Goal: Task Accomplishment & Management: Complete application form

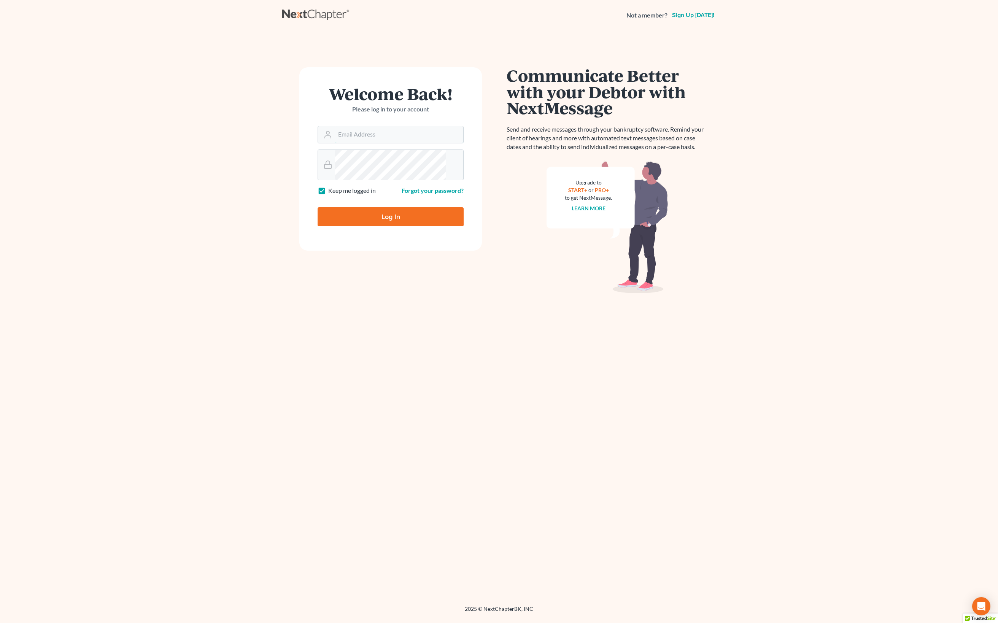
type input "[EMAIL_ADDRESS][DOMAIN_NAME]"
click at [391, 226] on input "Log In" at bounding box center [391, 216] width 146 height 19
type input "Thinking..."
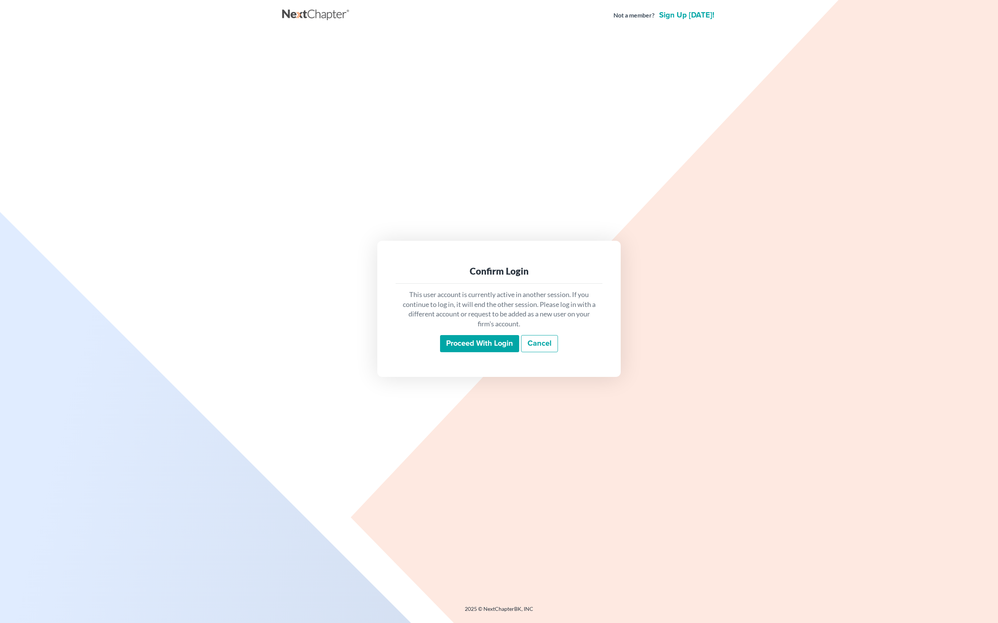
click at [453, 350] on input "Proceed with login" at bounding box center [479, 343] width 79 height 17
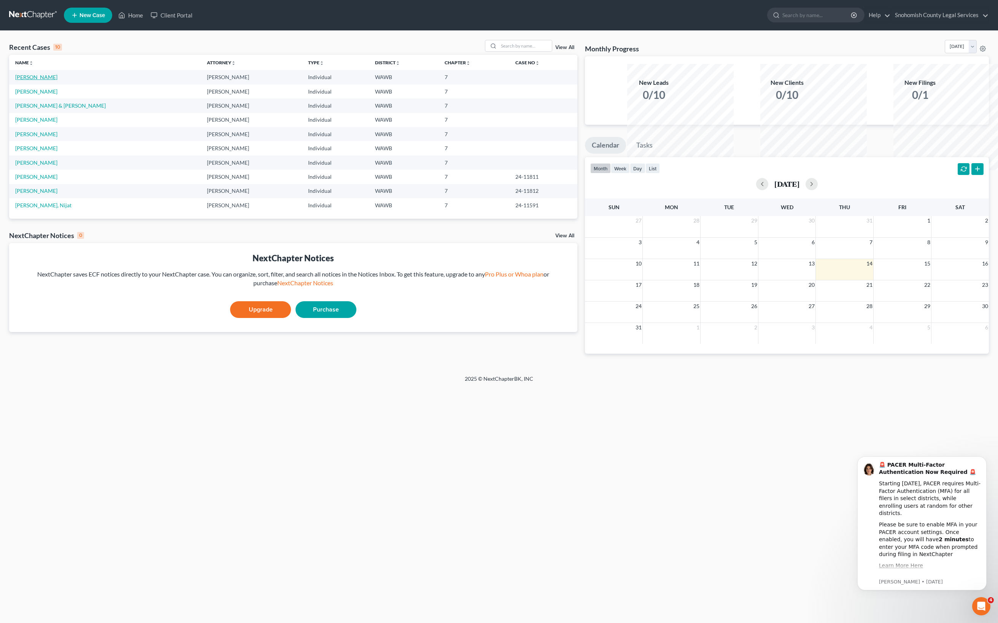
click at [57, 80] on link "Kamin, Susan" at bounding box center [36, 77] width 42 height 6
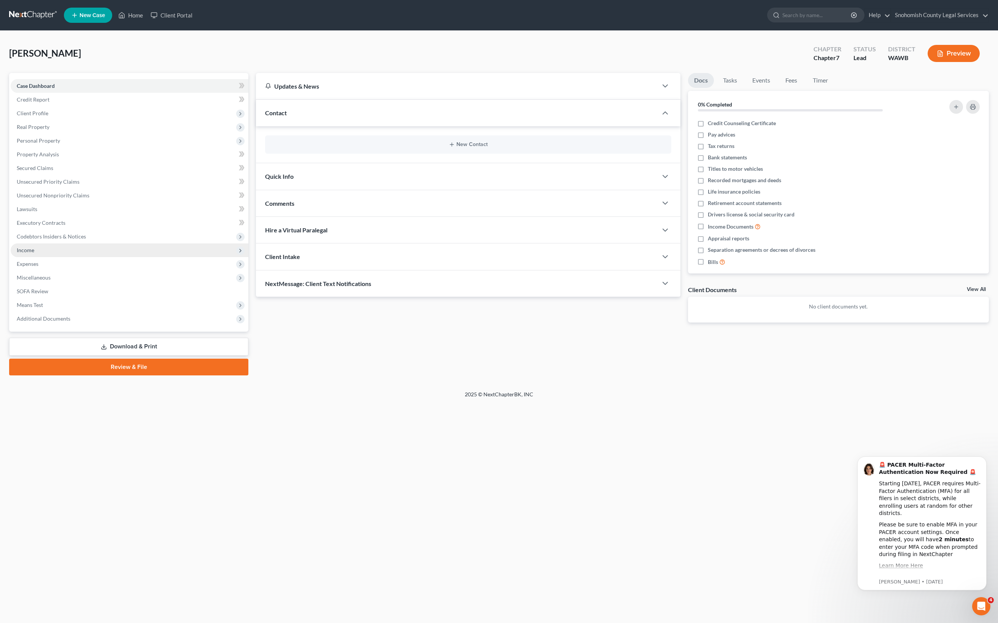
scroll to position [84, 0]
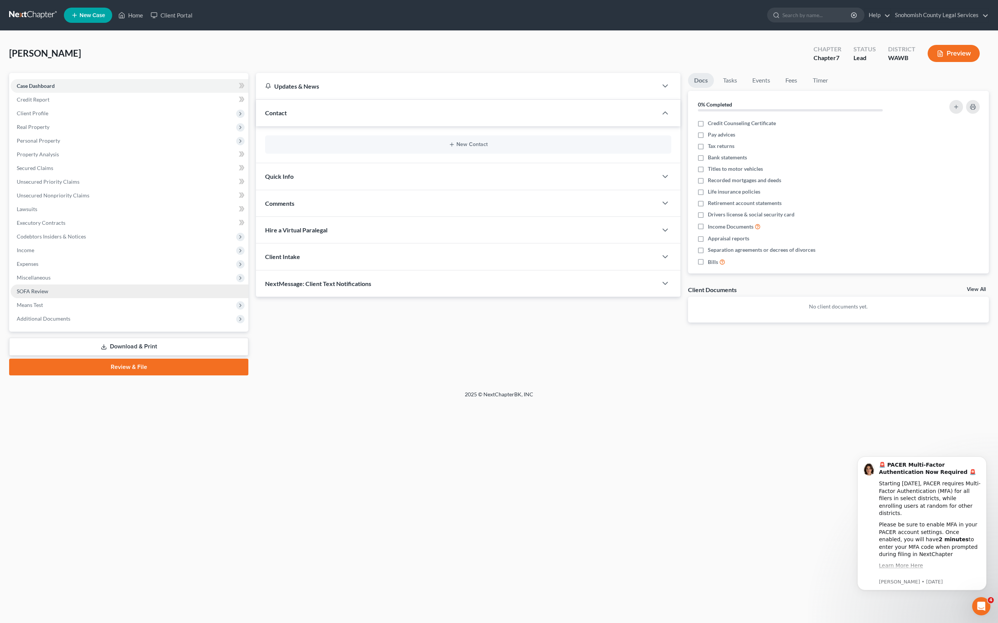
click at [48, 294] on span "SOFA Review" at bounding box center [33, 291] width 32 height 6
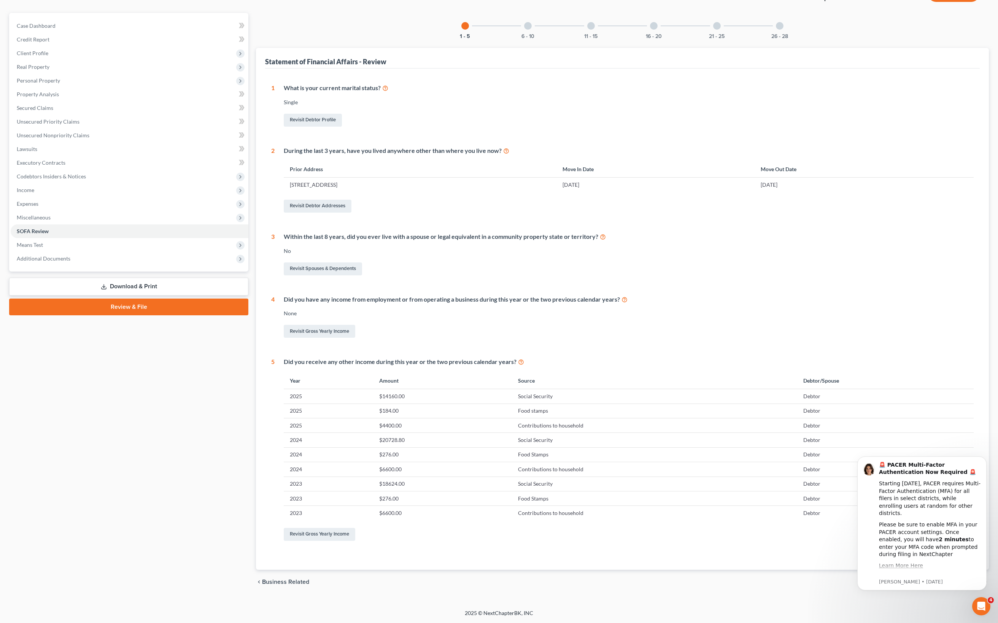
scroll to position [600, 0]
click at [839, 526] on div "Revisit Gross Yearly Income" at bounding box center [629, 534] width 690 height 16
click at [903, 579] on span "Exemption from Presumption" at bounding box center [943, 582] width 80 height 6
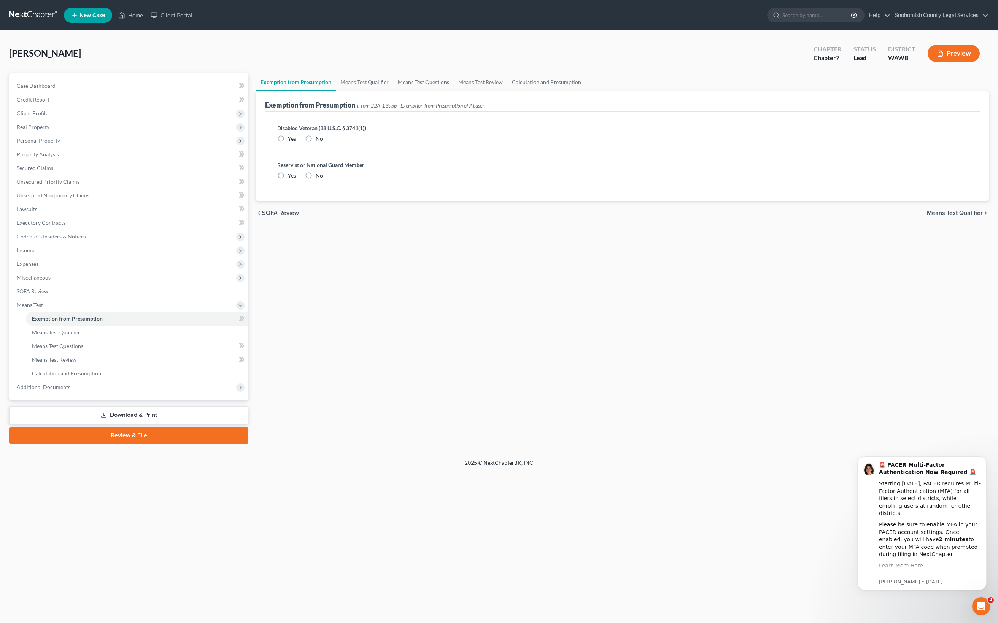
scroll to position [10, 0]
radio input "true"
click at [927, 216] on span "Means Test Qualifier" at bounding box center [955, 213] width 56 height 6
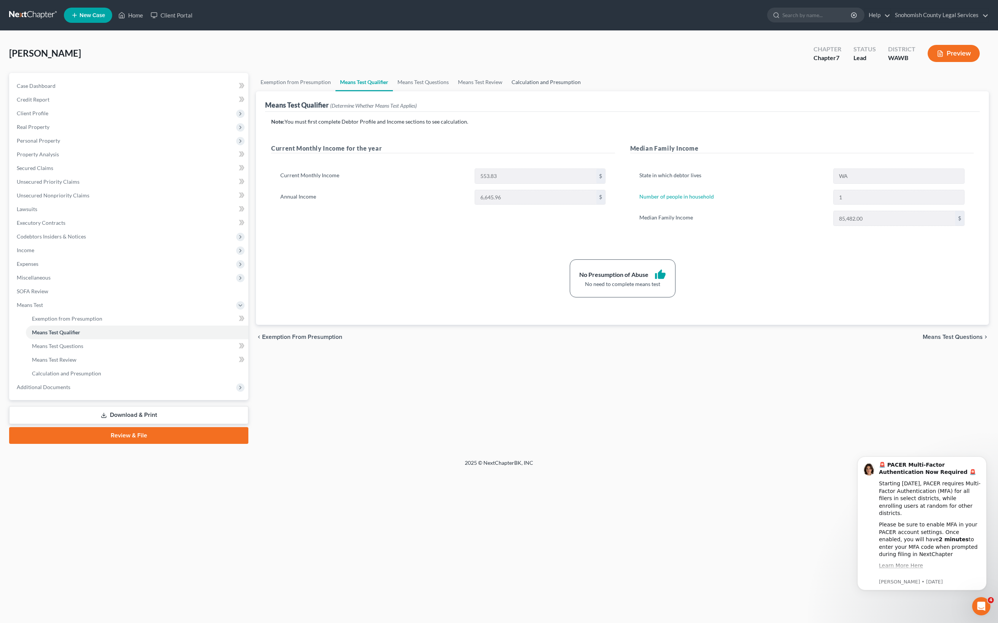
click at [585, 91] on link "Calculation and Presumption" at bounding box center [546, 82] width 78 height 18
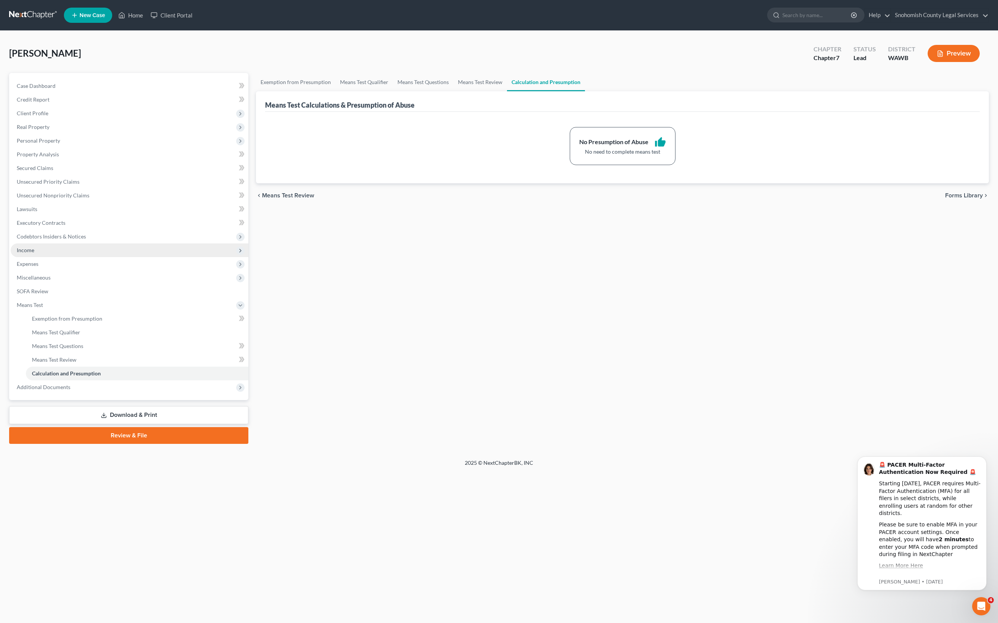
scroll to position [161, 0]
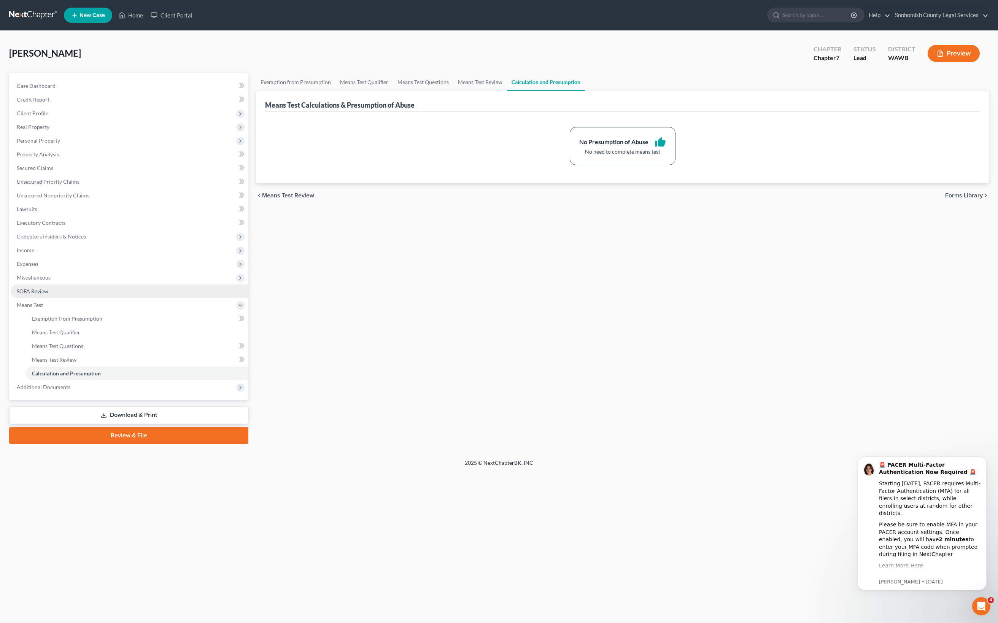
click at [48, 294] on span "SOFA Review" at bounding box center [33, 291] width 32 height 6
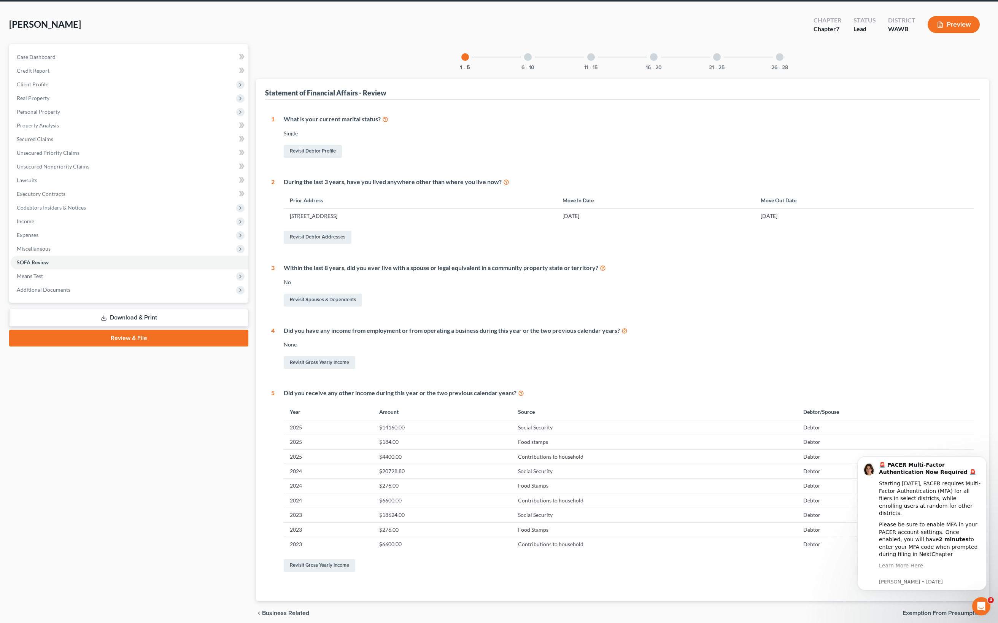
scroll to position [27, 0]
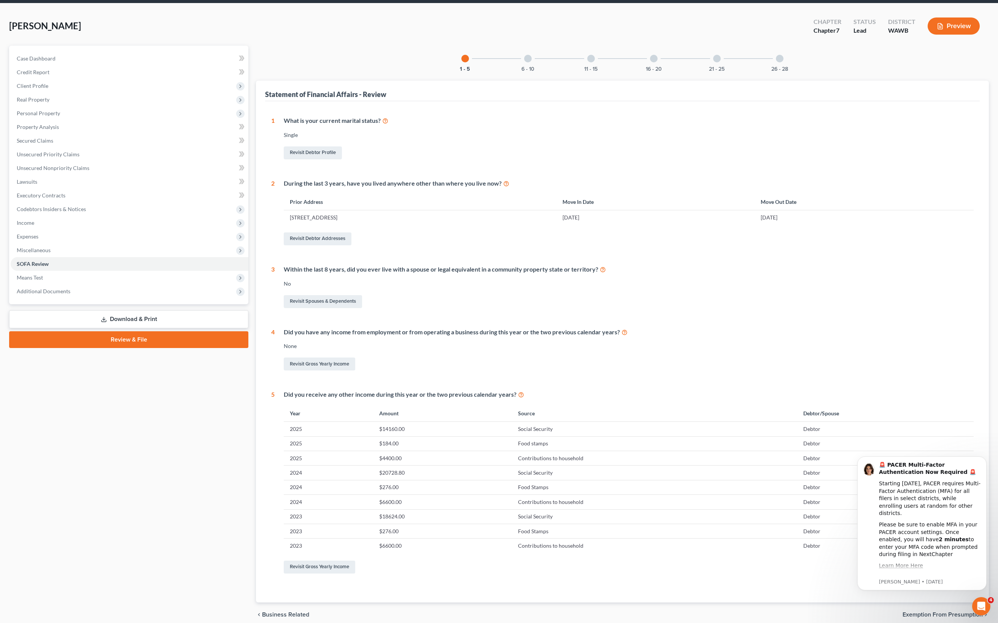
click at [524, 62] on div at bounding box center [528, 59] width 8 height 8
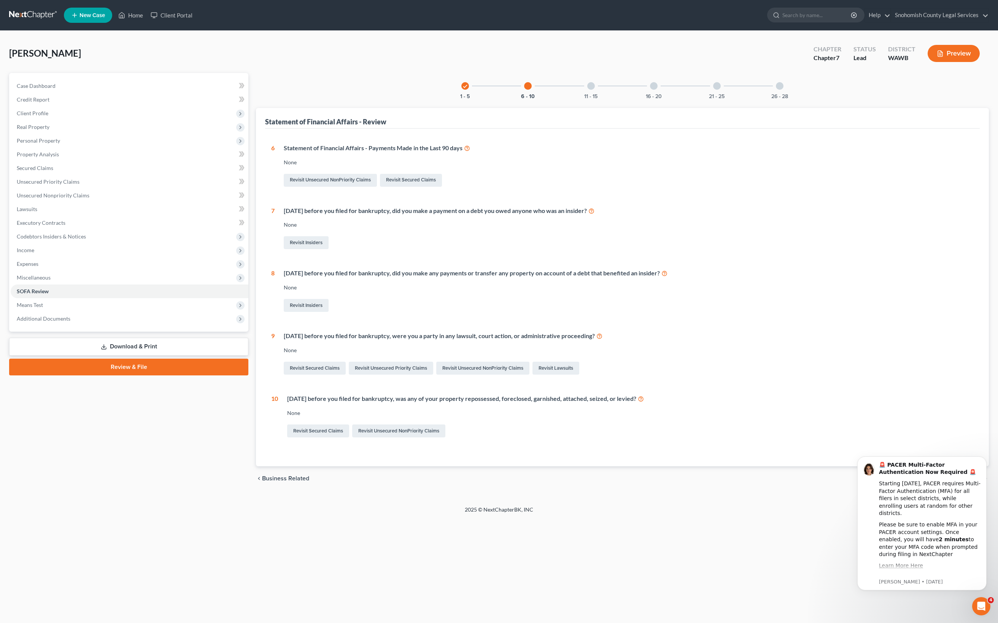
scroll to position [323, 0]
drag, startPoint x: 971, startPoint y: 470, endPoint x: 883, endPoint y: 526, distance: 104.7
click at [883, 526] on div "🚨 PACER Multi-Factor Authentication Now Required 🚨 Starting August 1st, 2025, P…" at bounding box center [930, 532] width 102 height 142
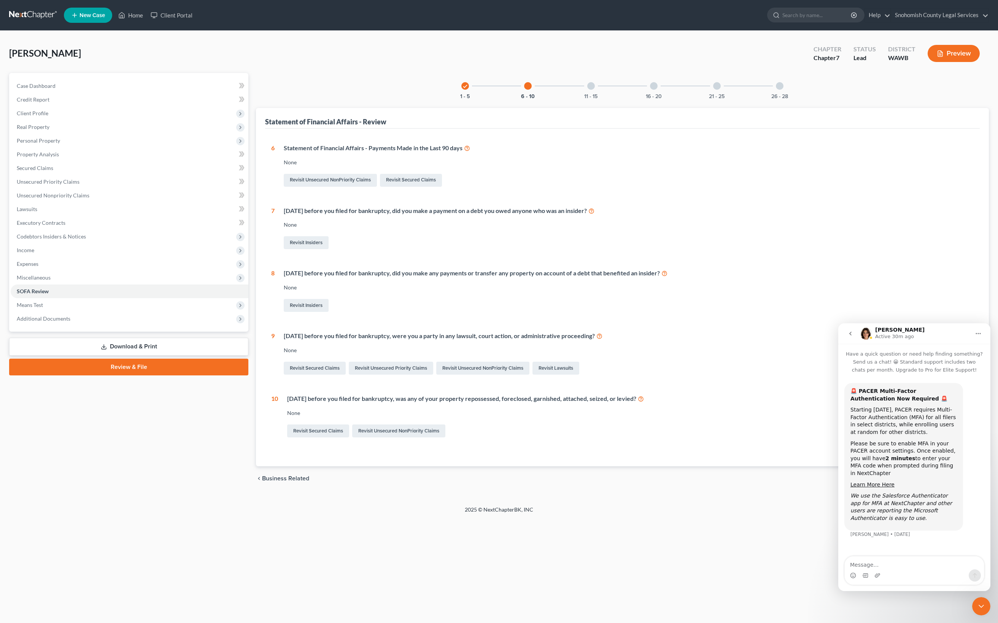
scroll to position [484, 0]
click at [848, 341] on button "go back" at bounding box center [850, 333] width 14 height 14
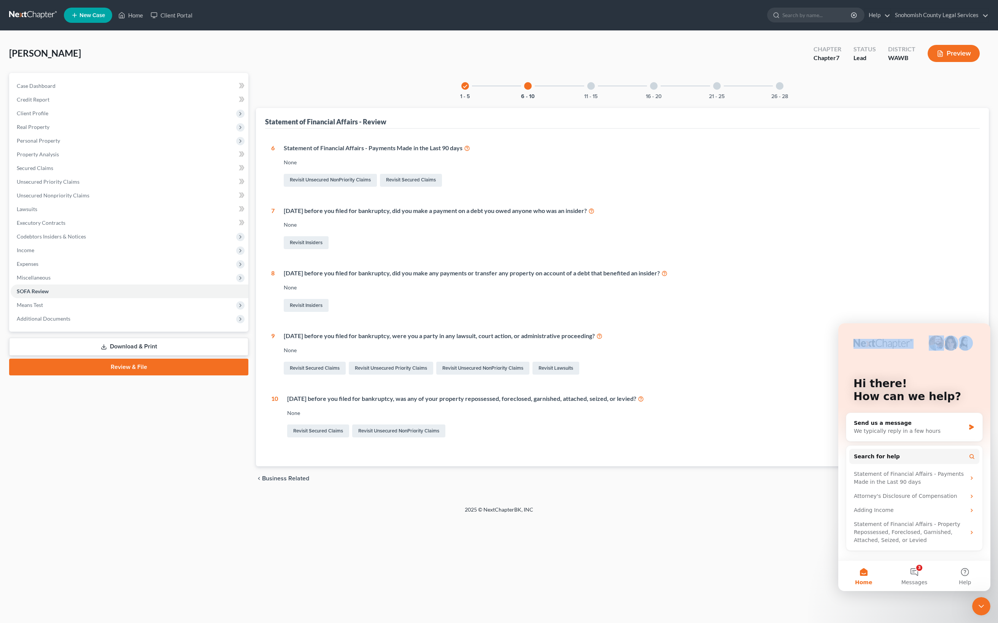
drag, startPoint x: 899, startPoint y: 351, endPoint x: 810, endPoint y: 381, distance: 94.1
click html "Hi there! How can we help? Send us a message We typically reply in a few hours …"
click at [948, 371] on div "Hi there! How can we help?" at bounding box center [914, 391] width 137 height 137
click at [977, 603] on icon "Close Intercom Messenger" at bounding box center [981, 606] width 9 height 9
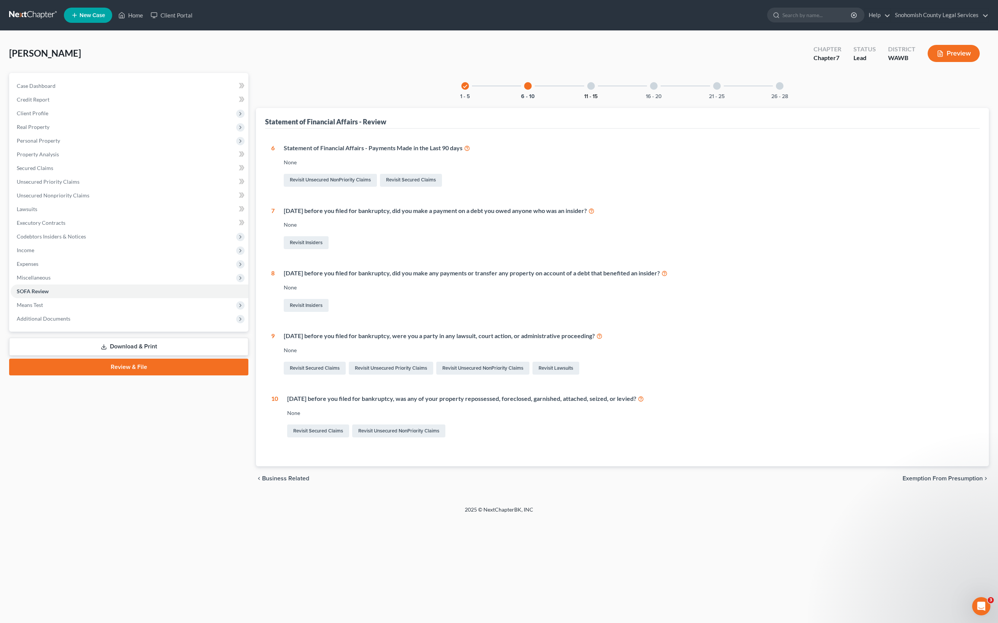
click at [584, 99] on button "11 - 15" at bounding box center [590, 96] width 13 height 5
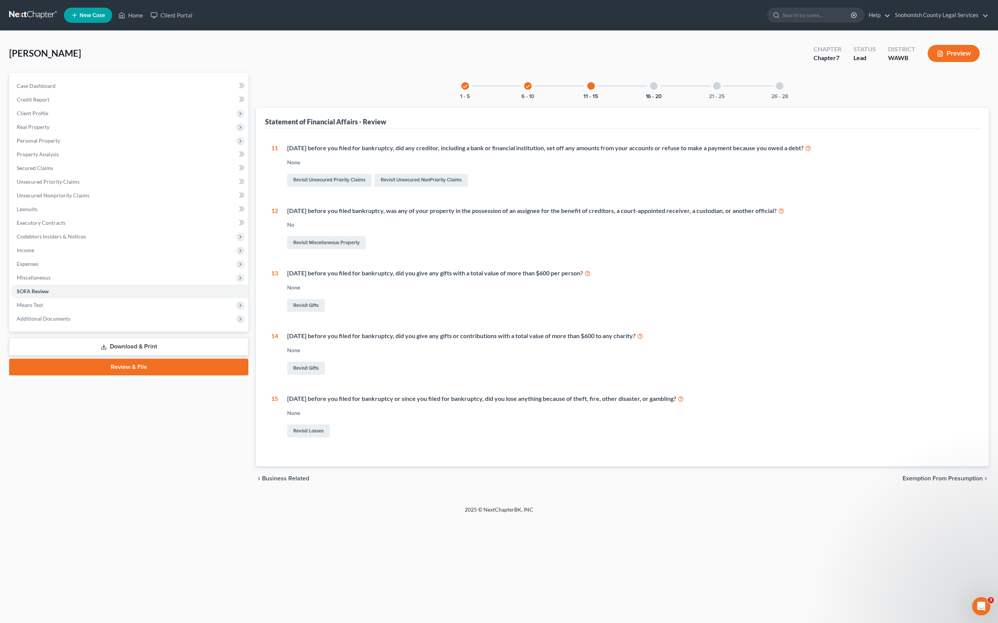
click at [662, 99] on button "16 - 20" at bounding box center [654, 96] width 16 height 5
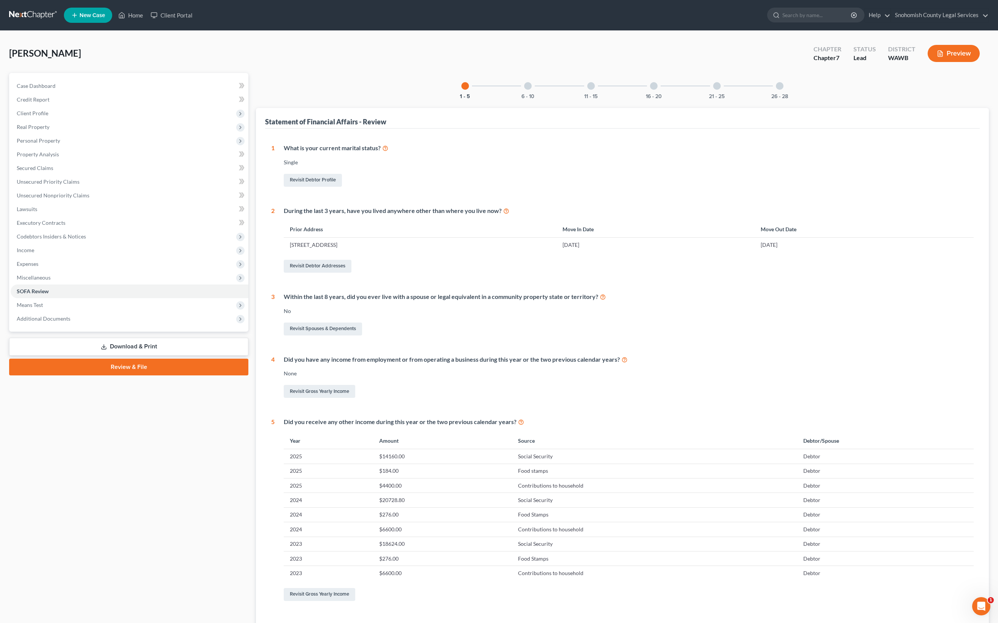
click at [658, 90] on div at bounding box center [654, 86] width 8 height 8
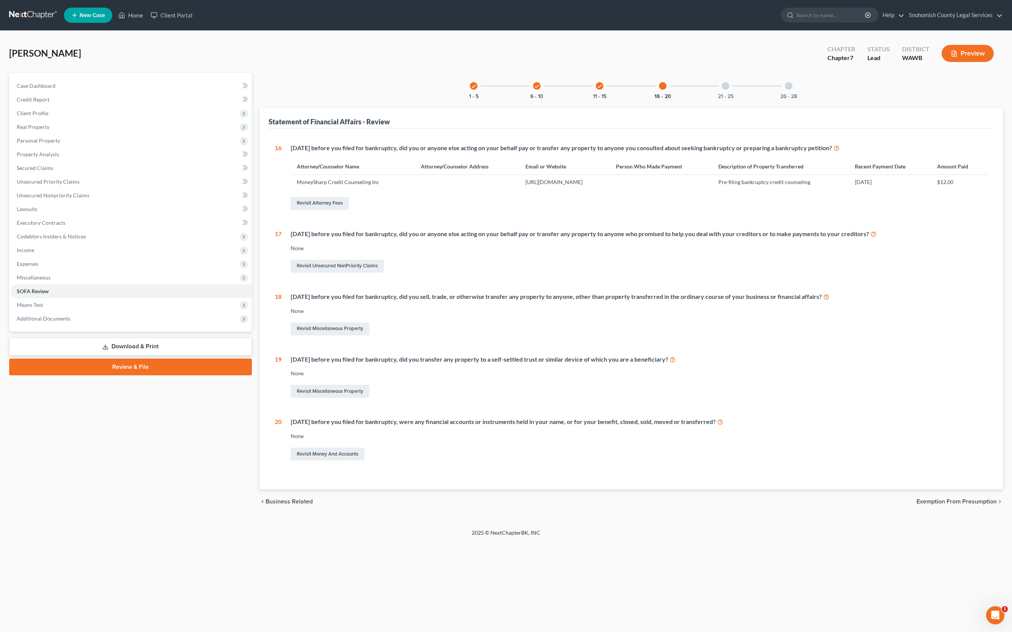
scroll to position [494, 0]
click at [300, 461] on link "Revisit Money and Accounts" at bounding box center [328, 454] width 74 height 13
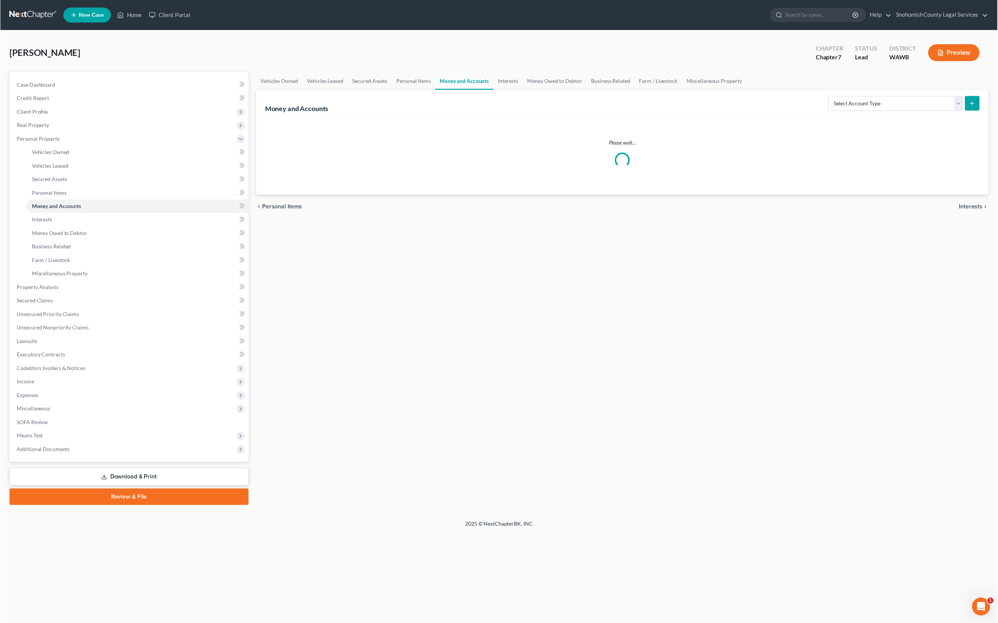
scroll to position [107, 0]
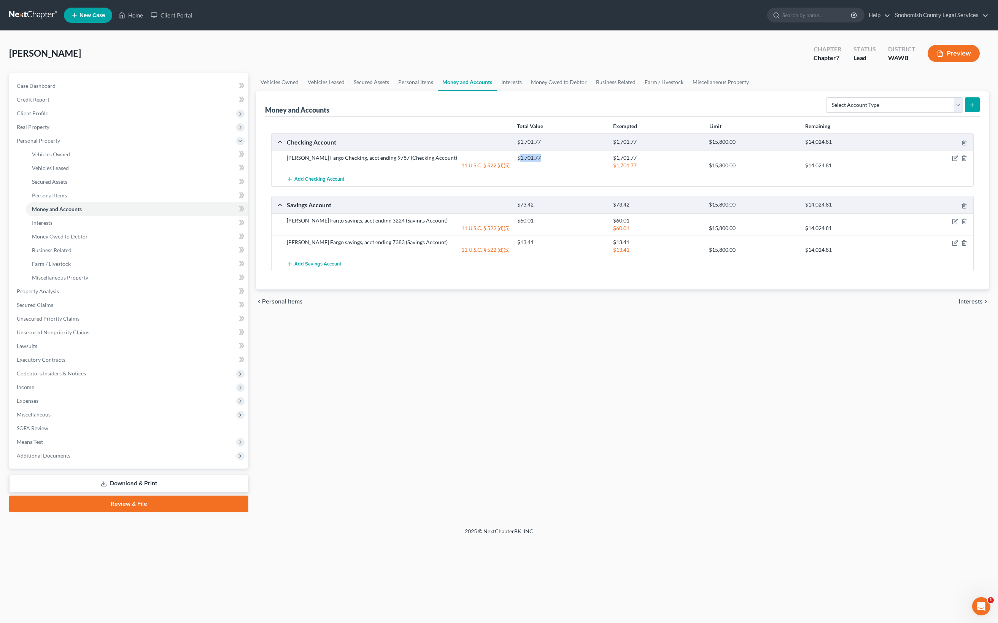
drag, startPoint x: 535, startPoint y: 208, endPoint x: 583, endPoint y: 207, distance: 47.9
click at [583, 162] on div "$1,701.77" at bounding box center [562, 158] width 96 height 8
click at [344, 183] on span "Add Checking Account" at bounding box center [319, 180] width 50 height 6
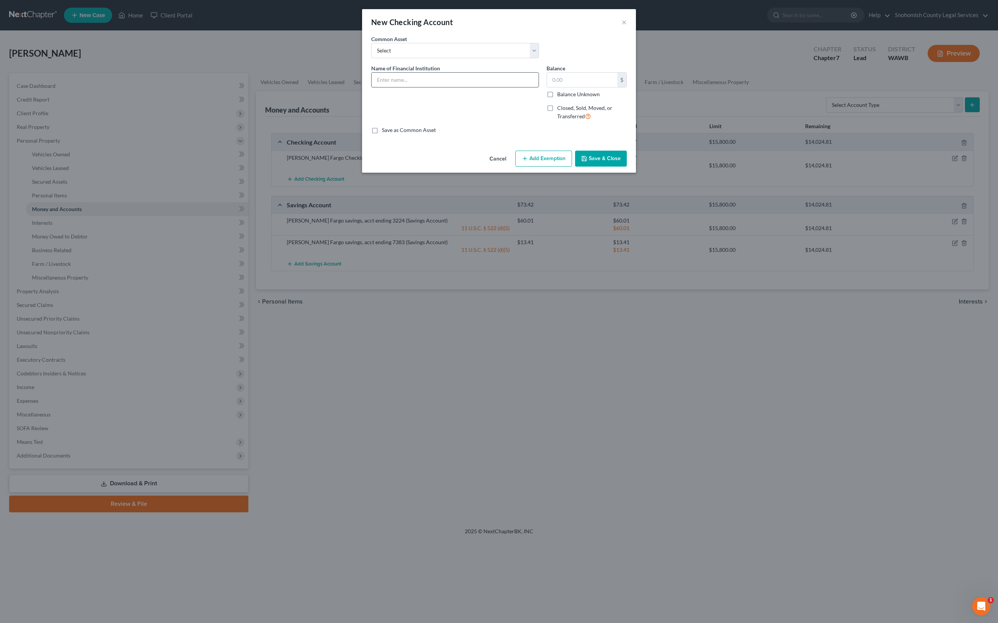
click at [377, 87] on input "text" at bounding box center [455, 80] width 167 height 14
type input "BECU"
click at [617, 87] on input "text" at bounding box center [582, 80] width 70 height 14
click at [491, 167] on button "Cancel" at bounding box center [497, 158] width 29 height 15
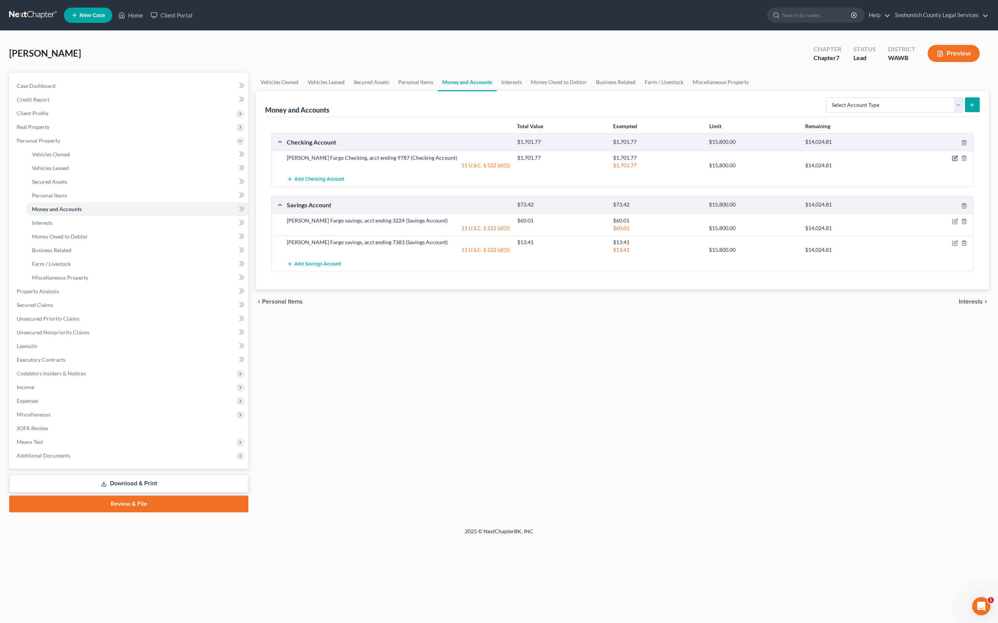
click at [952, 161] on icon "button" at bounding box center [955, 158] width 6 height 6
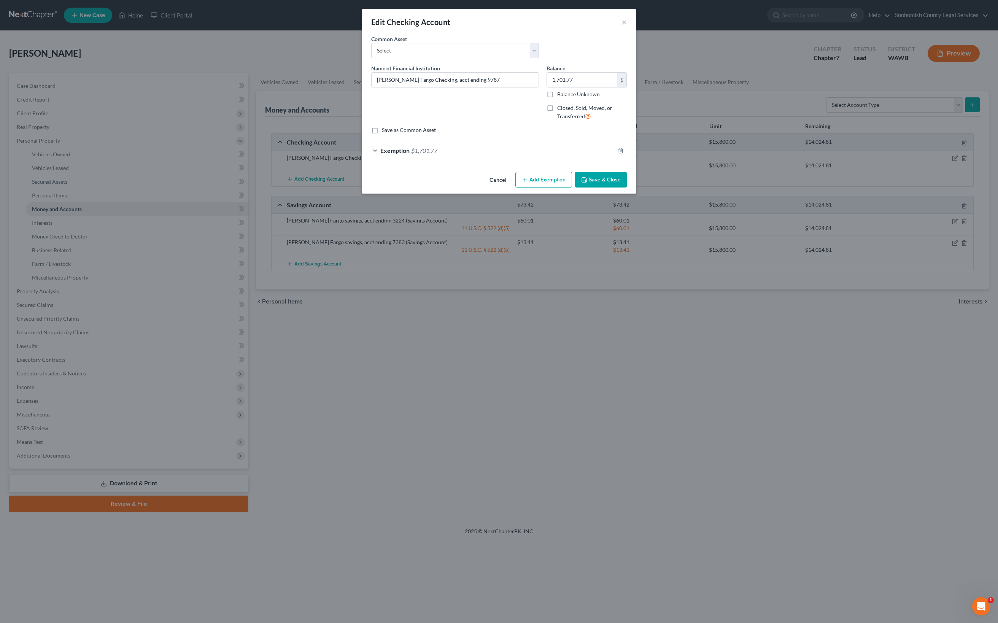
click at [584, 121] on label "Closed, Sold, Moved, or Transferred" at bounding box center [592, 112] width 70 height 16
click at [565, 109] on input "Closed, Sold, Moved, or Transferred" at bounding box center [562, 106] width 5 height 5
checkbox input "true"
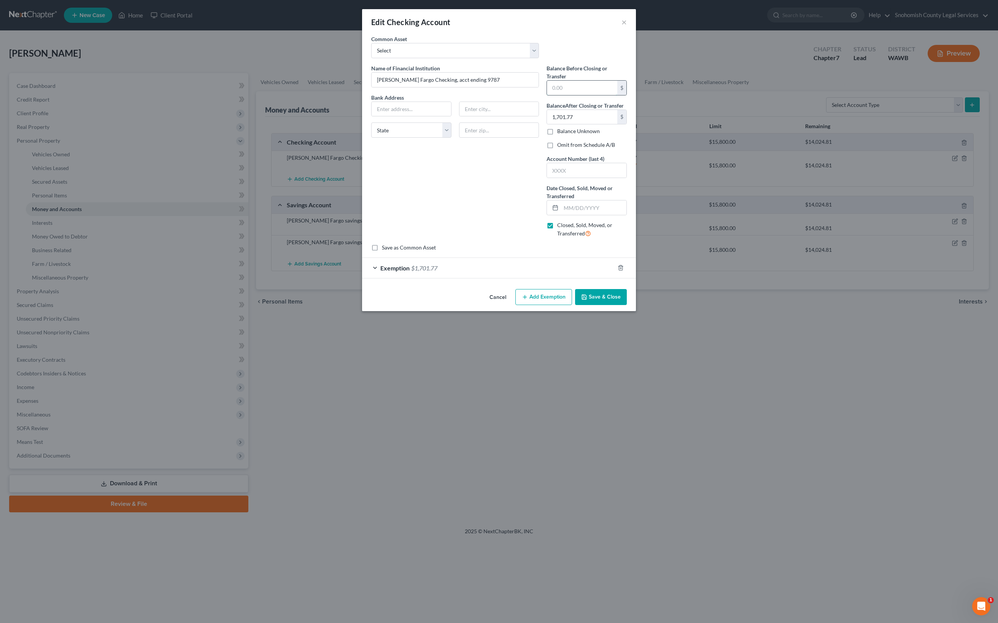
click at [617, 95] on input "text" at bounding box center [582, 88] width 70 height 14
type input "1,300"
type input "0"
click at [627, 135] on div "0 $ Balance Unknown" at bounding box center [587, 123] width 80 height 26
type input "9787"
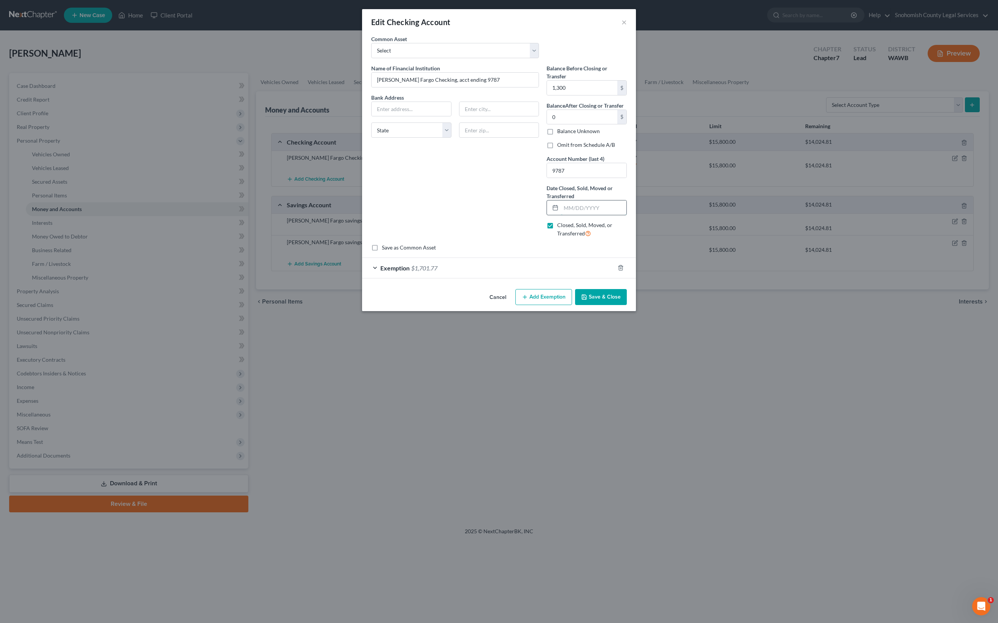
click at [611, 215] on input "text" at bounding box center [593, 207] width 65 height 14
type input "[DATE]"
click at [631, 244] on div "Balance Before Closing or Transfer 1,300 $ Balance After Closing or Transfer 0.…" at bounding box center [587, 154] width 88 height 180
drag, startPoint x: 486, startPoint y: 144, endPoint x: 396, endPoint y: 146, distance: 89.8
drag, startPoint x: 483, startPoint y: 144, endPoint x: 394, endPoint y: 143, distance: 89.0
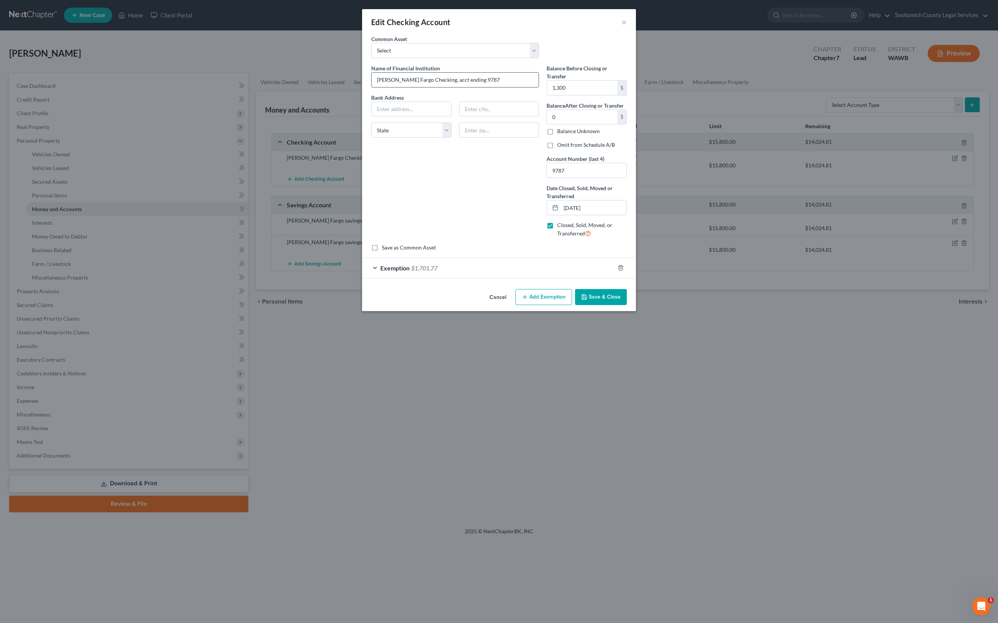
click at [394, 87] on input "Wells Fargo Checking, acct ending 9787" at bounding box center [455, 80] width 167 height 14
type input "[PERSON_NAME] Fargo Checking"
drag, startPoint x: 682, startPoint y: 572, endPoint x: 428, endPoint y: 480, distance: 270.3
click at [428, 311] on div "Edit Checking Account × An exemption set must first be selected from the Filing…" at bounding box center [499, 160] width 274 height 302
click at [362, 278] on div "Exemption $1,701.77" at bounding box center [488, 268] width 253 height 20
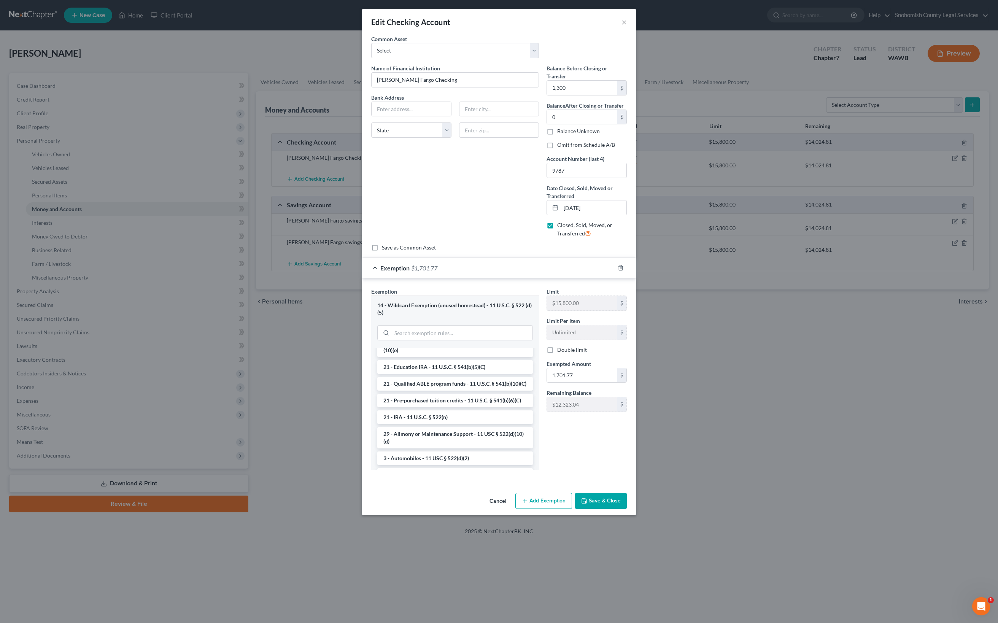
scroll to position [355, 0]
type input "0"
click at [631, 476] on div "Limit $15,800.00 $ Limit Per Item Unlimited $ Double limit Exempted Amount * 0 …" at bounding box center [587, 382] width 88 height 188
click at [627, 509] on button "Save & Close" at bounding box center [601, 501] width 52 height 16
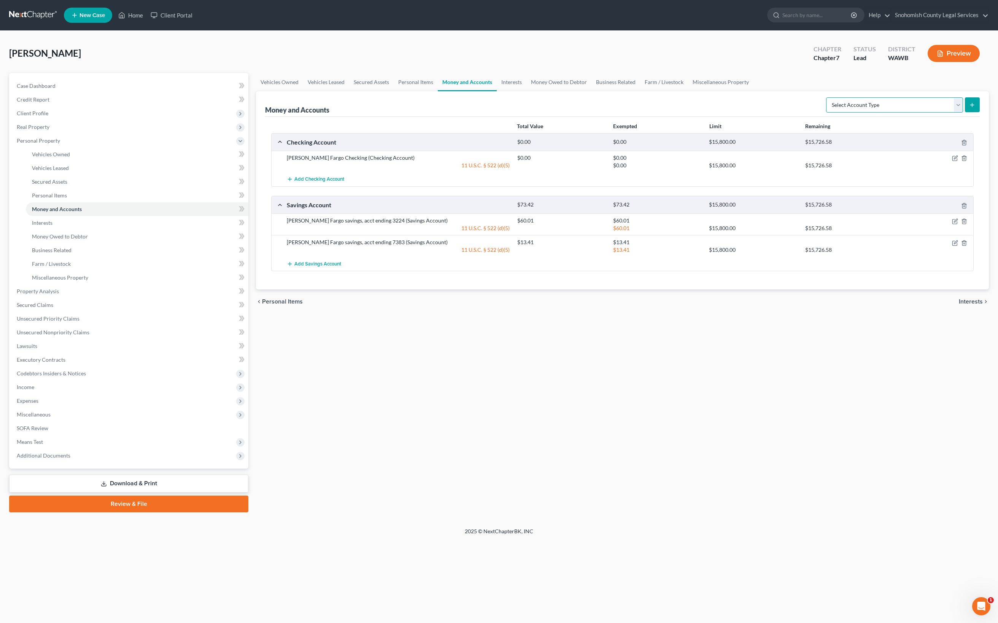
select select "checking"
click at [972, 107] on line "submit" at bounding box center [972, 104] width 0 height 3
click at [965, 103] on button "submit" at bounding box center [972, 104] width 15 height 15
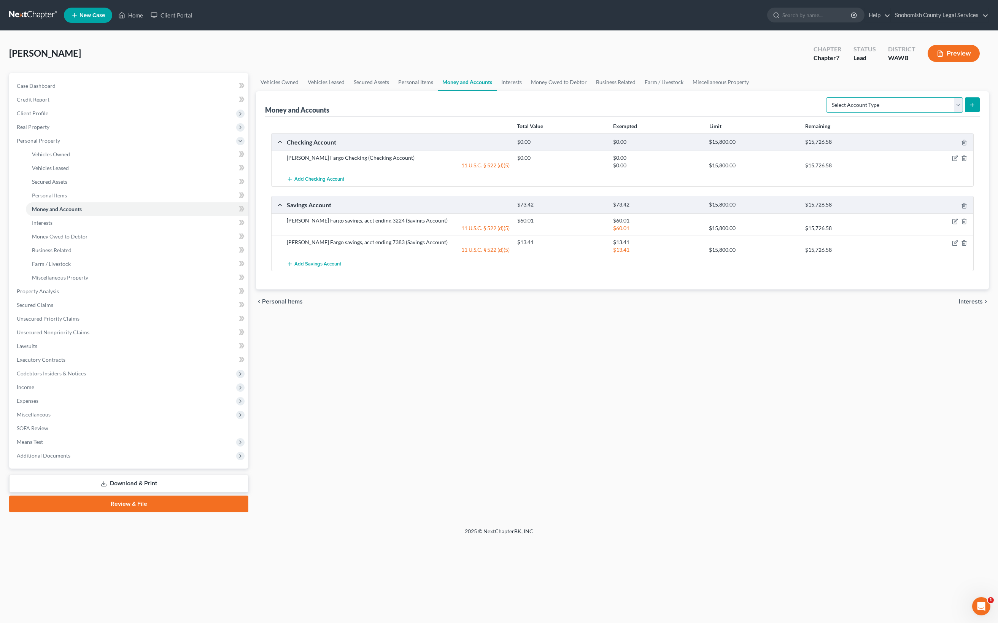
select select "checking"
click at [965, 112] on button "submit" at bounding box center [972, 104] width 15 height 15
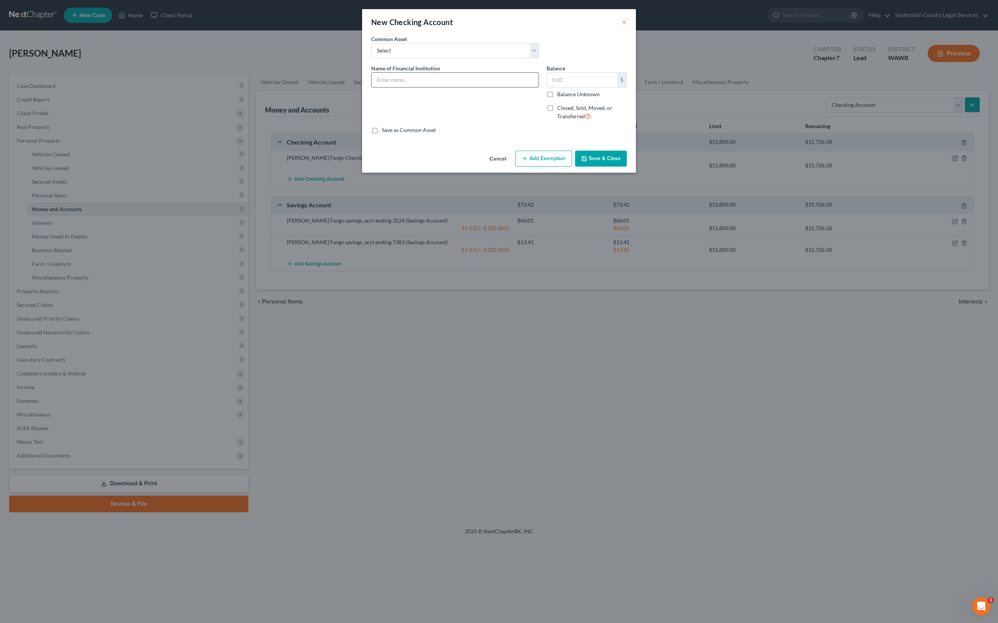
click at [374, 87] on input "text" at bounding box center [455, 80] width 167 height 14
type input "BECU"
click at [382, 134] on label "Save as Common Asset" at bounding box center [409, 130] width 54 height 8
click at [385, 131] on input "Save as Common Asset" at bounding box center [387, 128] width 5 height 5
checkbox input "true"
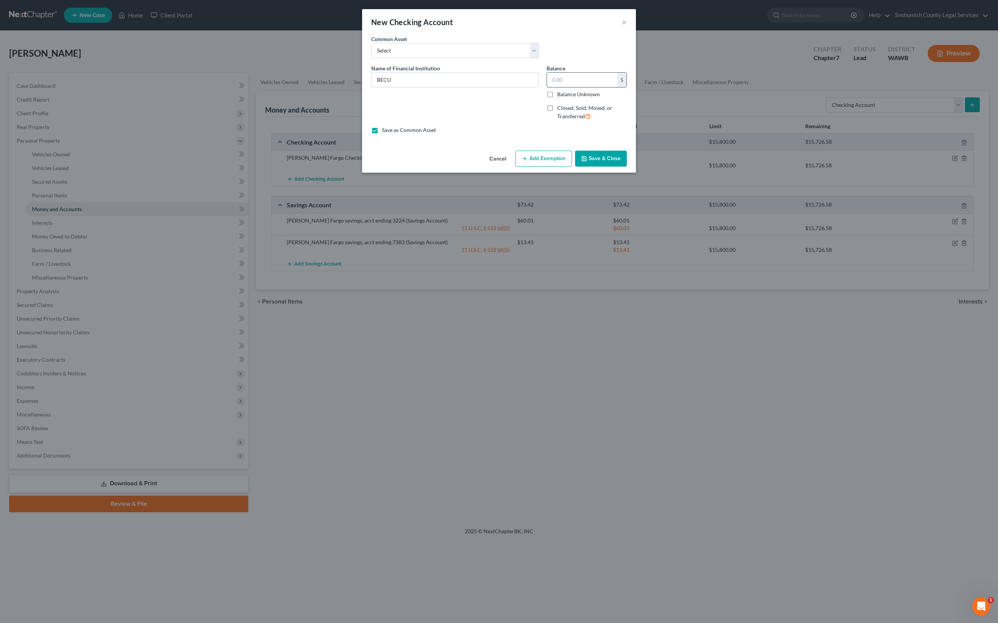
click at [600, 87] on input "text" at bounding box center [582, 80] width 70 height 14
type input "673.36"
click at [572, 167] on button "Add Exemption" at bounding box center [543, 159] width 57 height 16
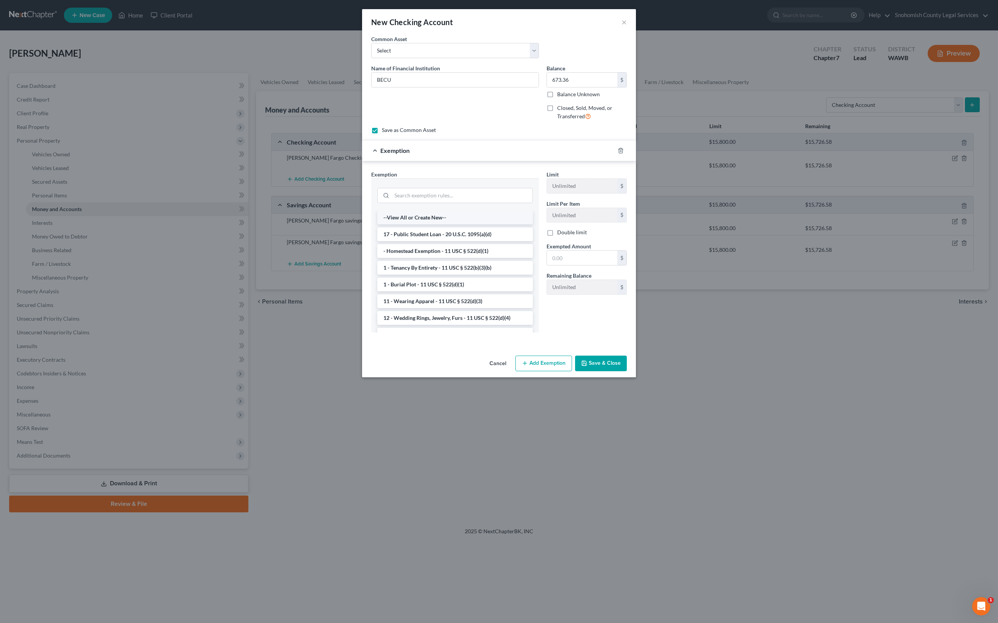
scroll to position [73, 0]
click at [448, 203] on input "search" at bounding box center [462, 195] width 141 height 14
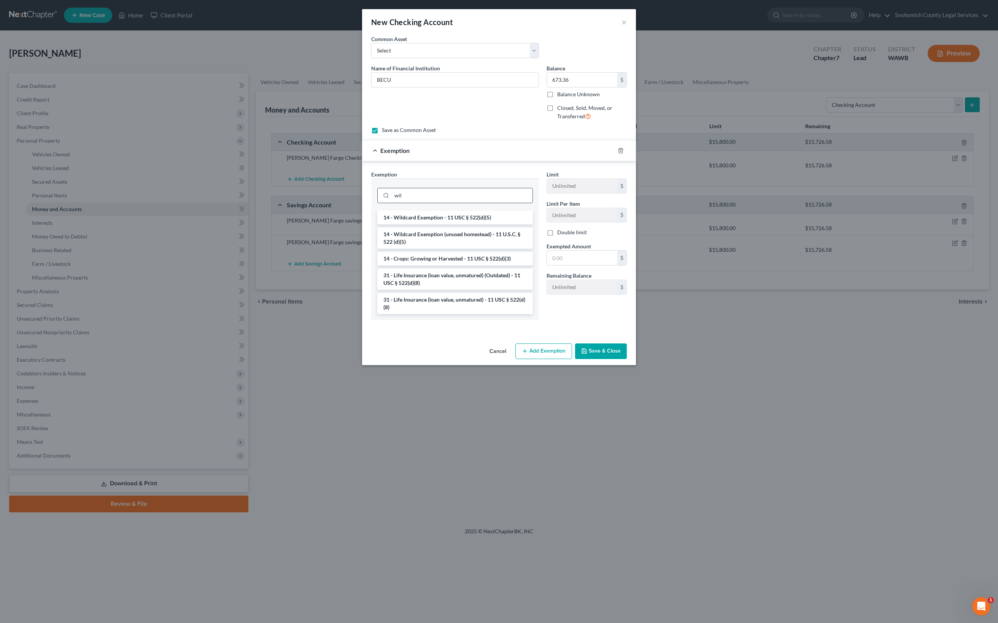
scroll to position [27, 0]
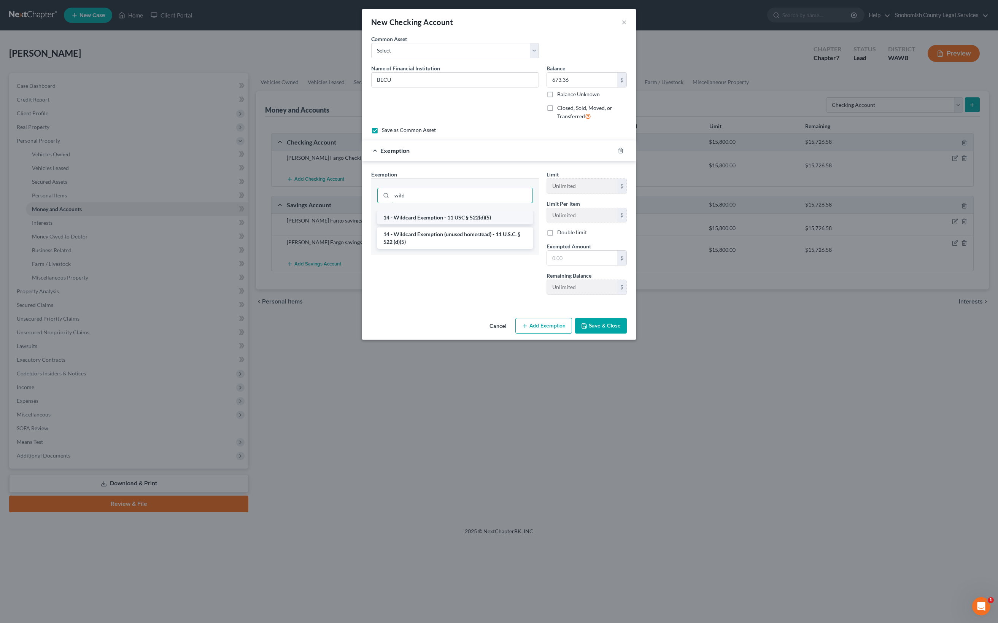
type input "wild"
click at [472, 224] on li "14 - Wildcard Exemption - 11 USC § 522(d)(5)" at bounding box center [455, 218] width 156 height 14
click at [617, 265] on input "text" at bounding box center [582, 258] width 70 height 14
type input "673.36"
click at [636, 307] on div "Exemption Set must be selected for CA. Exemption * 14 - Wildcard Exemption - 11…" at bounding box center [499, 234] width 274 height 146
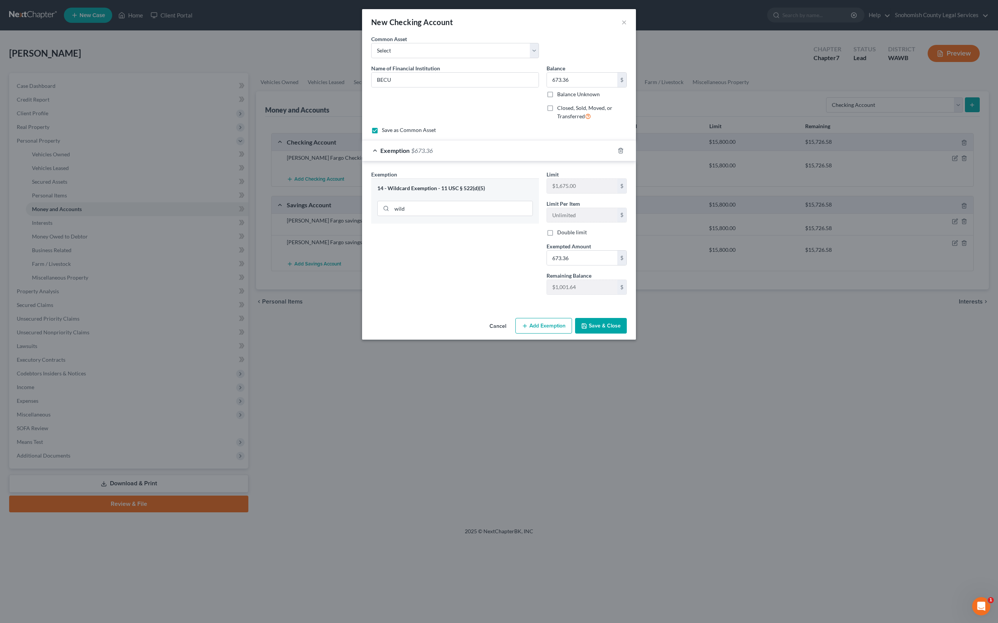
click at [627, 334] on button "Save & Close" at bounding box center [601, 326] width 52 height 16
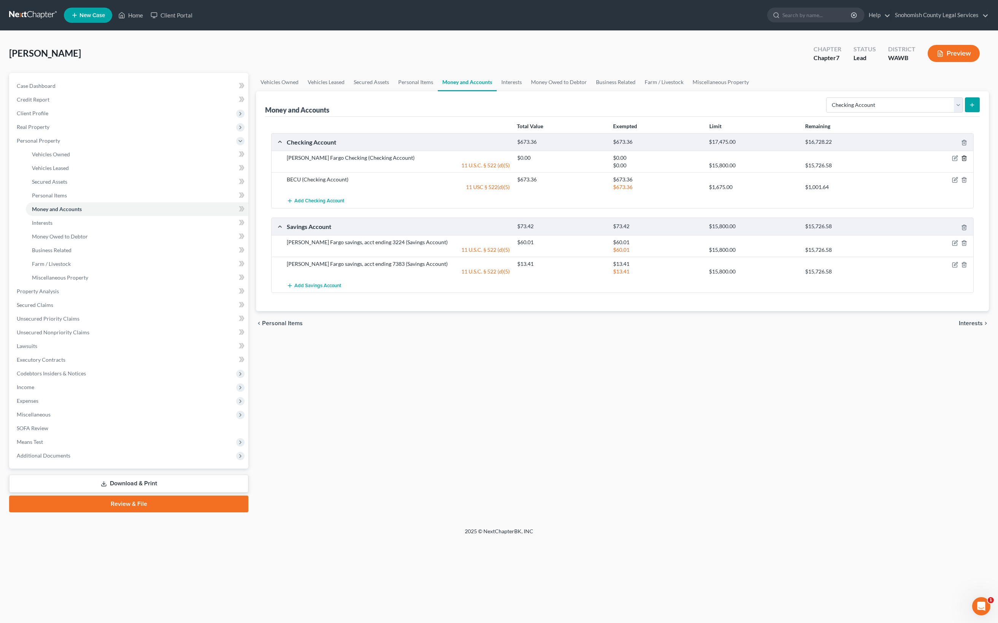
click at [961, 161] on icon "button" at bounding box center [964, 158] width 6 height 6
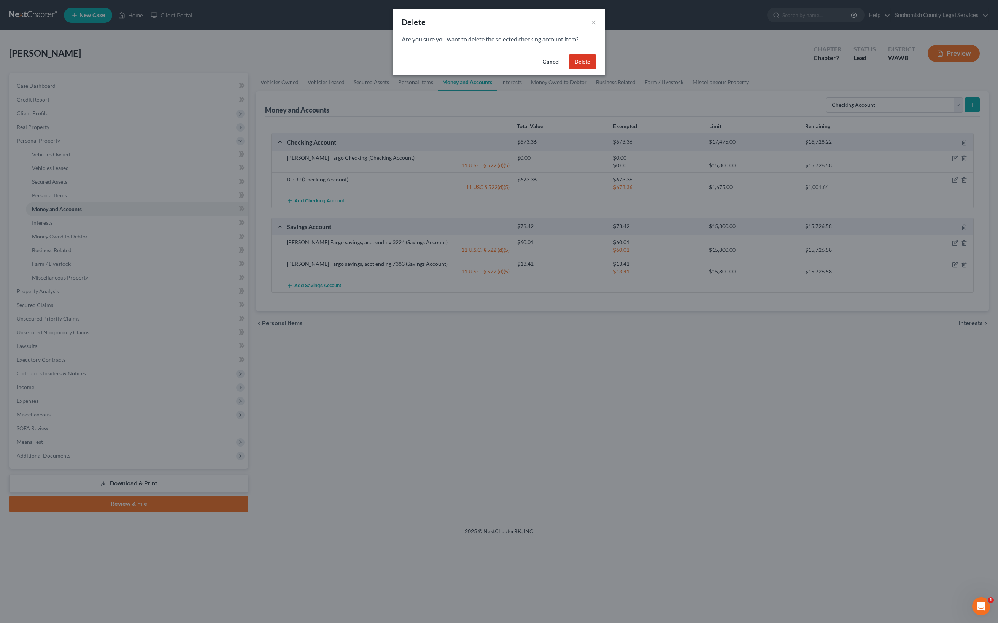
click at [566, 70] on button "Cancel" at bounding box center [551, 61] width 29 height 15
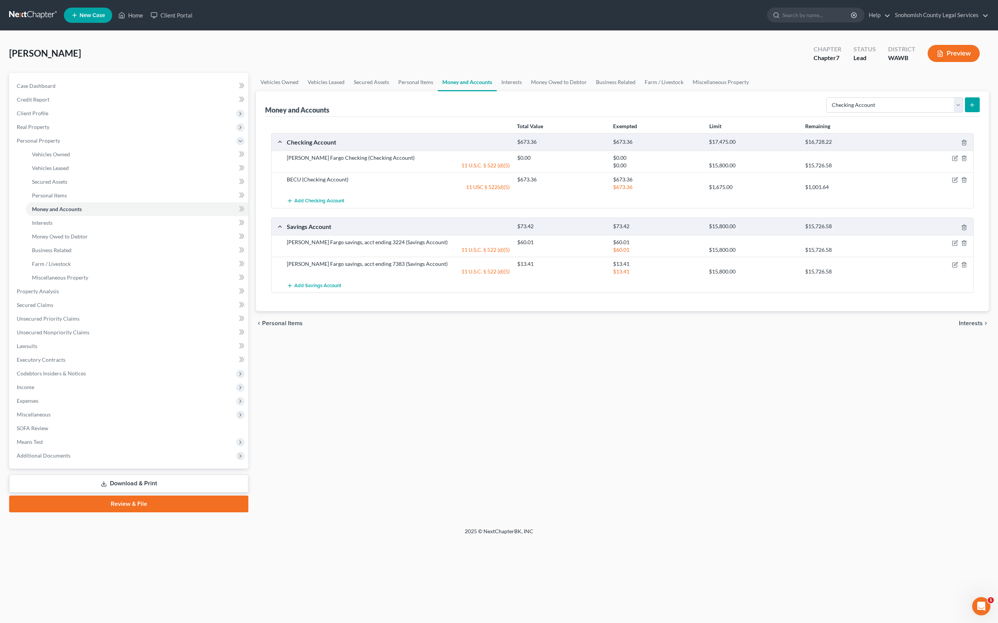
scroll to position [161, 0]
click at [952, 155] on button "button" at bounding box center [955, 158] width 6 height 6
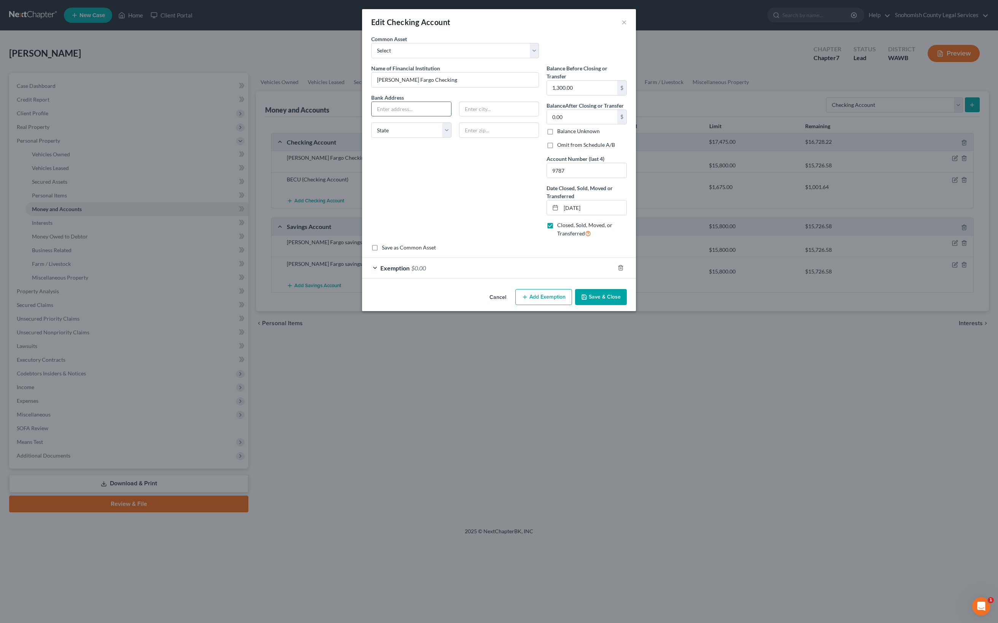
click at [405, 116] on input "text" at bounding box center [412, 109] width 80 height 14
click at [408, 116] on input "text" at bounding box center [412, 109] width 80 height 14
paste input "[STREET_ADDRESS][PERSON_NAME]"
drag, startPoint x: 367, startPoint y: 205, endPoint x: 411, endPoint y: 208, distance: 43.4
click at [411, 116] on input "[STREET_ADDRESS][PERSON_NAME]" at bounding box center [412, 109] width 80 height 14
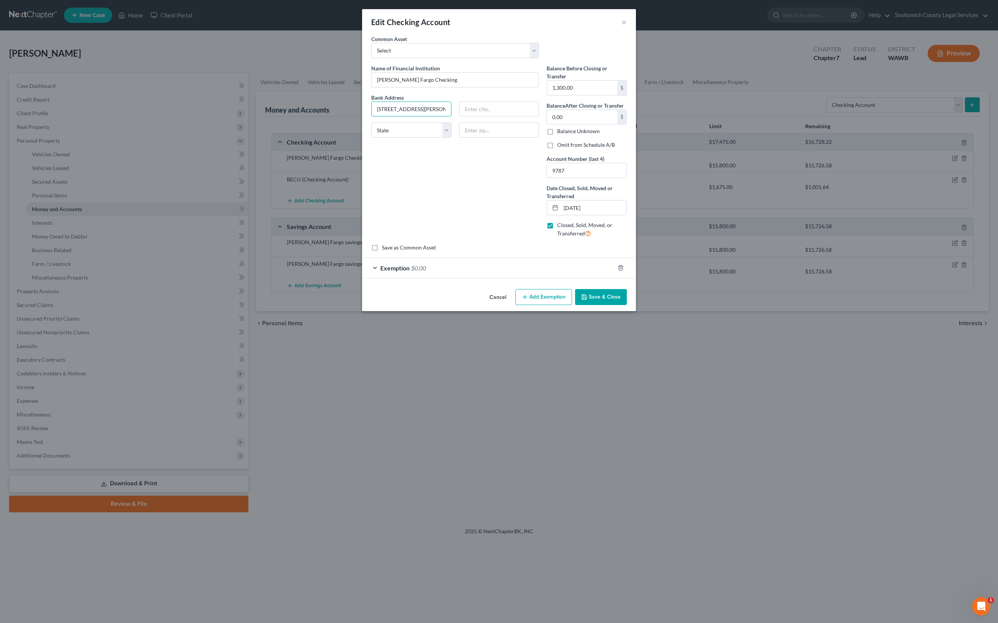
drag, startPoint x: 384, startPoint y: 203, endPoint x: 511, endPoint y: 264, distance: 140.2
click at [512, 144] on div "Bank Address [STREET_ADDRESS][GEOGRAPHIC_DATA][PERSON_NAME][US_STATE] CO [GEOGR…" at bounding box center [454, 119] width 175 height 51
drag, startPoint x: 367, startPoint y: 202, endPoint x: 419, endPoint y: 203, distance: 51.7
click at [419, 117] on div "[STREET_ADDRESS][PERSON_NAME]" at bounding box center [411, 109] width 80 height 15
drag, startPoint x: 373, startPoint y: 200, endPoint x: 422, endPoint y: 209, distance: 50.3
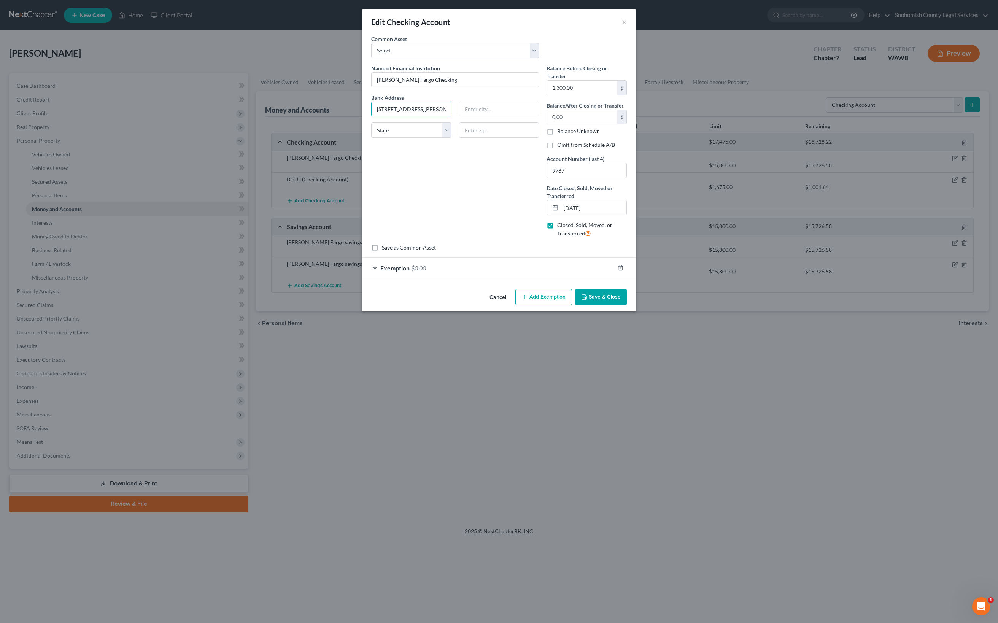
click at [422, 117] on div "[STREET_ADDRESS][PERSON_NAME]" at bounding box center [411, 109] width 88 height 15
drag, startPoint x: 363, startPoint y: 199, endPoint x: 432, endPoint y: 205, distance: 69.4
click at [432, 144] on div "Bank Address [STREET_ADDRESS][GEOGRAPHIC_DATA][PERSON_NAME][US_STATE] CO [GEOGR…" at bounding box center [454, 119] width 175 height 51
type input "[STREET_ADDRESS][PERSON_NAME]"
type input "98201"
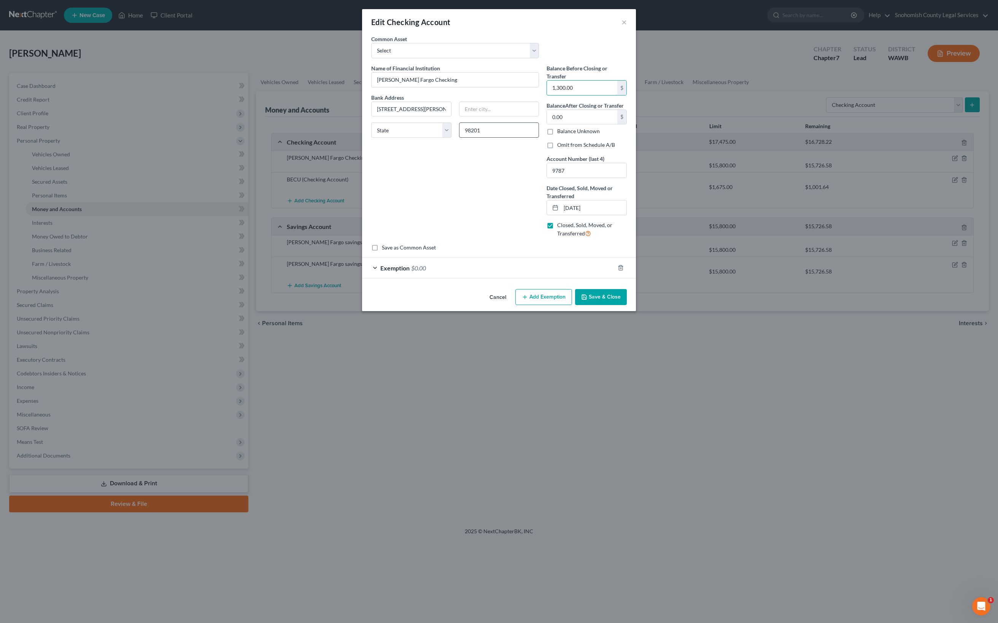
type input "[PERSON_NAME]"
select select "50"
drag, startPoint x: 381, startPoint y: 200, endPoint x: 421, endPoint y: 201, distance: 40.3
click at [421, 117] on div "[STREET_ADDRESS][PERSON_NAME]" at bounding box center [411, 109] width 88 height 15
type input "[STREET_ADDRESS][PERSON_NAME]"
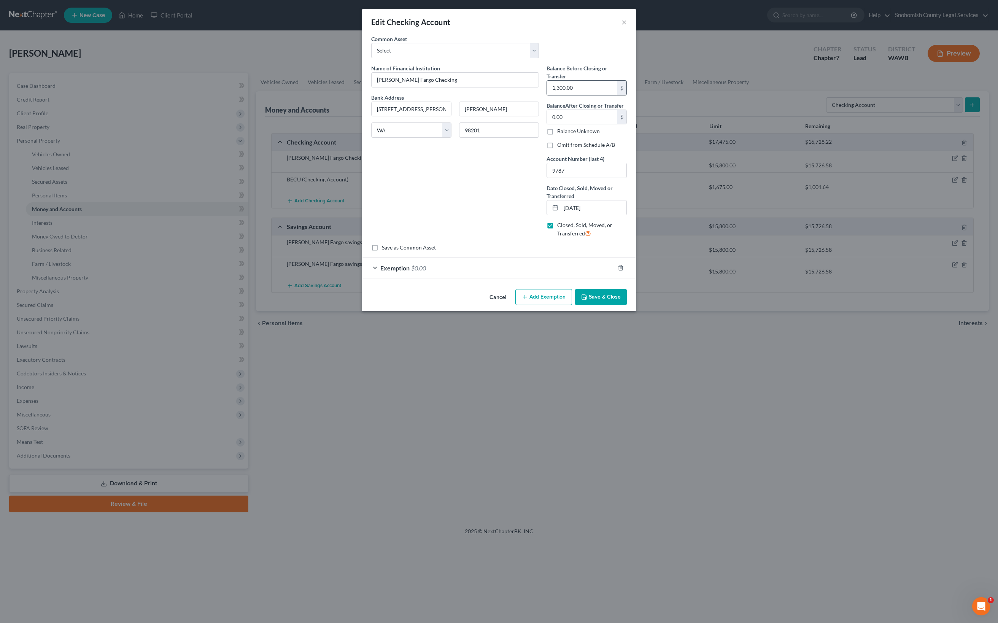
click at [617, 95] on input "1,300.00" at bounding box center [582, 88] width 70 height 14
click at [624, 271] on button "button" at bounding box center [621, 268] width 6 height 6
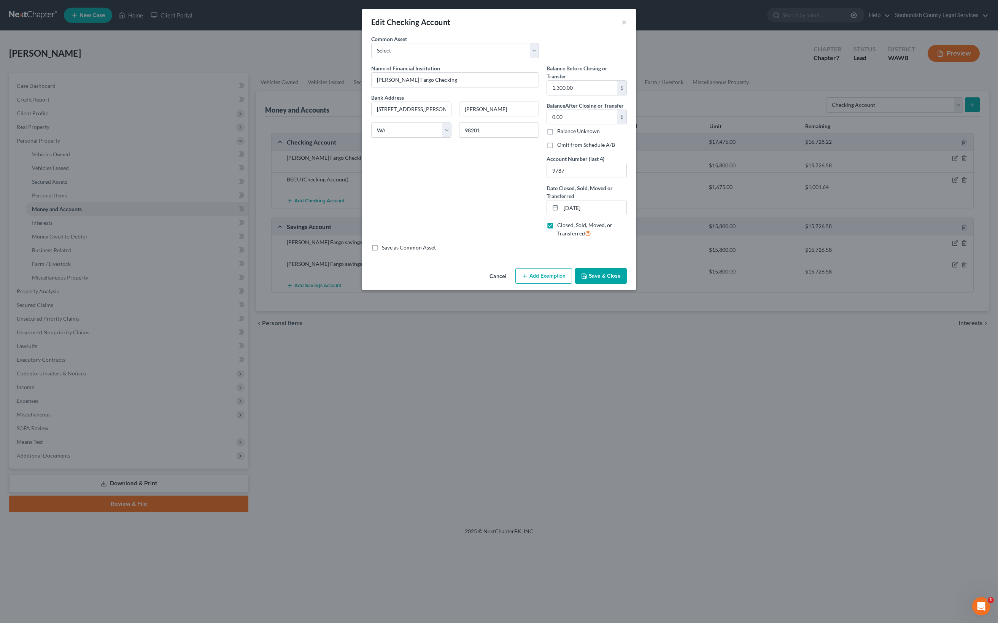
click at [627, 284] on button "Save & Close" at bounding box center [601, 276] width 52 height 16
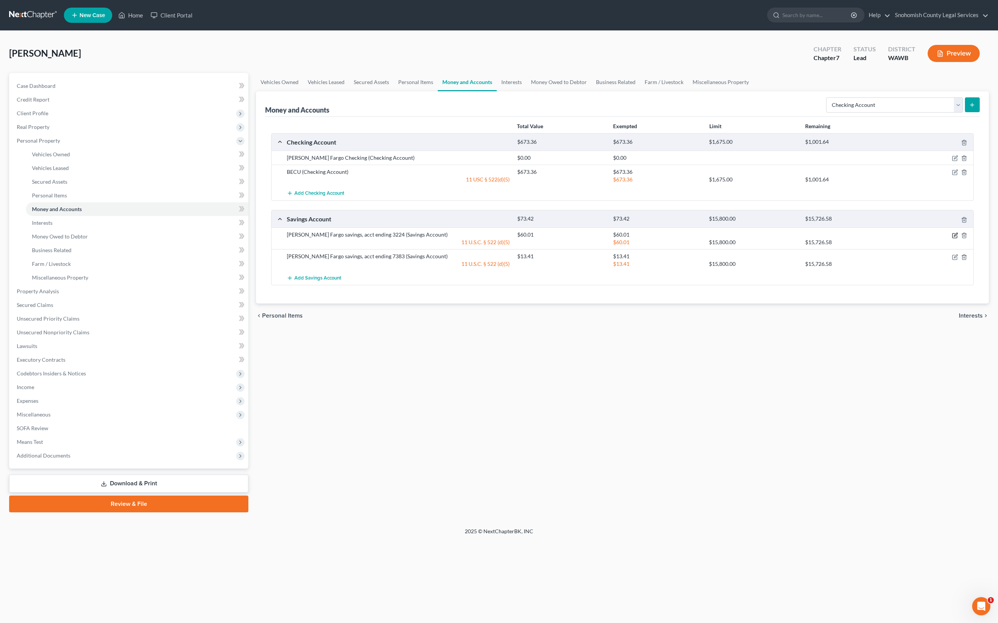
click at [952, 239] on icon "button" at bounding box center [955, 235] width 6 height 6
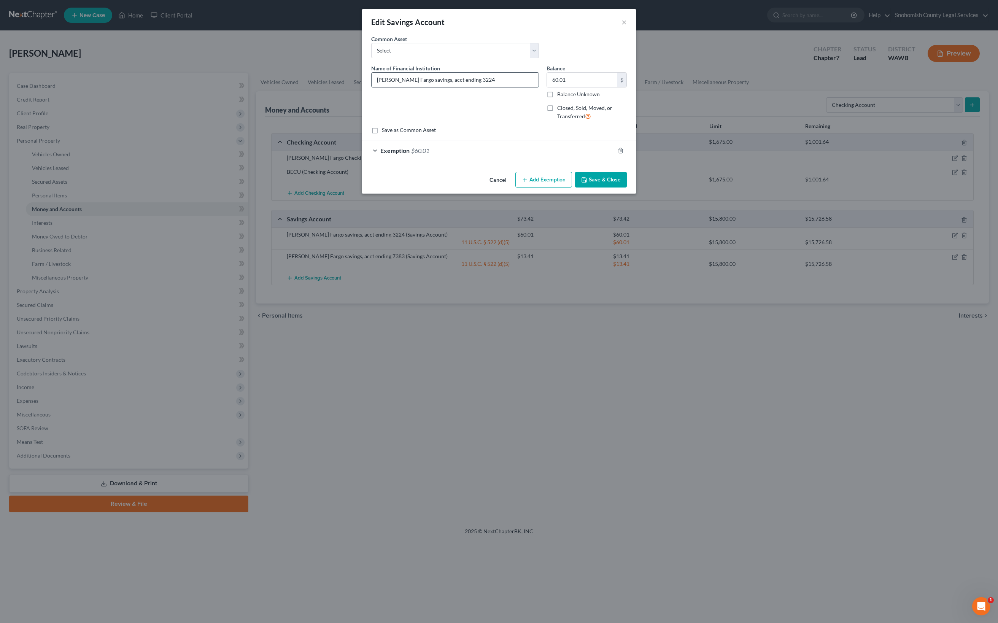
click at [517, 87] on input "[PERSON_NAME] Fargo savings, acct ending 3224" at bounding box center [455, 80] width 167 height 14
click at [582, 121] on label "Closed, Sold, Moved, or Transferred" at bounding box center [592, 112] width 70 height 16
click at [565, 109] on input "Closed, Sold, Moved, or Transferred" at bounding box center [562, 106] width 5 height 5
checkbox input "true"
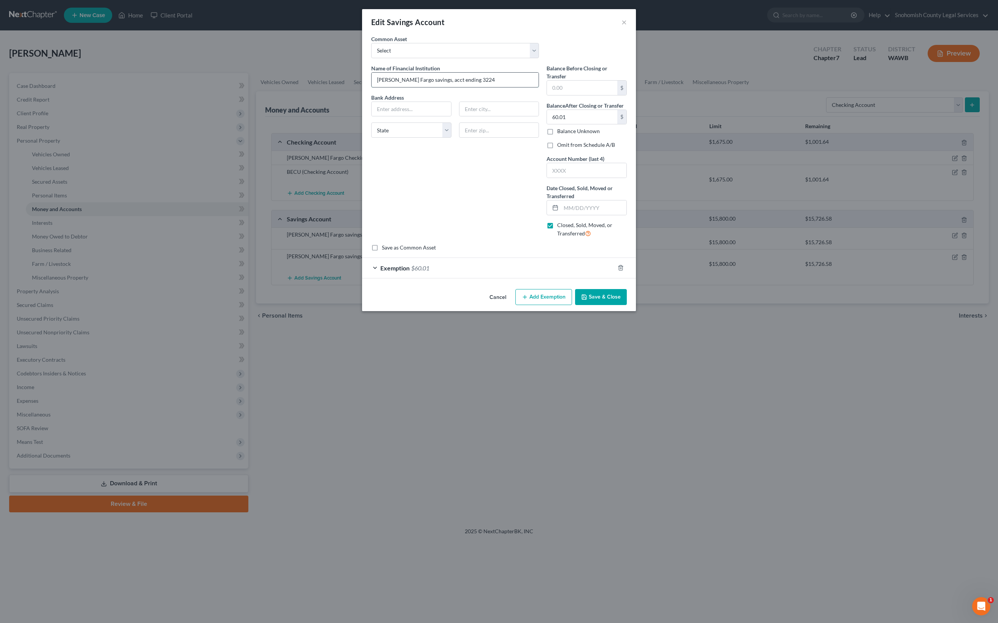
drag, startPoint x: 469, startPoint y: 147, endPoint x: 386, endPoint y: 149, distance: 83.0
drag, startPoint x: 477, startPoint y: 146, endPoint x: 381, endPoint y: 151, distance: 96.0
click at [381, 87] on input "[PERSON_NAME] Fargo savings, acct ending 3224" at bounding box center [455, 80] width 167 height 14
type input "[PERSON_NAME] Fargo savings"
click at [617, 95] on input "text" at bounding box center [582, 88] width 70 height 14
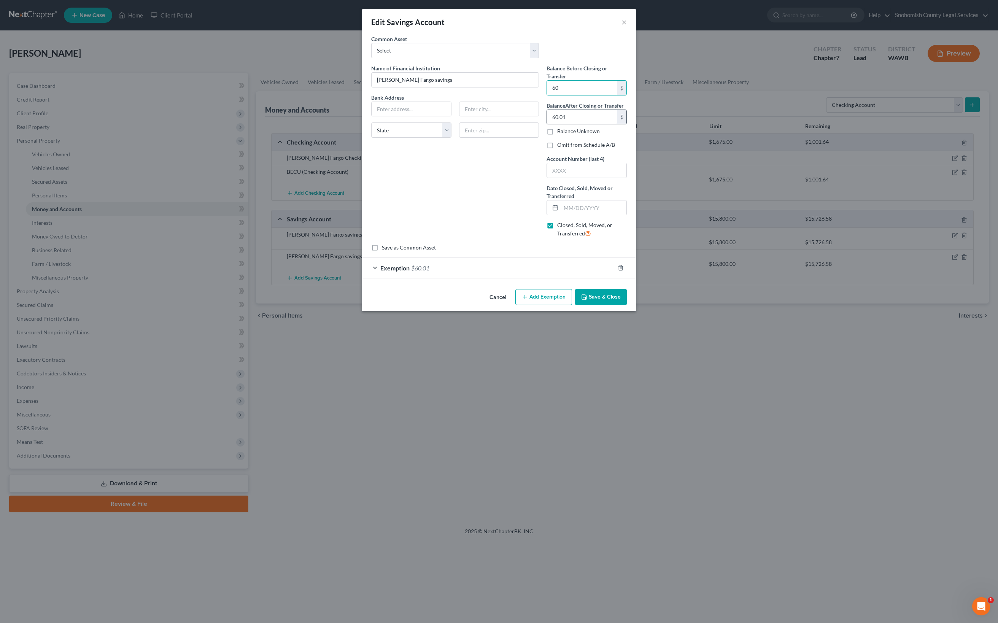
type input "60"
drag, startPoint x: 666, startPoint y: 237, endPoint x: 582, endPoint y: 234, distance: 83.7
click at [582, 124] on input "60.01" at bounding box center [582, 117] width 70 height 14
type input "60.01"
click at [460, 87] on input "[PERSON_NAME] Fargo savings" at bounding box center [455, 80] width 167 height 14
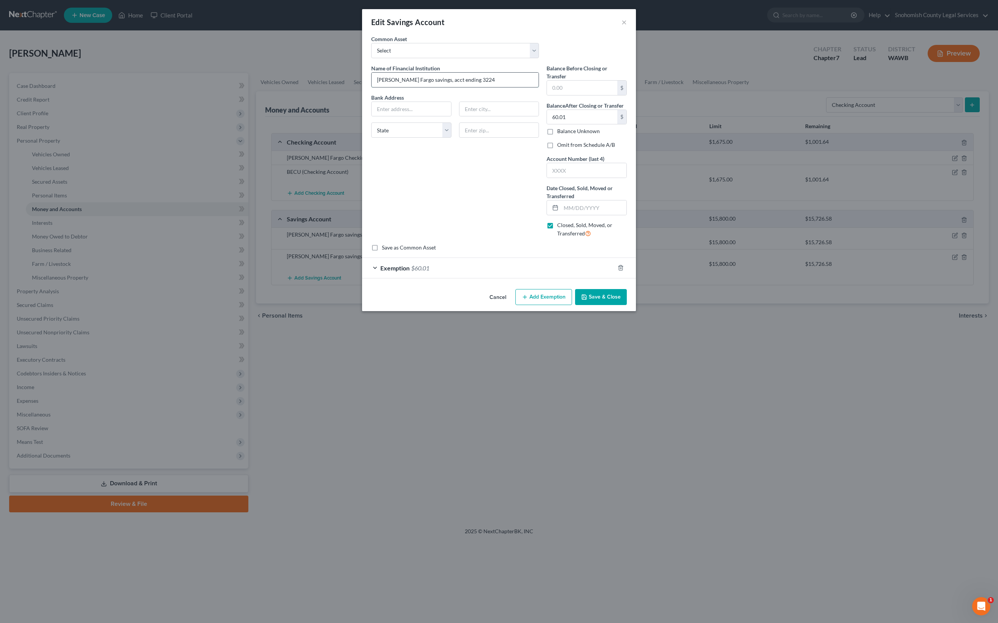
click at [466, 87] on input "[PERSON_NAME] Fargo savings, acct ending 3224" at bounding box center [455, 80] width 167 height 14
drag, startPoint x: 466, startPoint y: 145, endPoint x: 438, endPoint y: 145, distance: 28.2
click at [438, 87] on input "[PERSON_NAME] Fargo savings, acct ending 3224" at bounding box center [455, 80] width 167 height 14
type input "[PERSON_NAME] Fargo savings, acct ending 3224"
click at [609, 178] on input "text" at bounding box center [587, 170] width 80 height 14
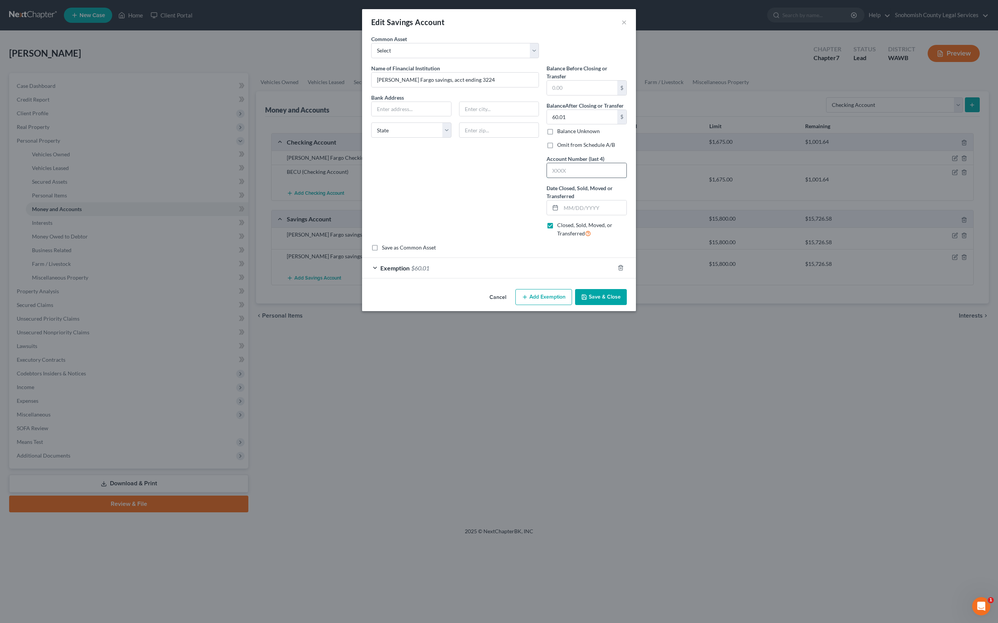
paste input "3224"
type input "3224"
drag, startPoint x: 469, startPoint y: 147, endPoint x: 380, endPoint y: 146, distance: 89.0
click at [380, 87] on input "[PERSON_NAME] Fargo savings, acct ending 3224" at bounding box center [455, 80] width 167 height 14
type input "[PERSON_NAME] Fargo savings"
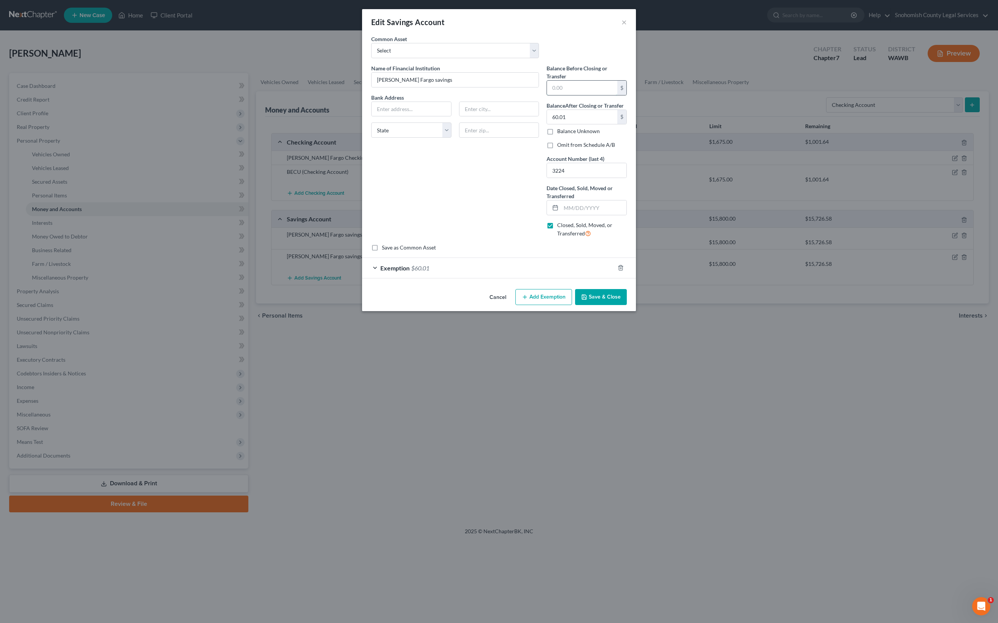
click at [588, 95] on input "text" at bounding box center [582, 88] width 70 height 14
type input "60"
drag, startPoint x: 623, startPoint y: 234, endPoint x: 572, endPoint y: 234, distance: 51.0
click at [572, 234] on div "Name of Financial Institution * [PERSON_NAME] Fargo savings Bank Address State …" at bounding box center [498, 154] width 263 height 180
type input "0"
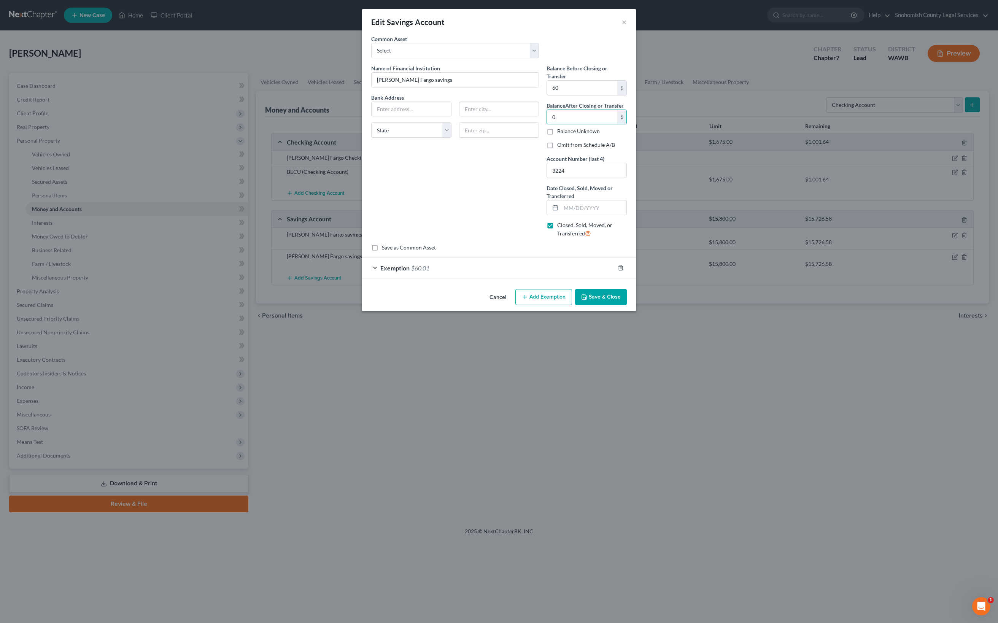
click at [604, 244] on div "Balance Before Closing or Transfer 60 $ Balance After Closing or Transfer 0.00 …" at bounding box center [587, 154] width 88 height 180
click at [584, 149] on label "Omit from Schedule A/B" at bounding box center [586, 145] width 58 height 8
click at [565, 146] on input "Omit from Schedule A/B" at bounding box center [562, 143] width 5 height 5
checkbox input "true"
click at [612, 215] on input "text" at bounding box center [593, 207] width 65 height 14
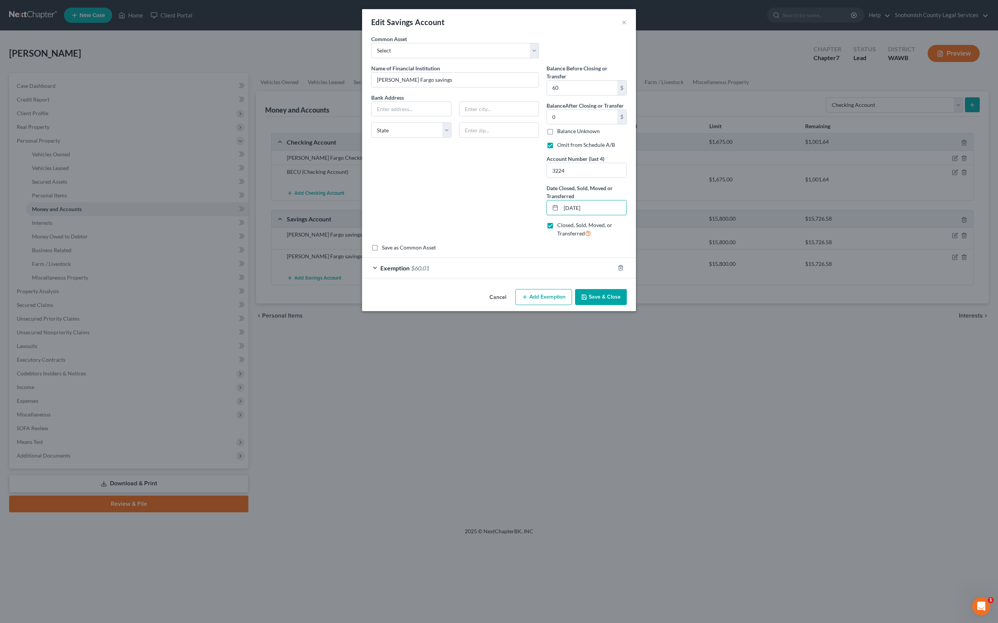
type input "[DATE]"
click at [594, 244] on div "Balance Before Closing or Transfer 60 $ Balance After Closing or Transfer 0.00 …" at bounding box center [587, 154] width 88 height 180
click at [410, 116] on input "text" at bounding box center [412, 109] width 80 height 14
paste input "[STREET_ADDRESS][PERSON_NAME]"
type input "[STREET_ADDRESS][PERSON_NAME]"
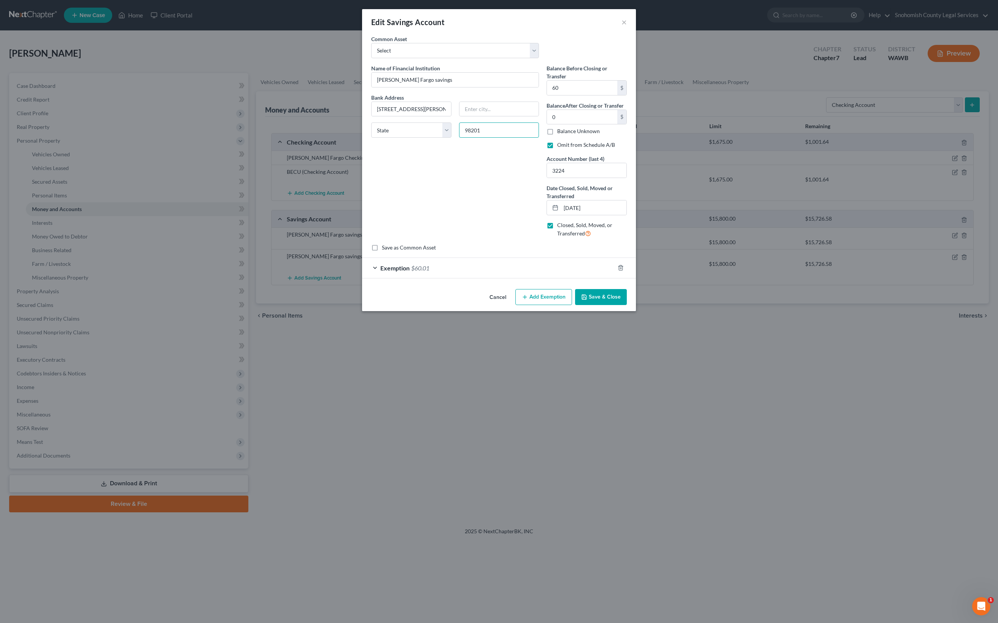
type input "98201"
type input "[PERSON_NAME]"
select select "50"
click at [624, 271] on icon "button" at bounding box center [621, 268] width 6 height 6
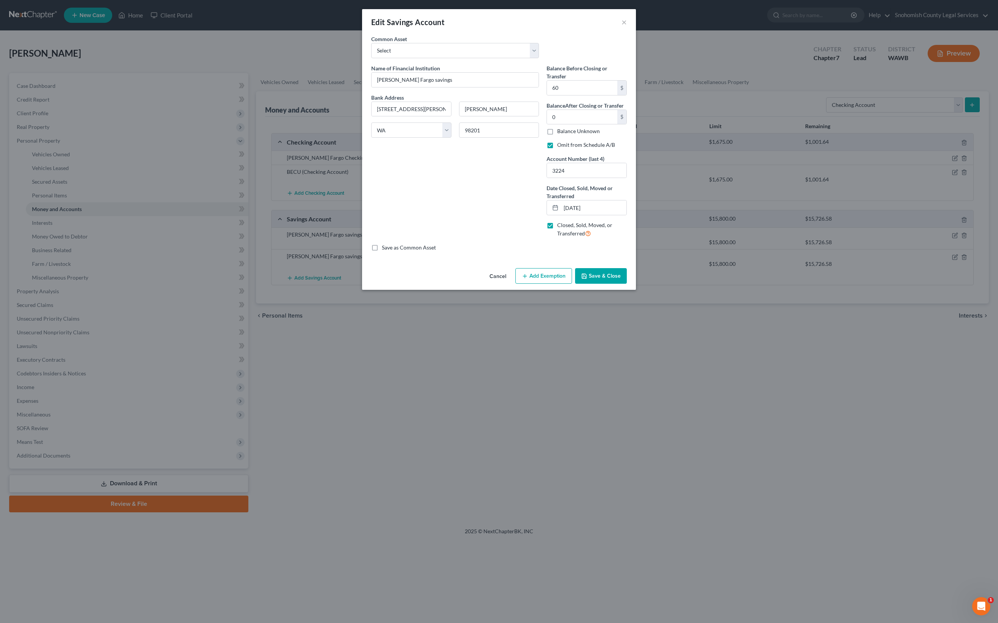
click at [627, 284] on button "Save & Close" at bounding box center [601, 276] width 52 height 16
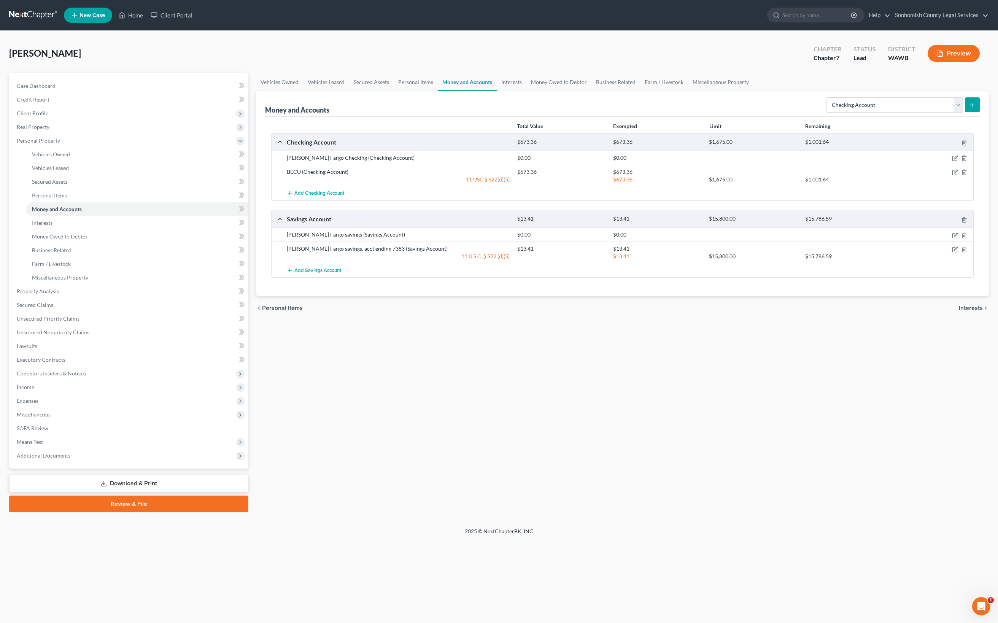
click at [906, 154] on div at bounding box center [935, 158] width 77 height 8
click at [952, 155] on icon "button" at bounding box center [955, 158] width 6 height 6
select select "50"
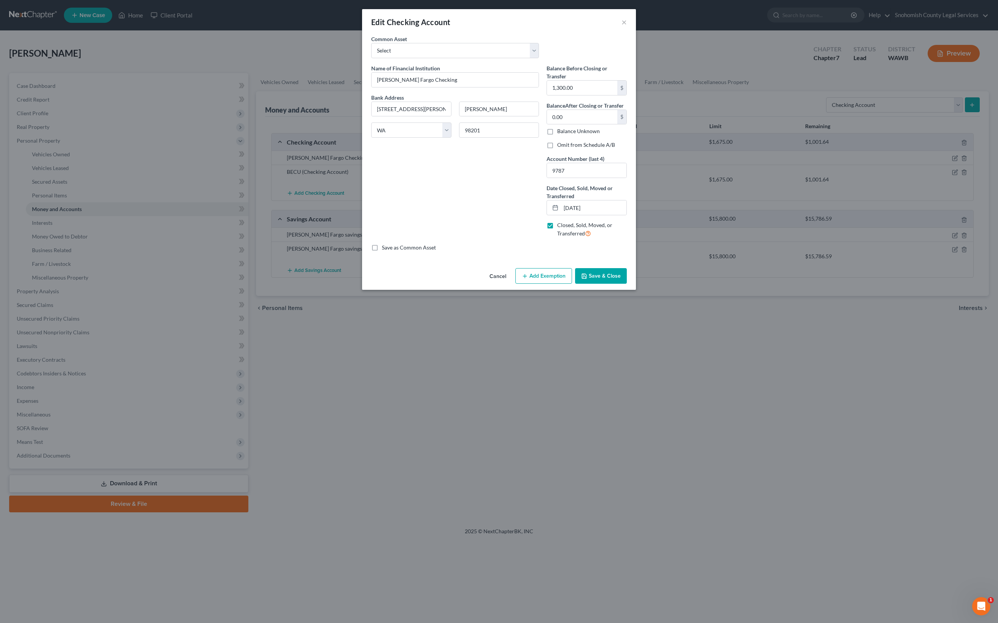
click at [585, 149] on label "Omit from Schedule A/B" at bounding box center [586, 145] width 58 height 8
click at [565, 146] on input "Omit from Schedule A/B" at bounding box center [562, 143] width 5 height 5
checkbox input "true"
click at [627, 284] on button "Save & Close" at bounding box center [601, 276] width 52 height 16
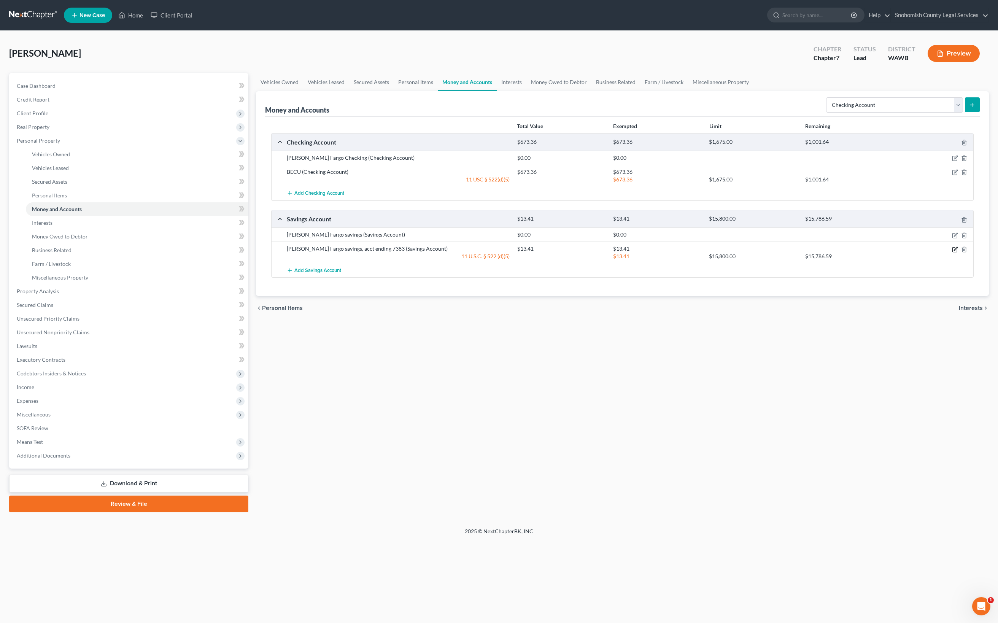
click at [952, 253] on icon "button" at bounding box center [955, 250] width 6 height 6
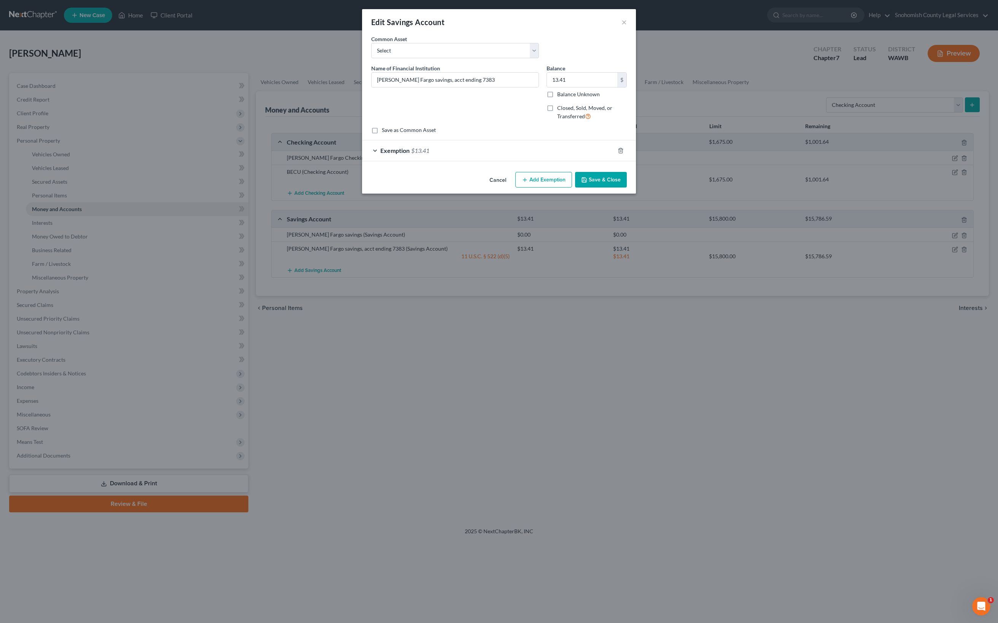
click at [584, 121] on label "Closed, Sold, Moved, or Transferred" at bounding box center [592, 112] width 70 height 16
click at [565, 109] on input "Closed, Sold, Moved, or Transferred" at bounding box center [562, 106] width 5 height 5
checkbox input "true"
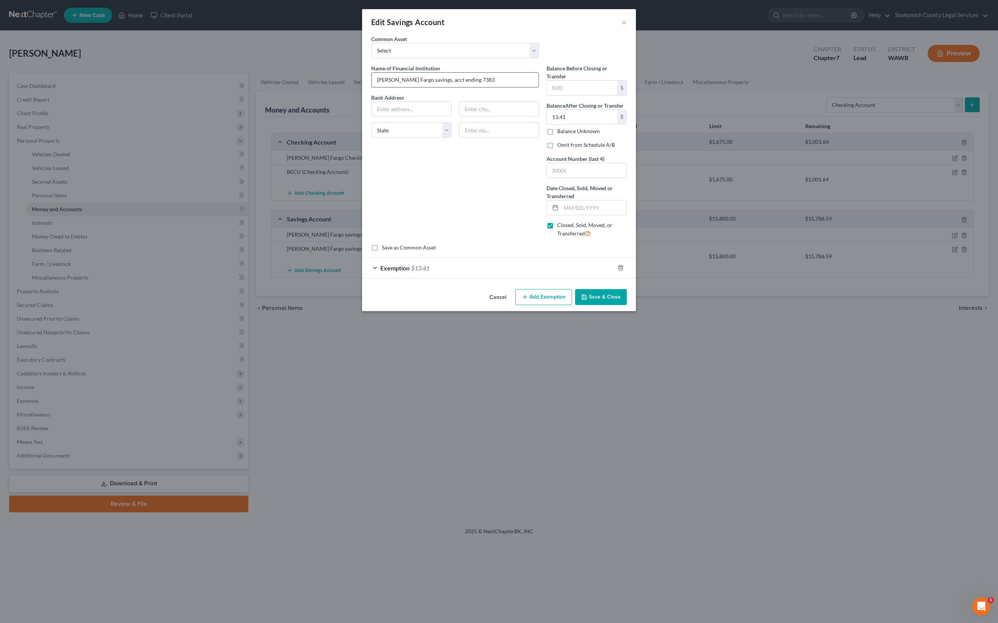
drag, startPoint x: 463, startPoint y: 145, endPoint x: 438, endPoint y: 146, distance: 25.1
paste input "7383"
type input "7383"
drag, startPoint x: 466, startPoint y: 146, endPoint x: 379, endPoint y: 149, distance: 87.5
click at [379, 87] on input "[PERSON_NAME] Fargo savings, acct ending 7383" at bounding box center [455, 80] width 167 height 14
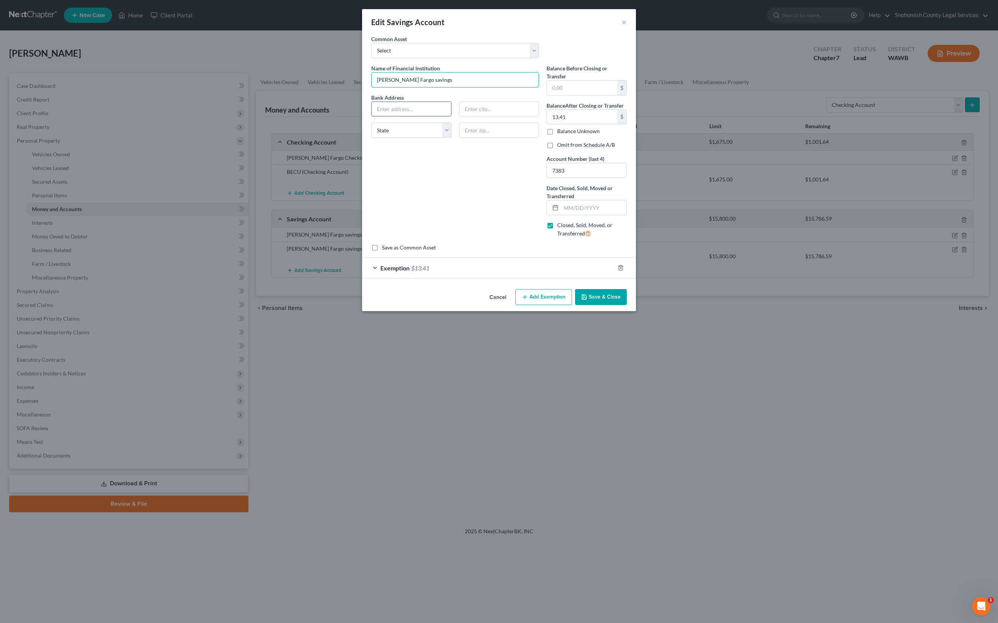
type input "[PERSON_NAME] Fargo savings"
type input "2801 [PERSON_NAME]"
type input "98201"
click at [384, 244] on div "Name of Financial Institution * [PERSON_NAME] Fargo savings Bank Address [STREE…" at bounding box center [454, 154] width 175 height 180
type input "[PERSON_NAME]"
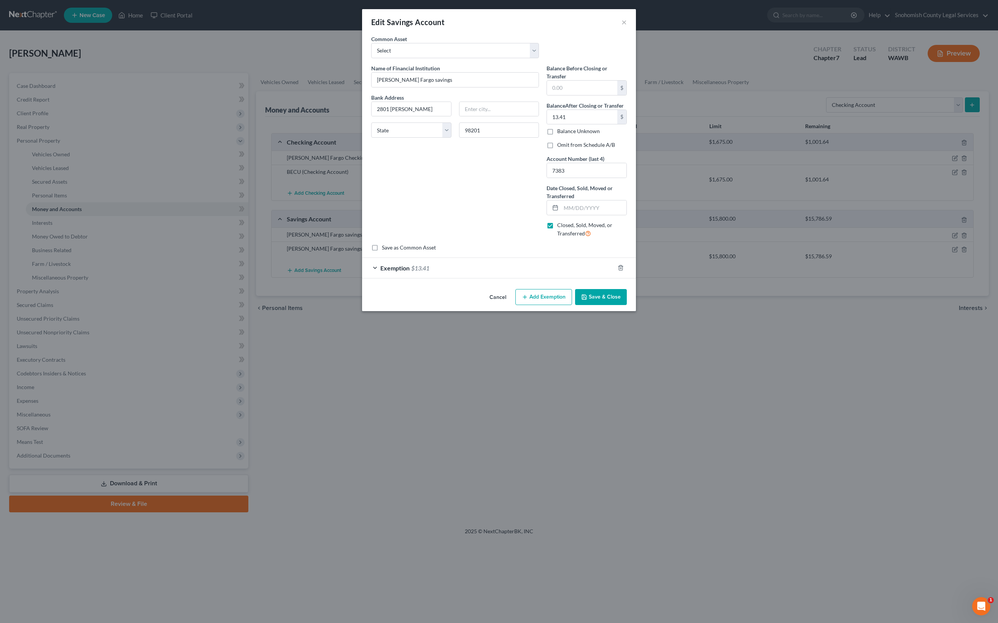
select select "50"
drag, startPoint x: 629, startPoint y: 240, endPoint x: 580, endPoint y: 240, distance: 49.5
click at [580, 124] on input "13.41" at bounding box center [582, 117] width 70 height 14
drag, startPoint x: 641, startPoint y: 232, endPoint x: 576, endPoint y: 232, distance: 64.7
click at [576, 232] on div "Balance Before Closing or Transfer $ Balance After Closing or Transfer 13.41 $ …" at bounding box center [587, 154] width 88 height 180
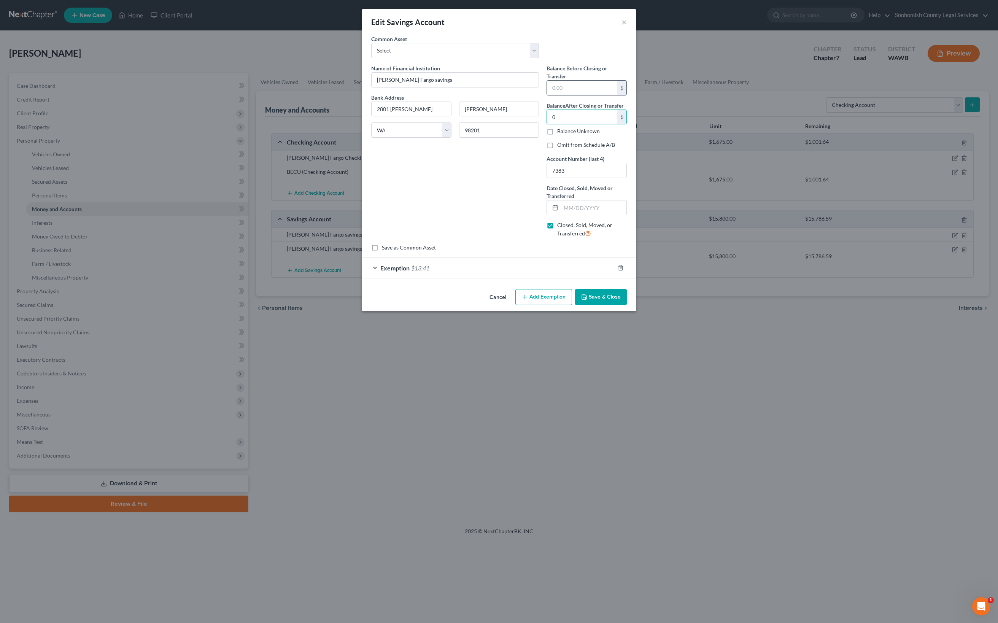
type input "0"
click at [596, 95] on input "text" at bounding box center [582, 88] width 70 height 14
type input "2.00"
click at [586, 149] on label "Omit from Schedule A/B" at bounding box center [586, 145] width 58 height 8
click at [565, 146] on input "Omit from Schedule A/B" at bounding box center [562, 143] width 5 height 5
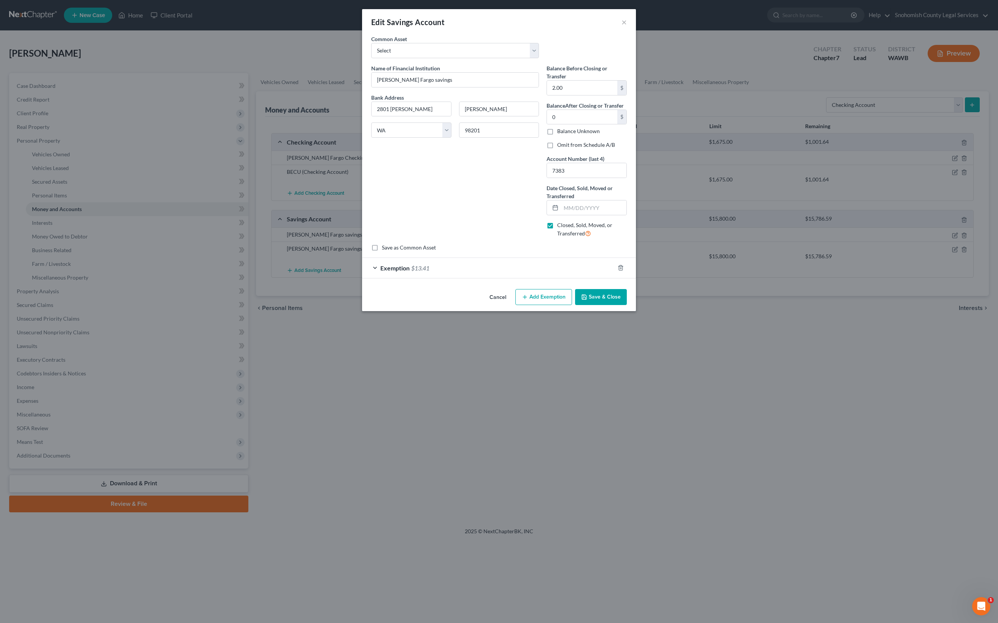
checkbox input "true"
click at [606, 215] on input "text" at bounding box center [593, 207] width 65 height 14
type input "[DATE]"
click at [615, 278] on div "Exemption $13.41" at bounding box center [488, 268] width 253 height 20
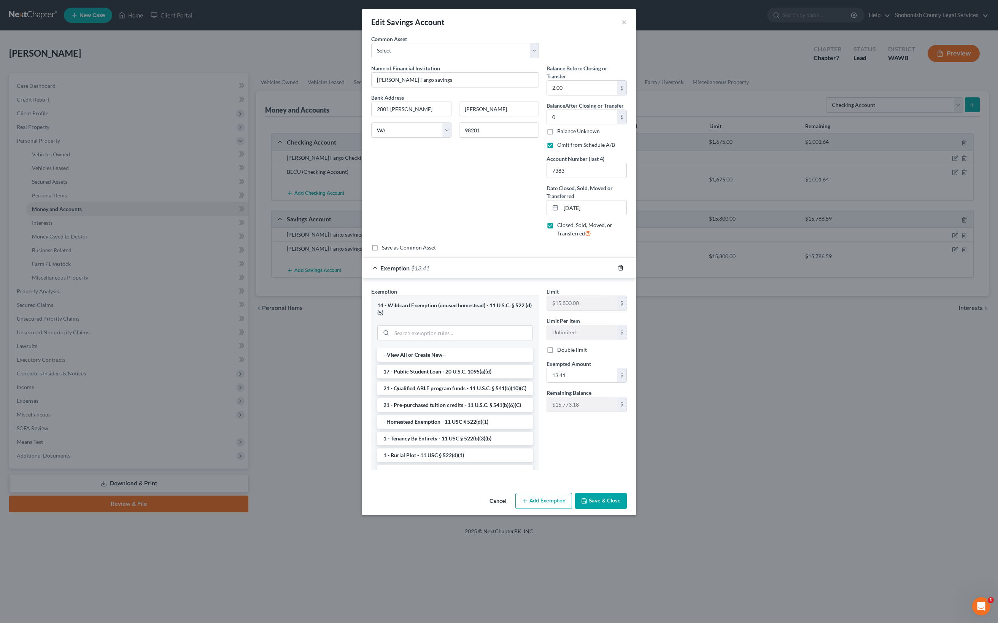
click at [624, 271] on icon "button" at bounding box center [621, 268] width 6 height 6
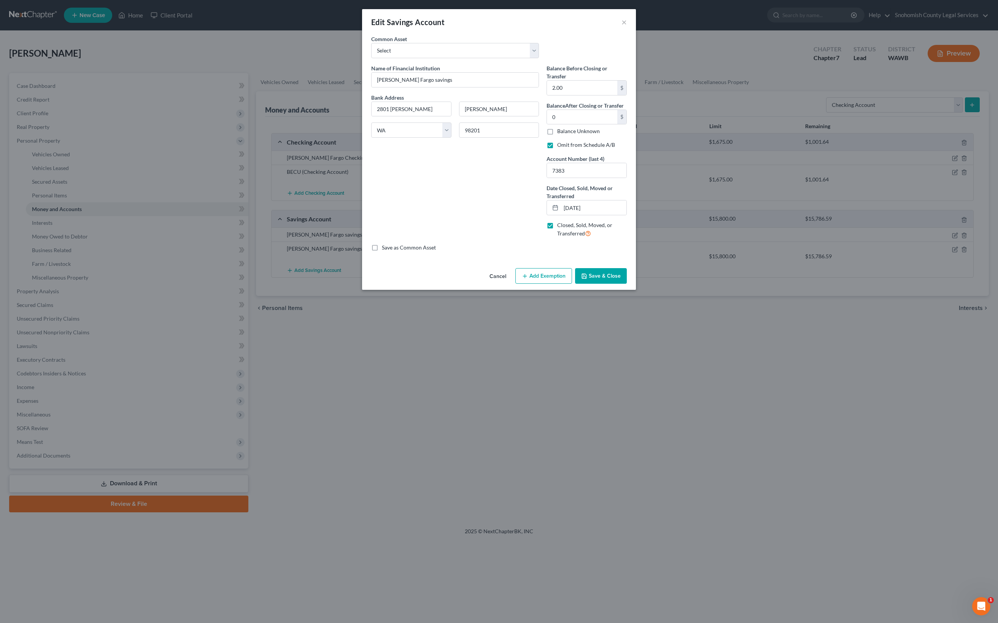
click at [627, 284] on button "Save & Close" at bounding box center [601, 276] width 52 height 16
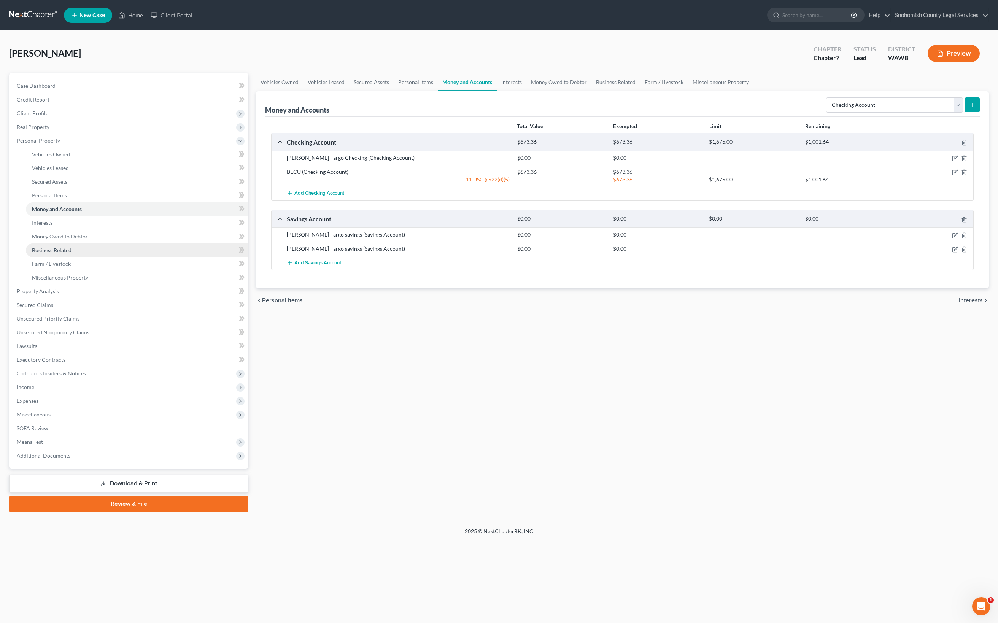
scroll to position [245, 0]
click at [89, 336] on span "Unsecured Nonpriority Claims" at bounding box center [53, 332] width 73 height 6
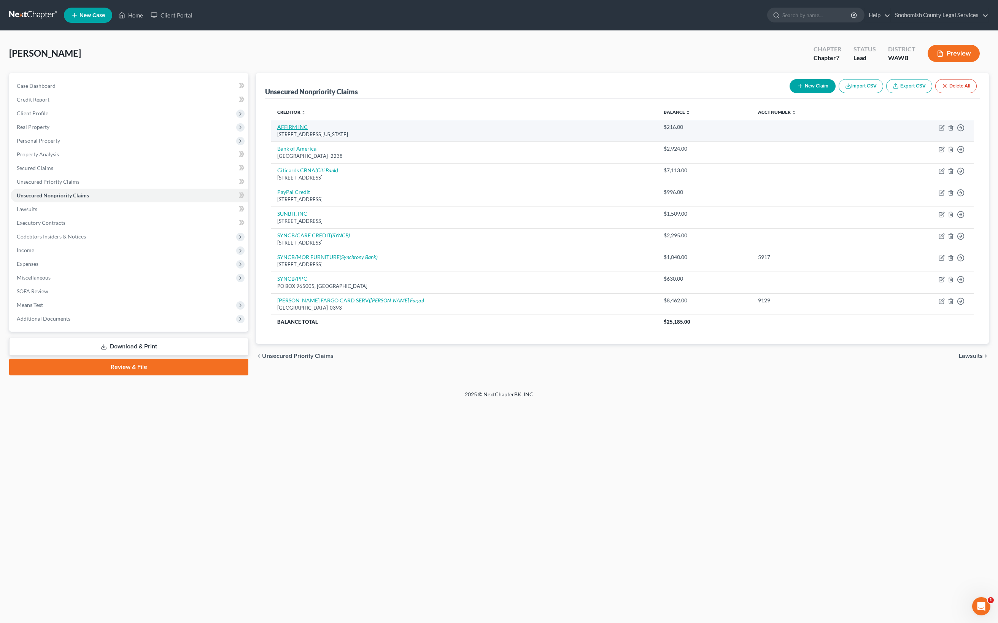
click at [308, 130] on link "AFFIRM INC" at bounding box center [292, 127] width 30 height 6
select select "4"
select select "2"
select select "0"
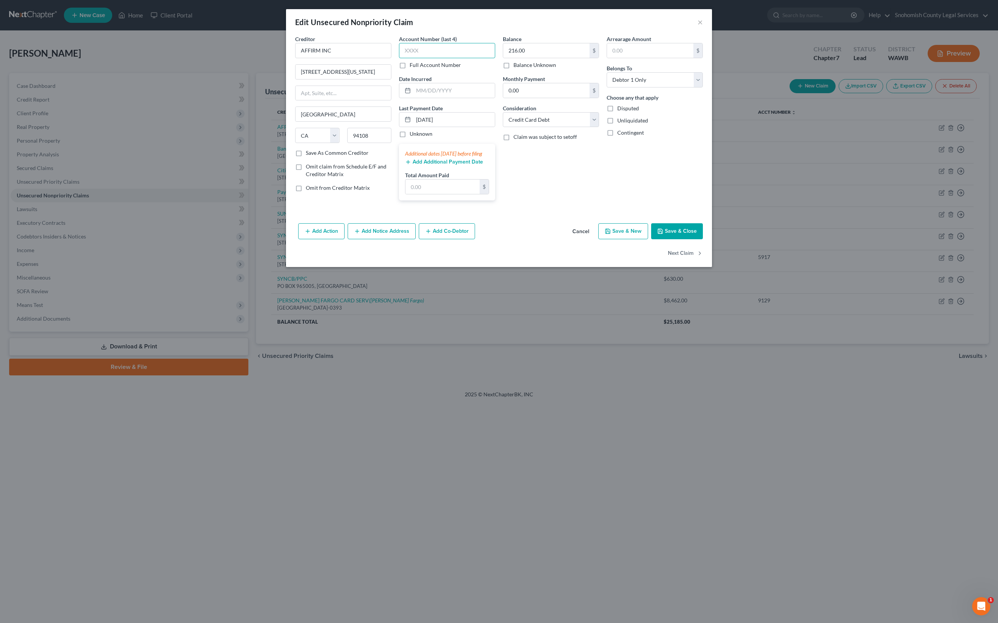
paste input "KXL7"
type input "KXL7"
click at [410, 69] on label "Full Account Number" at bounding box center [435, 65] width 51 height 8
click at [413, 66] on input "Full Account Number" at bounding box center [415, 63] width 5 height 5
drag, startPoint x: 368, startPoint y: 92, endPoint x: 328, endPoint y: 91, distance: 40.4
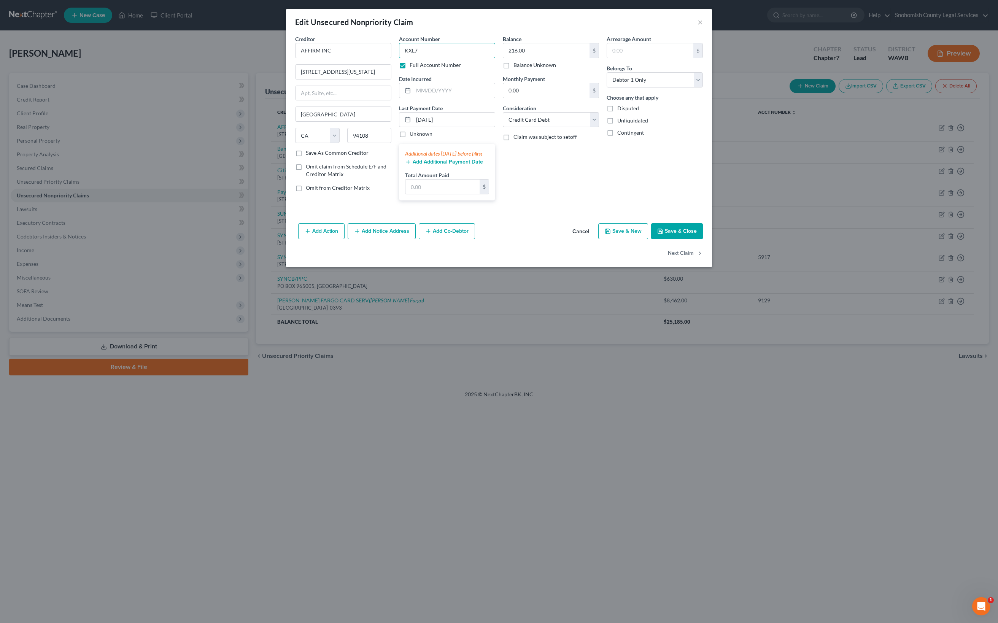
click at [399, 58] on input "KXL7" at bounding box center [447, 50] width 96 height 15
paste input "-RQX4"
type input "KXL7-RQX4"
click at [410, 69] on label "Full Account Number" at bounding box center [435, 65] width 51 height 8
click at [413, 66] on input "Full Account Number" at bounding box center [415, 63] width 5 height 5
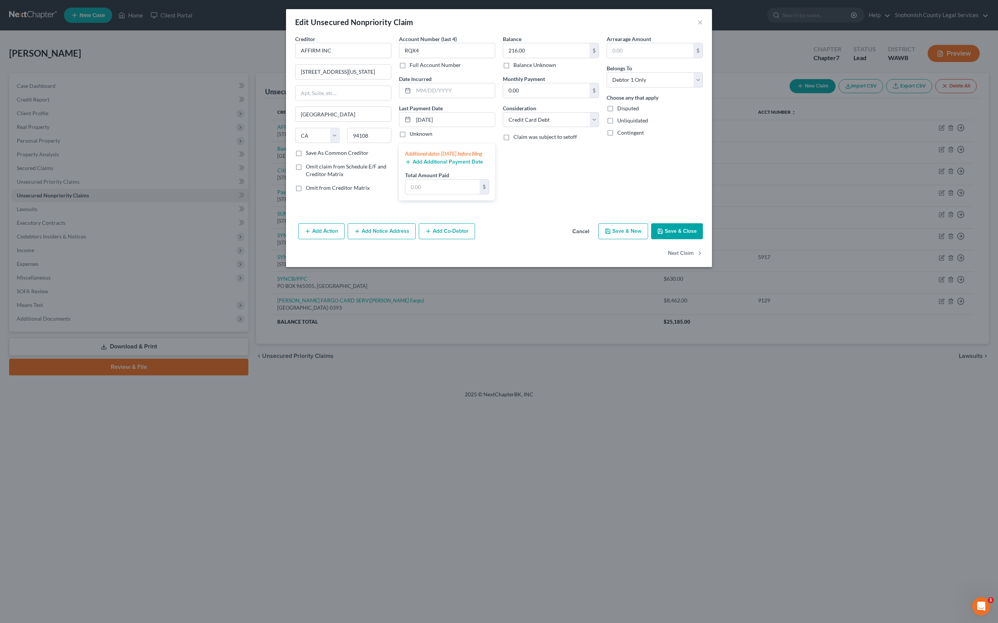
click at [703, 239] on button "Save & Close" at bounding box center [677, 231] width 52 height 16
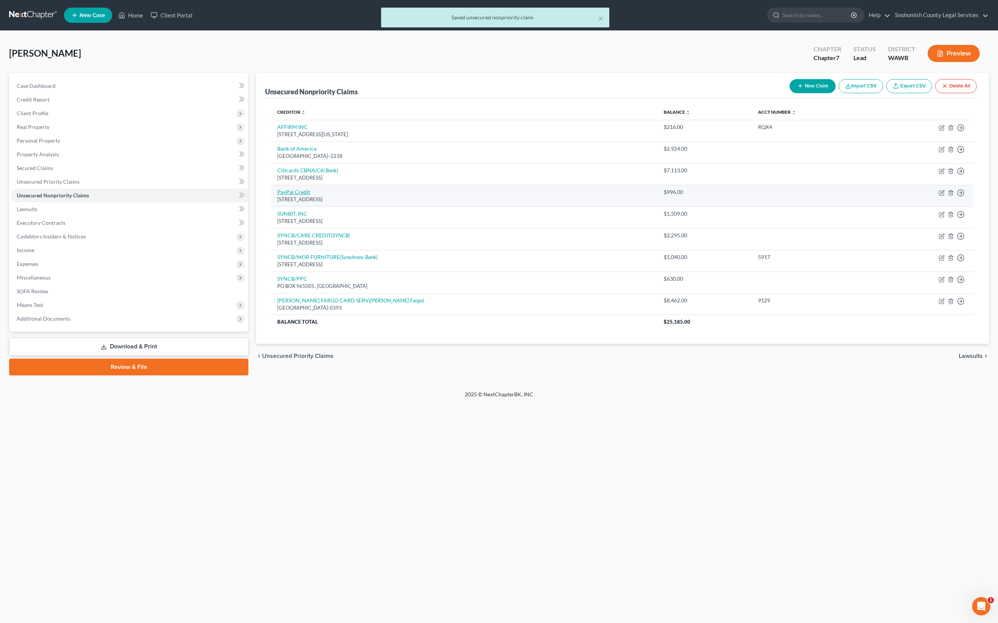
click at [310, 195] on link "PayPal Credit" at bounding box center [293, 192] width 33 height 6
select select "4"
select select "2"
select select "0"
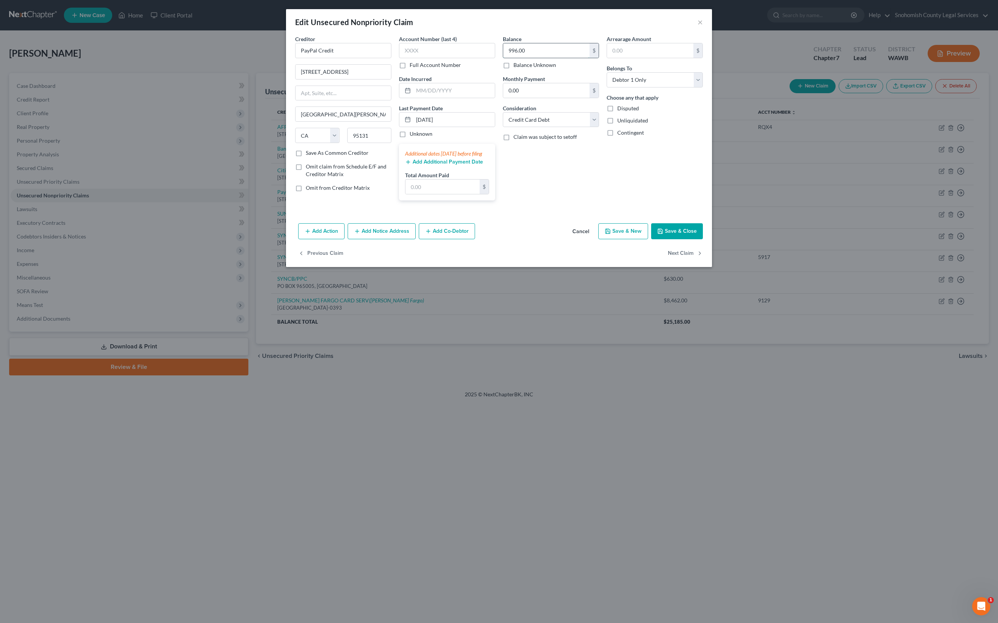
click at [555, 58] on input "996.00" at bounding box center [546, 50] width 86 height 14
drag, startPoint x: 512, startPoint y: 90, endPoint x: 546, endPoint y: 88, distance: 33.5
click at [542, 58] on input "996.00" at bounding box center [546, 50] width 86 height 14
click at [581, 98] on input "0.00" at bounding box center [546, 90] width 86 height 14
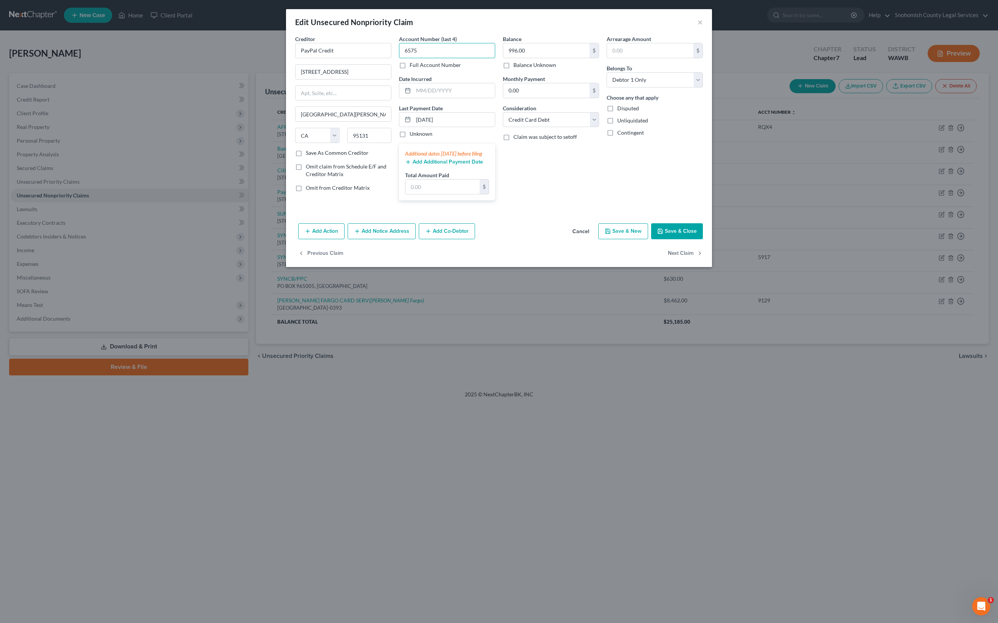
type input "6575"
click at [603, 207] on div "Balance 996.00 $ Balance Unknown Balance Undetermined 996.00 $ Balance Unknown …" at bounding box center [551, 121] width 104 height 172
click at [703, 239] on button "Save & Close" at bounding box center [677, 231] width 52 height 16
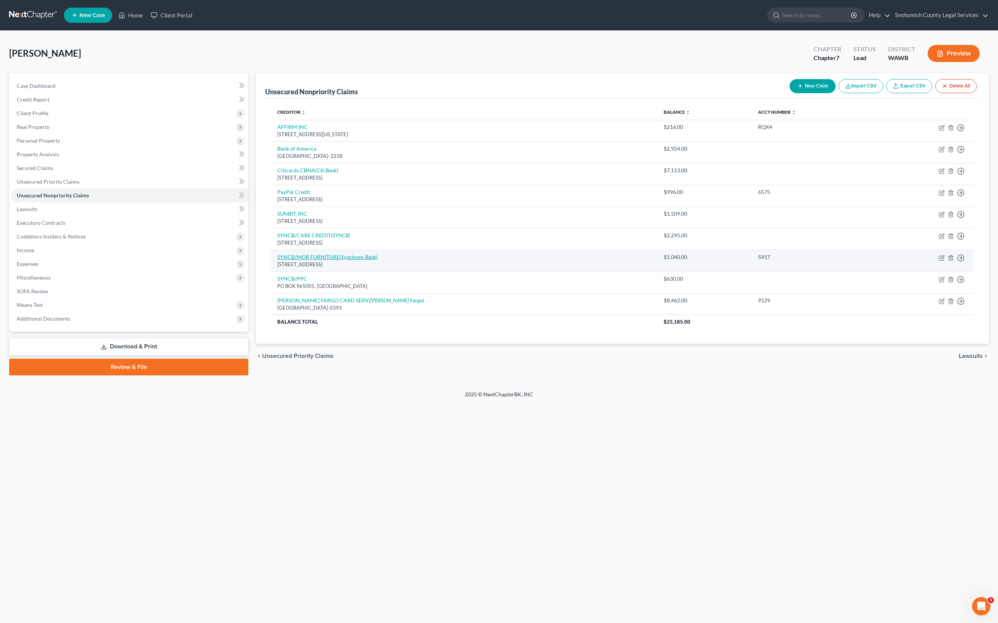
scroll to position [21, 0]
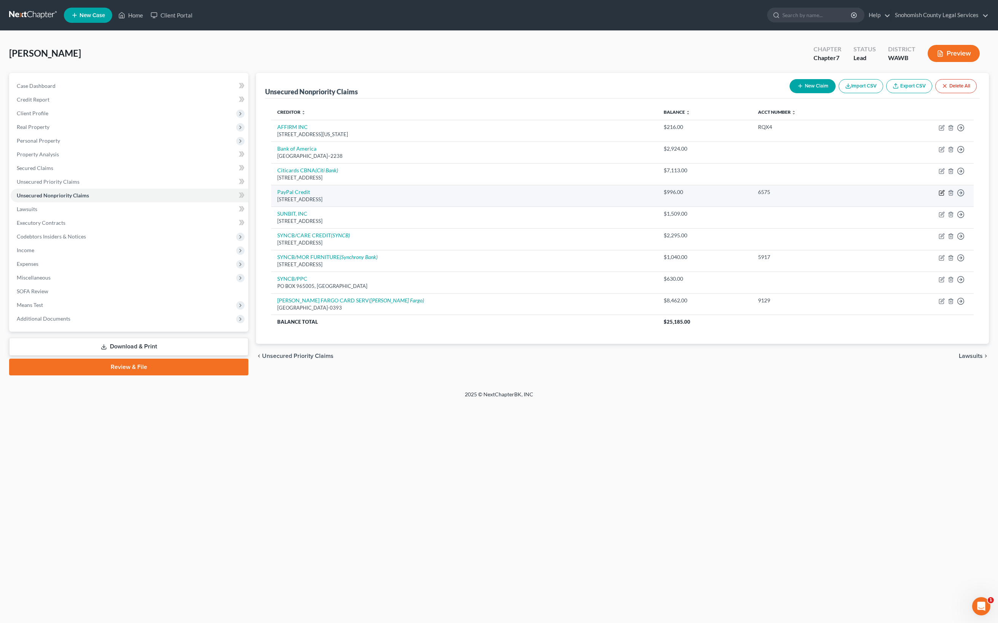
click at [939, 196] on icon "button" at bounding box center [942, 193] width 6 height 6
select select "4"
select select "2"
select select "0"
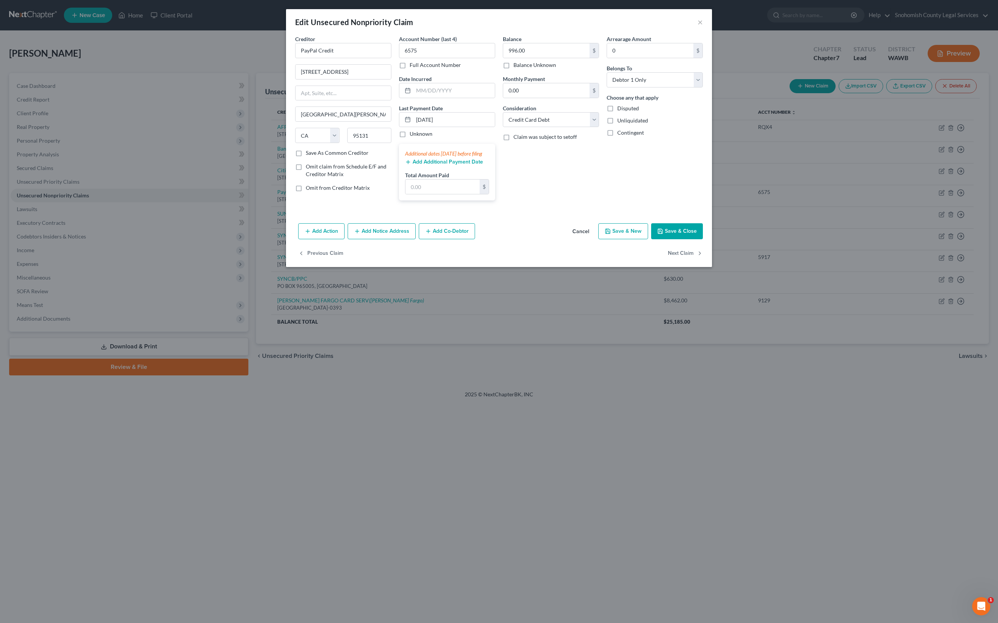
click at [348, 239] on button "Add Notice Address" at bounding box center [382, 231] width 68 height 16
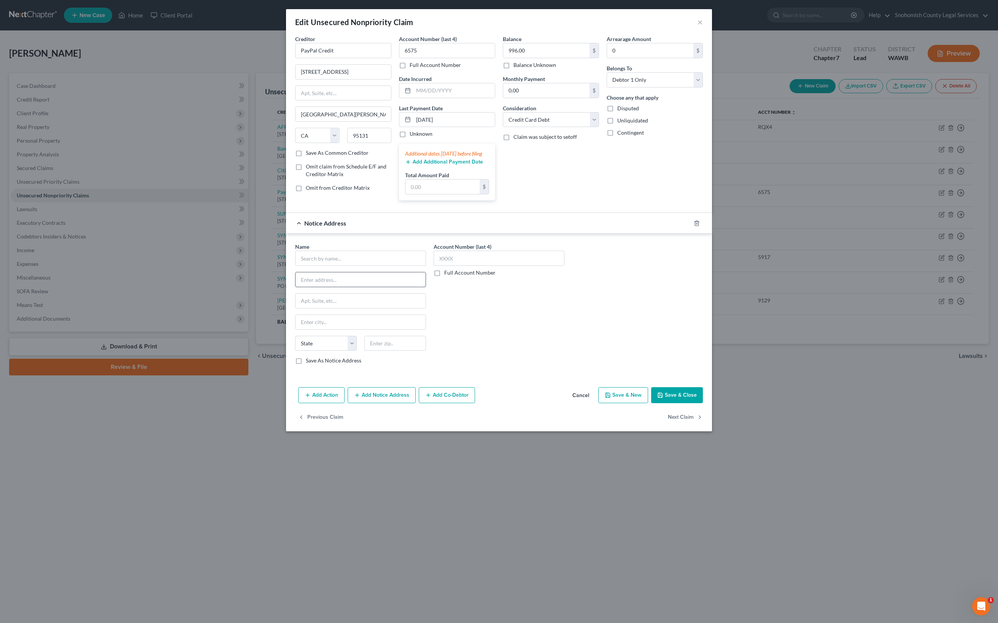
scroll to position [169, 0]
click at [295, 266] on input "text" at bounding box center [360, 258] width 131 height 15
click at [301, 329] on div "Synchrony Bank" at bounding box center [340, 326] width 79 height 8
type input "Synchrony Bank"
type input "Box 71754"
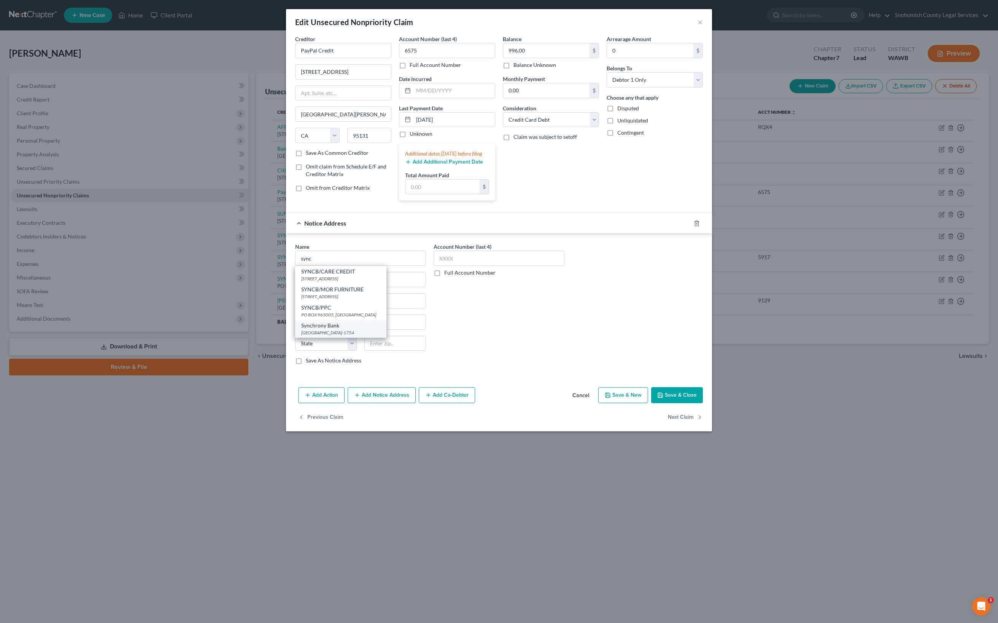
type input "[GEOGRAPHIC_DATA]"
select select "39"
type input "19176-1754"
type input "Box 71707"
click at [295, 266] on input "Synchrony Bank" at bounding box center [360, 258] width 131 height 15
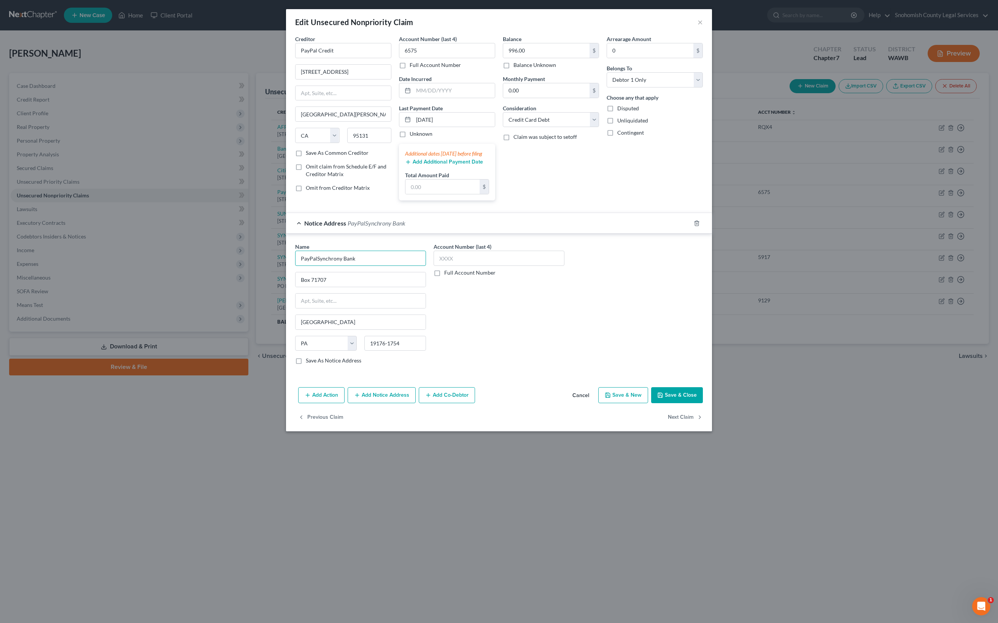
drag, startPoint x: 237, startPoint y: 330, endPoint x: 209, endPoint y: 328, distance: 27.5
click at [295, 266] on input "PayPalSynchrony Bank" at bounding box center [360, 258] width 131 height 15
drag, startPoint x: 233, startPoint y: 326, endPoint x: 215, endPoint y: 329, distance: 18.4
click at [295, 266] on input "PayPalSyncBank" at bounding box center [360, 258] width 131 height 15
click at [295, 266] on input "PayPalSyncB" at bounding box center [360, 258] width 131 height 15
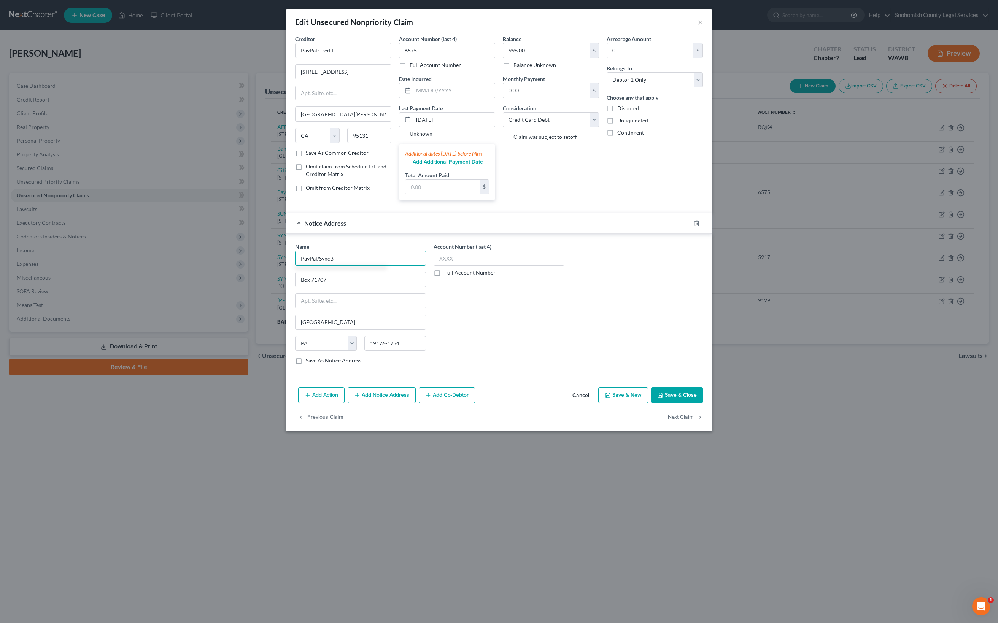
type input "PayPal/SyncB"
click at [430, 371] on div "Account Number (last 4) Full Account Number" at bounding box center [499, 307] width 138 height 128
type input "6575"
click at [431, 371] on div "Account Number (last 4) 6575 Full Account Number" at bounding box center [499, 307] width 138 height 128
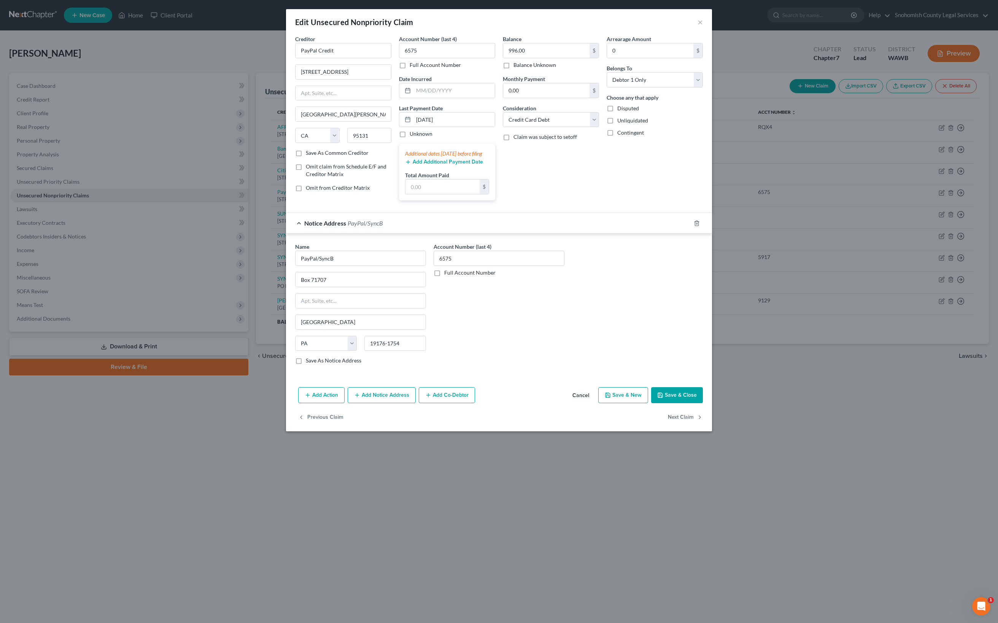
scroll to position [214, 0]
click at [306, 364] on label "Save As Notice Address" at bounding box center [334, 361] width 56 height 8
click at [309, 362] on input "Save As Notice Address" at bounding box center [311, 359] width 5 height 5
click at [703, 403] on button "Save & Close" at bounding box center [677, 395] width 52 height 16
checkbox input "false"
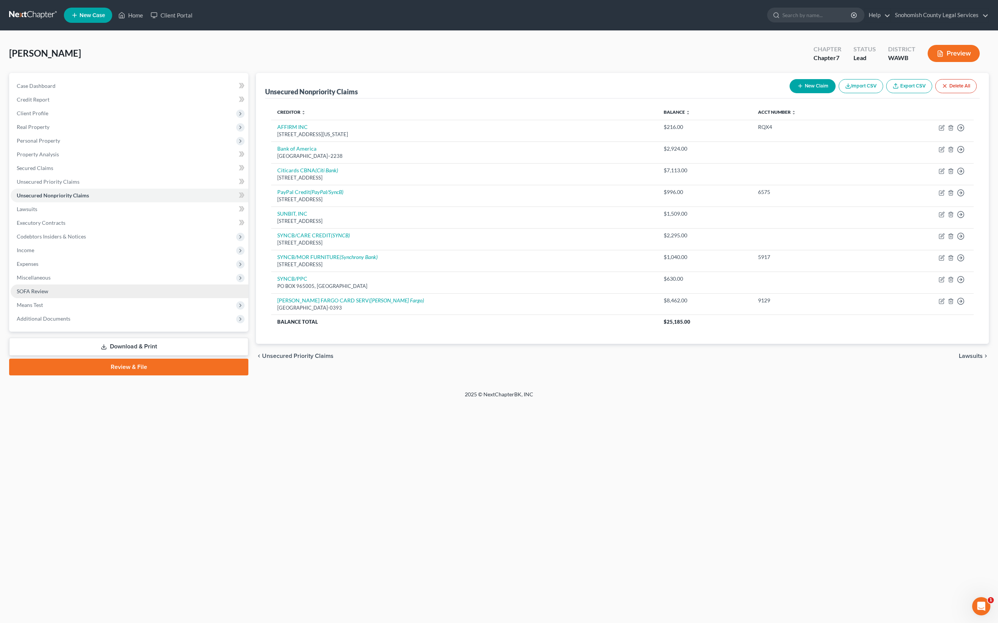
scroll to position [0, 0]
click at [48, 294] on span "SOFA Review" at bounding box center [33, 291] width 32 height 6
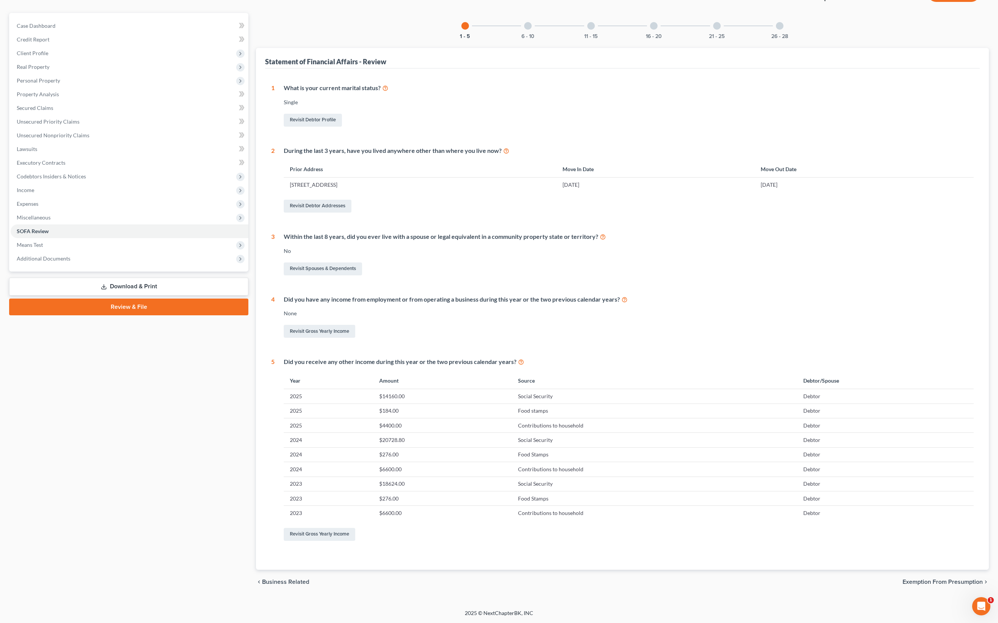
scroll to position [515, 0]
drag, startPoint x: 407, startPoint y: 377, endPoint x: 433, endPoint y: 377, distance: 25.9
click at [433, 433] on td "$20728.80" at bounding box center [442, 440] width 138 height 14
click at [355, 541] on link "Revisit Gross Yearly Income" at bounding box center [320, 534] width 72 height 13
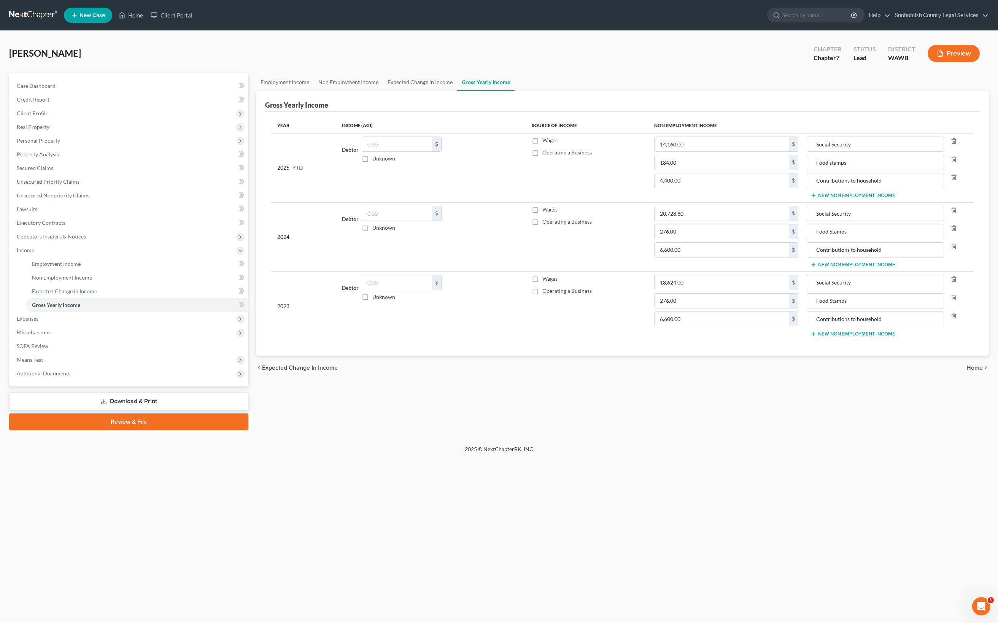
scroll to position [126, 0]
drag, startPoint x: 699, startPoint y: 275, endPoint x: 676, endPoint y: 276, distance: 22.9
click at [676, 221] on input "20,728.80" at bounding box center [722, 213] width 134 height 14
click at [695, 221] on input "20,723" at bounding box center [722, 213] width 134 height 14
click at [705, 239] on input "276.00" at bounding box center [722, 231] width 134 height 14
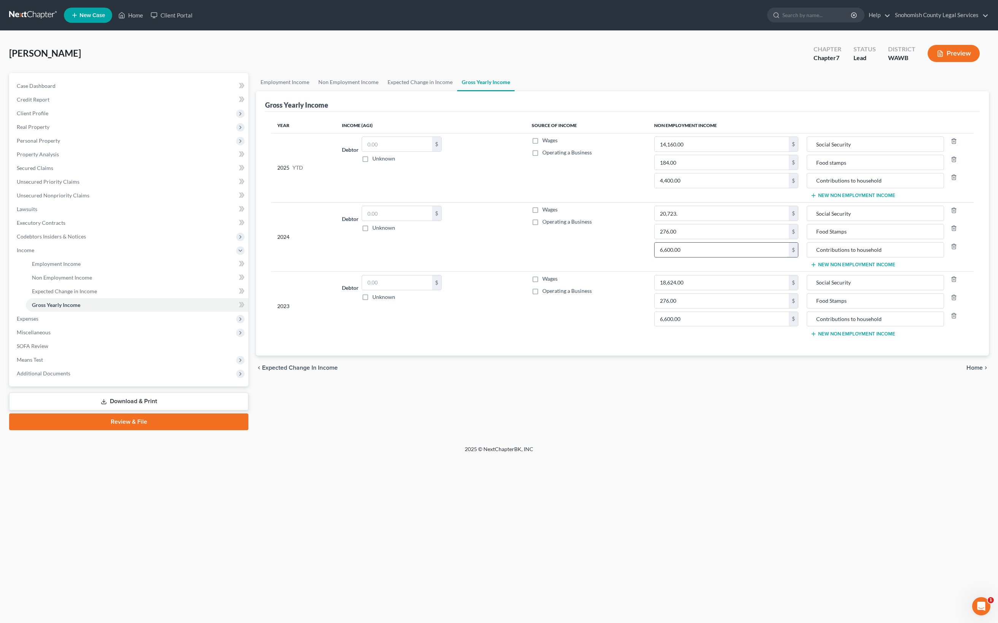
click at [710, 257] on input "6,600.00" at bounding box center [722, 250] width 134 height 14
click at [709, 326] on input "6,600.00" at bounding box center [722, 319] width 134 height 14
click at [718, 290] on input "18,624.00" at bounding box center [722, 282] width 134 height 14
click at [967, 371] on span "Home" at bounding box center [975, 368] width 16 height 6
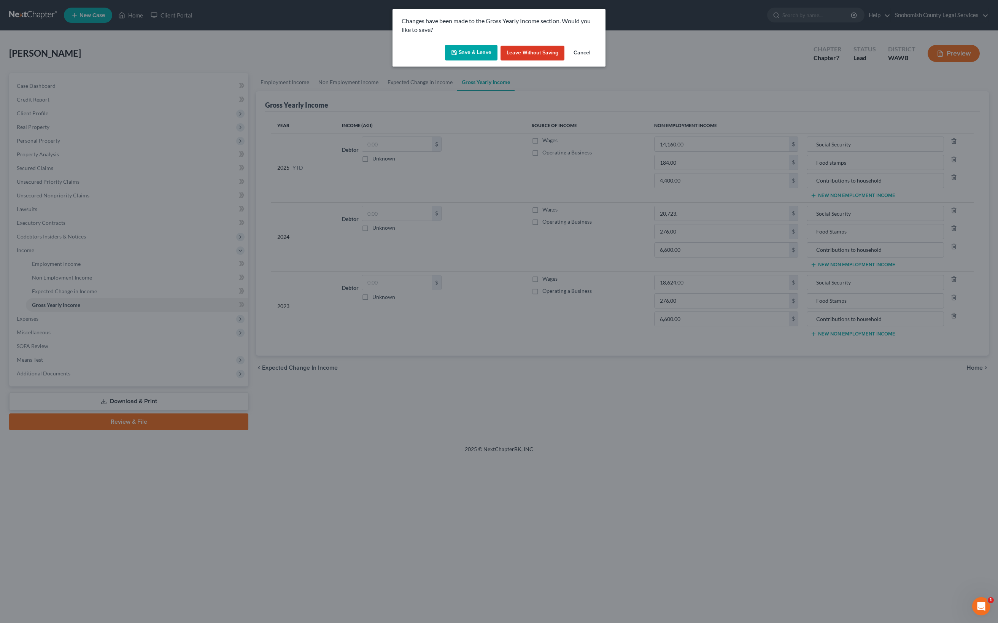
click at [457, 61] on button "Save & Leave" at bounding box center [471, 53] width 52 height 16
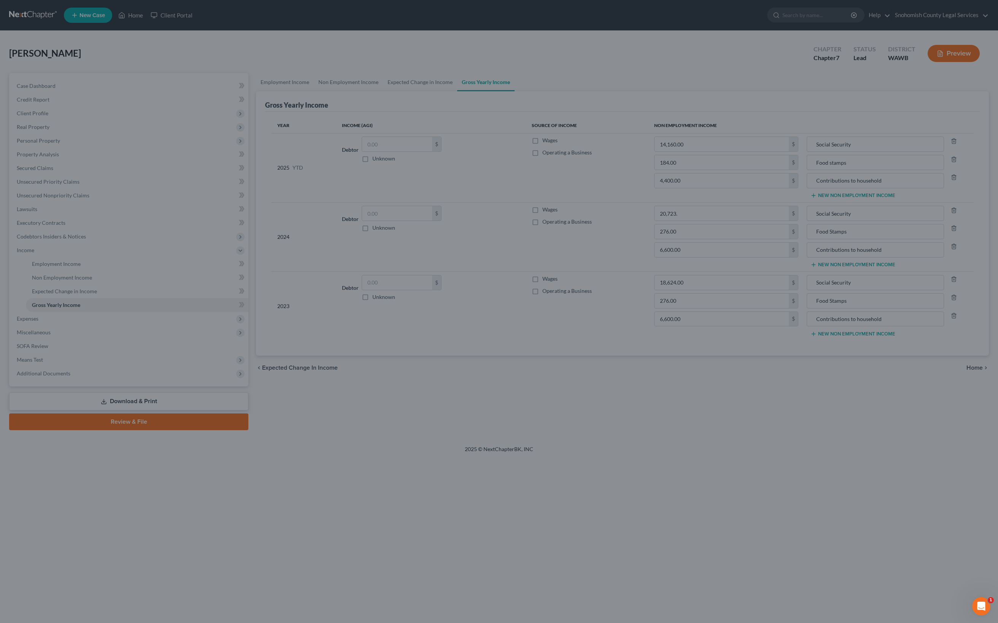
type input "20,723.00"
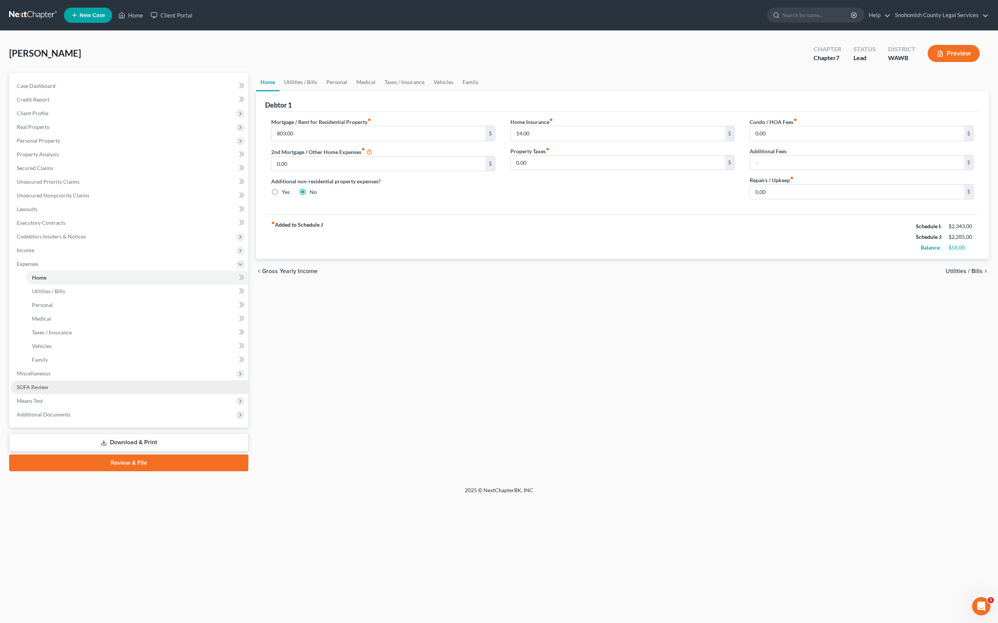
scroll to position [297, 0]
click at [148, 452] on link "Download & Print" at bounding box center [128, 443] width 239 height 18
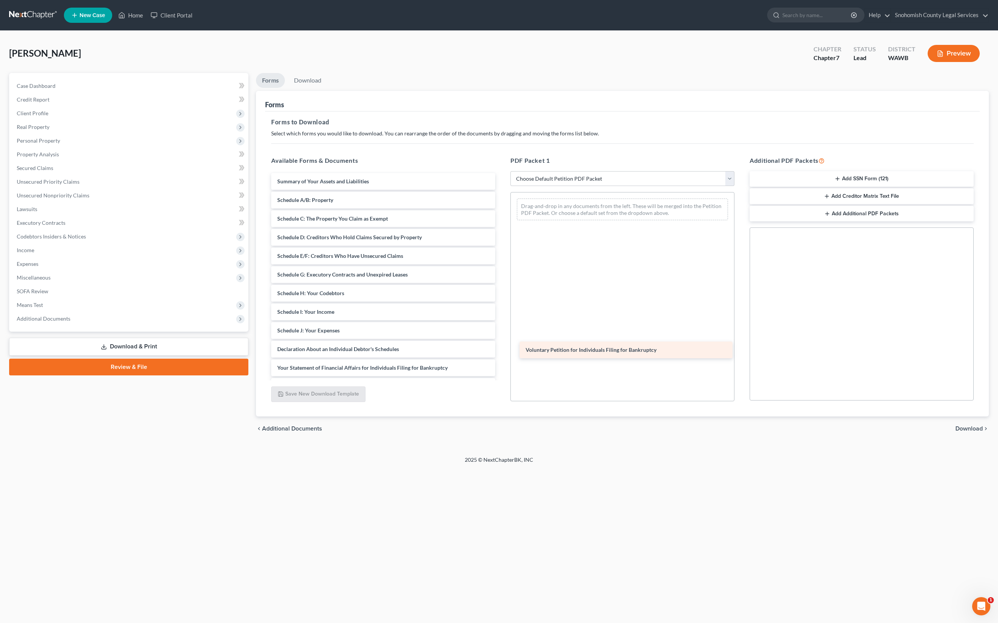
drag, startPoint x: 453, startPoint y: 320, endPoint x: 687, endPoint y: 367, distance: 238.1
click at [501, 367] on div "Voluntary Petition for Individuals Filing for Bankruptcy Voluntary Petition for…" at bounding box center [383, 330] width 236 height 315
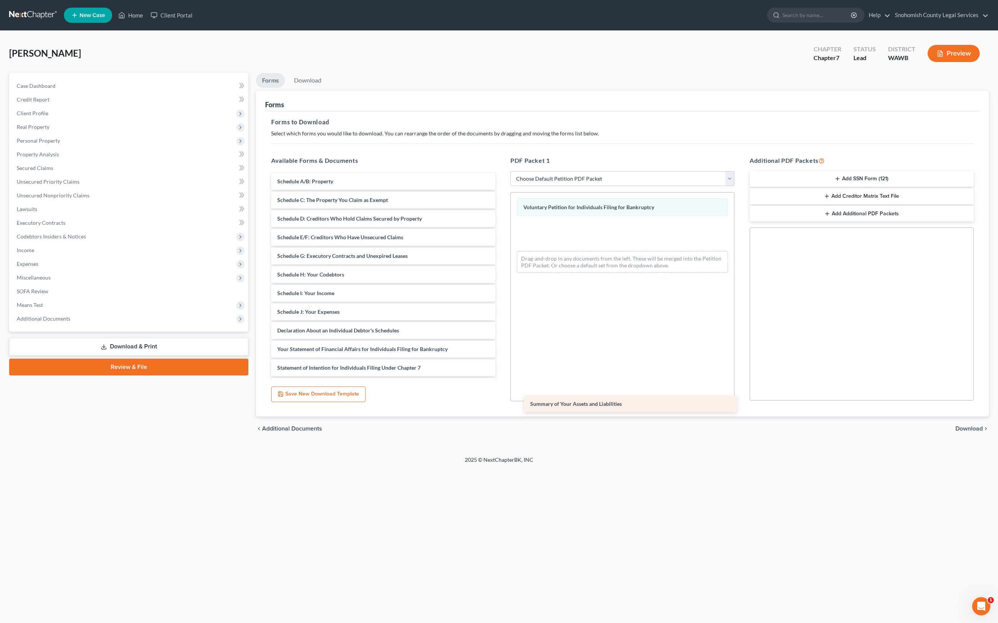
drag, startPoint x: 407, startPoint y: 307, endPoint x: 645, endPoint y: 409, distance: 258.7
click at [501, 409] on div "Summary of Your Assets and Liabilities Summary of Your Assets and Liabilities S…" at bounding box center [383, 321] width 236 height 296
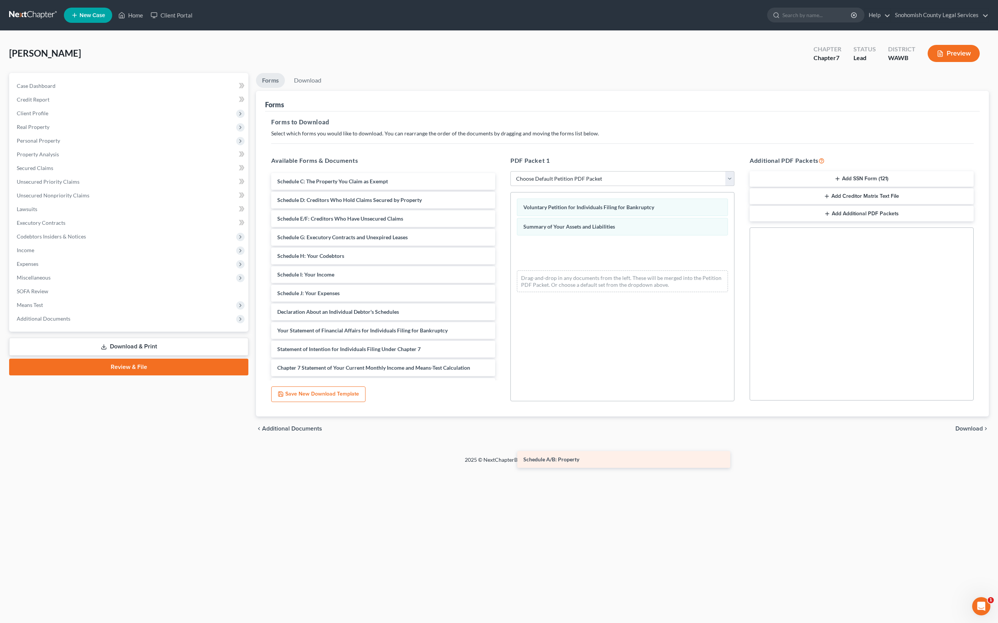
drag, startPoint x: 361, startPoint y: 307, endPoint x: 594, endPoint y: 463, distance: 280.4
click at [501, 451] on div "Schedule A/B: Property Schedule A/B: Property Schedule C: The Property You Clai…" at bounding box center [383, 312] width 236 height 278
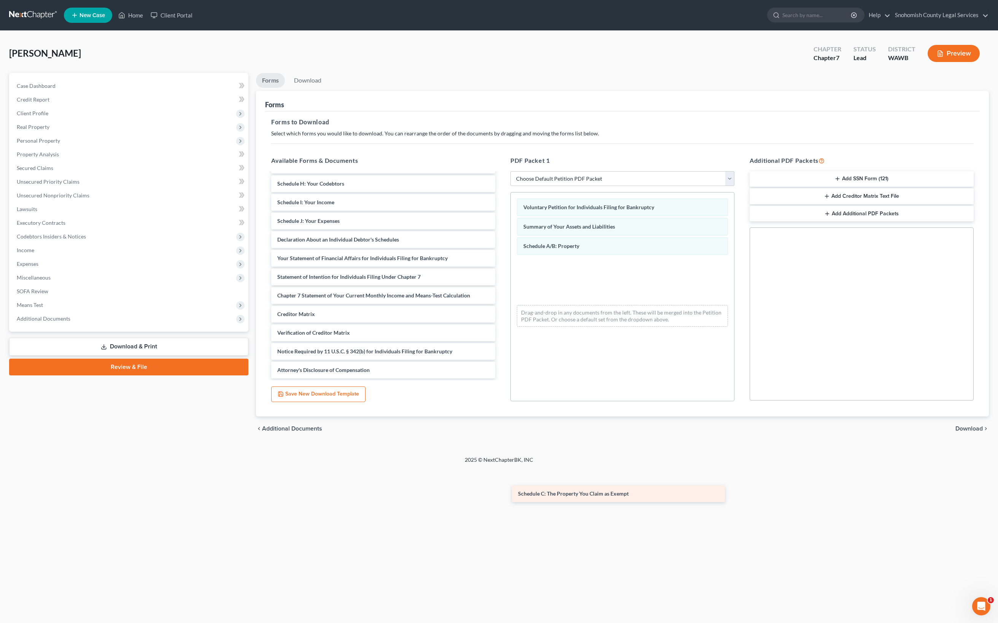
drag, startPoint x: 373, startPoint y: 312, endPoint x: 599, endPoint y: 503, distance: 295.8
click at [501, 379] on div "Schedule C: The Property You Claim as Exempt Schedule C: The Property You Claim…" at bounding box center [383, 248] width 236 height 259
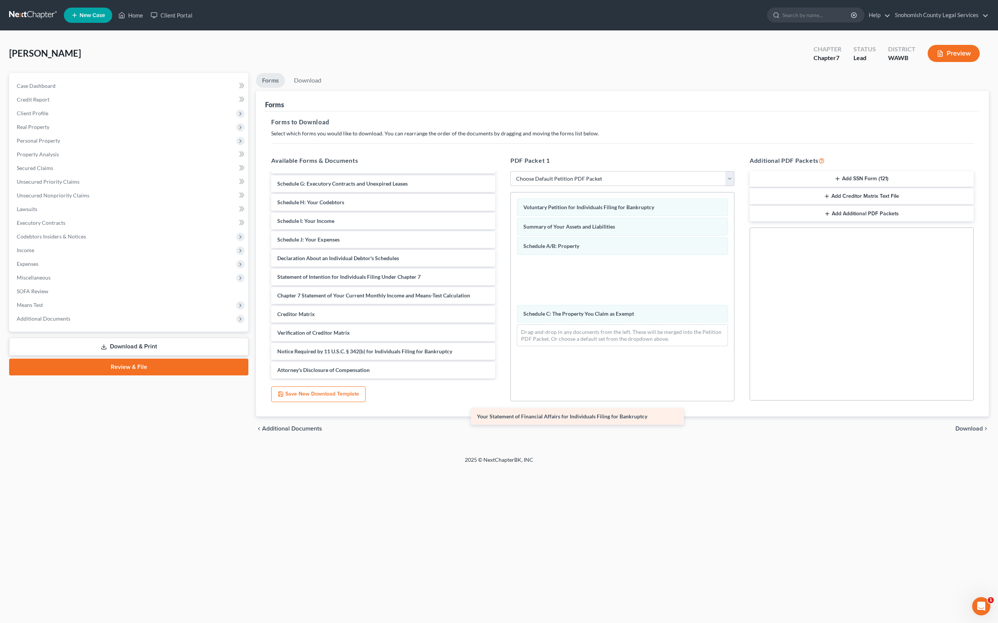
scroll to position [345, 0]
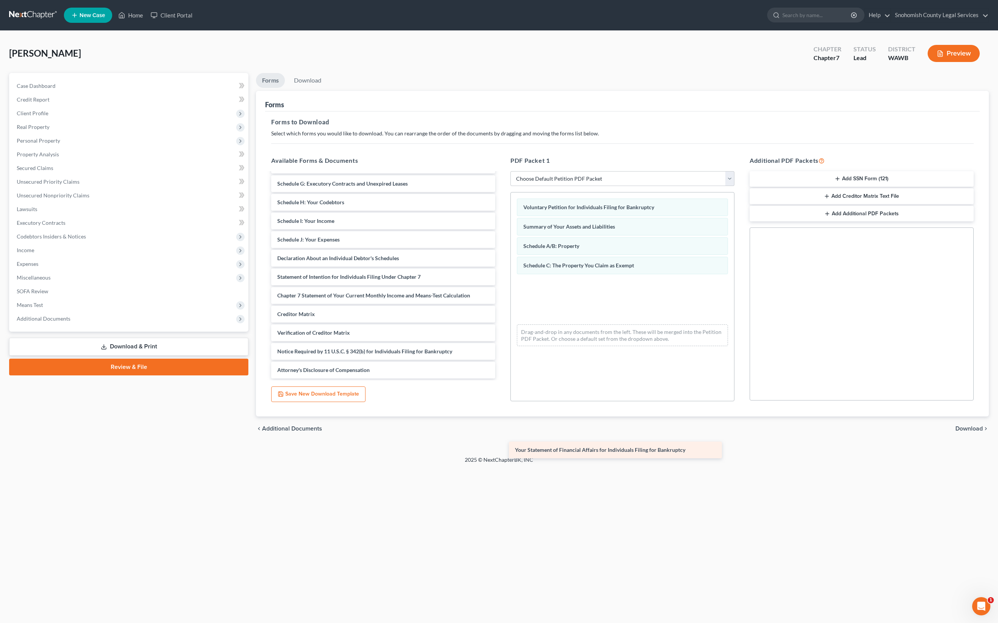
drag, startPoint x: 428, startPoint y: 208, endPoint x: 651, endPoint y: 461, distance: 337.5
click at [501, 379] on div "Your Statement of Financial Affairs for Individuals Filing for Bankruptcy Sched…" at bounding box center [383, 258] width 236 height 240
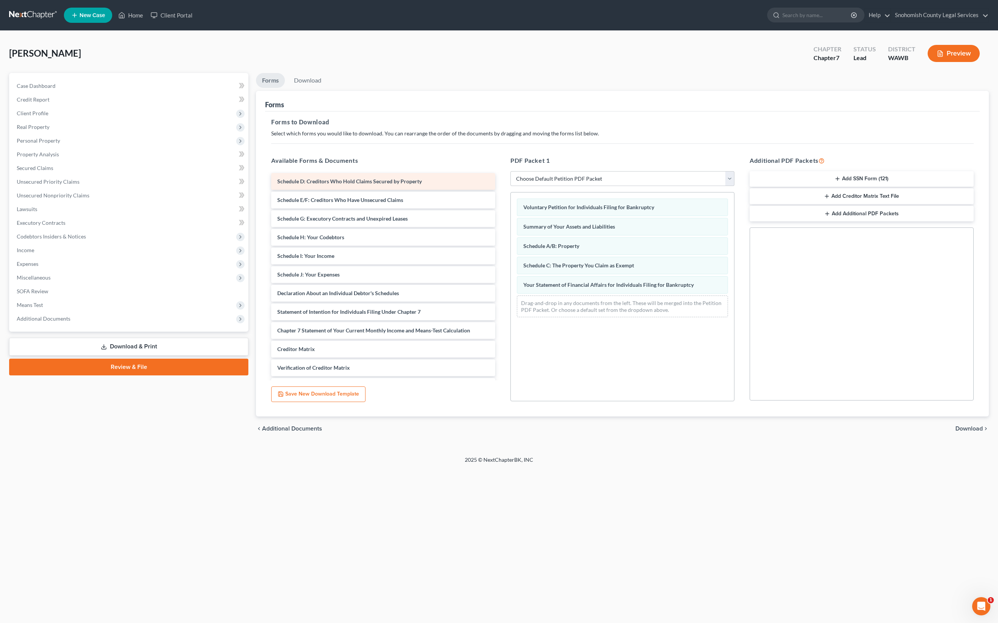
scroll to position [0, 0]
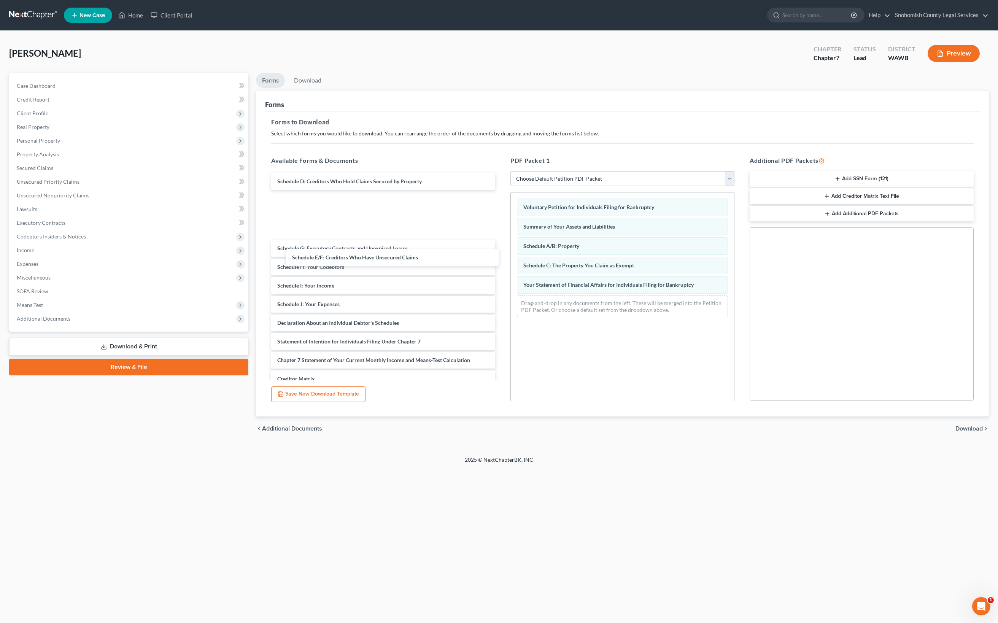
click at [339, 257] on div "Schedule E/F: Creditors Who Have Unsecured Claims Schedule D: Creditors Who Hol…" at bounding box center [383, 308] width 236 height 270
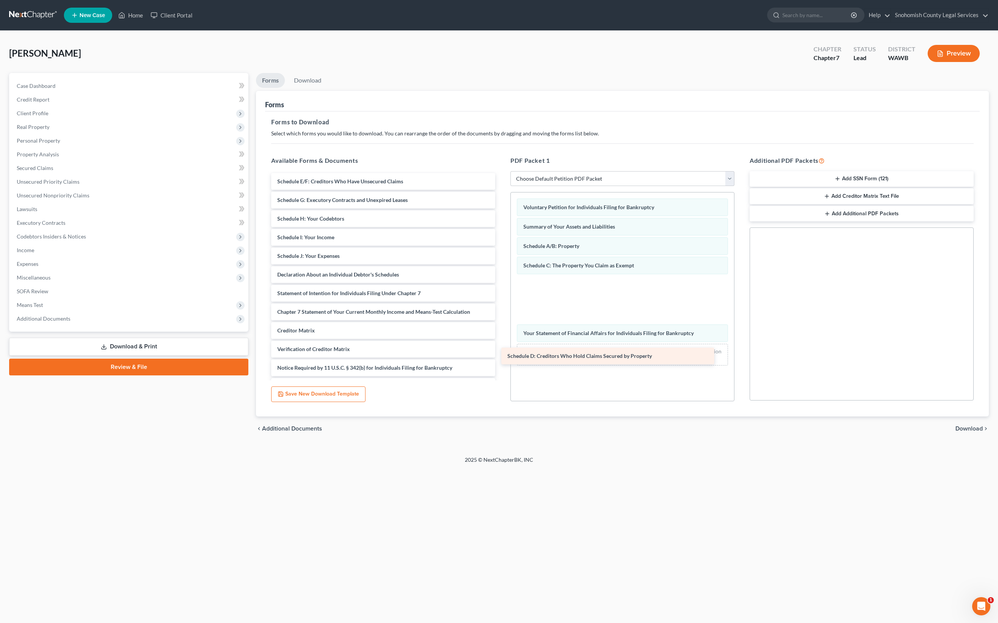
drag, startPoint x: 347, startPoint y: 223, endPoint x: 564, endPoint y: 371, distance: 262.3
click at [501, 371] on div "Schedule D: Creditors Who Hold Claims Secured by Property Schedule D: Creditors…" at bounding box center [383, 284] width 236 height 222
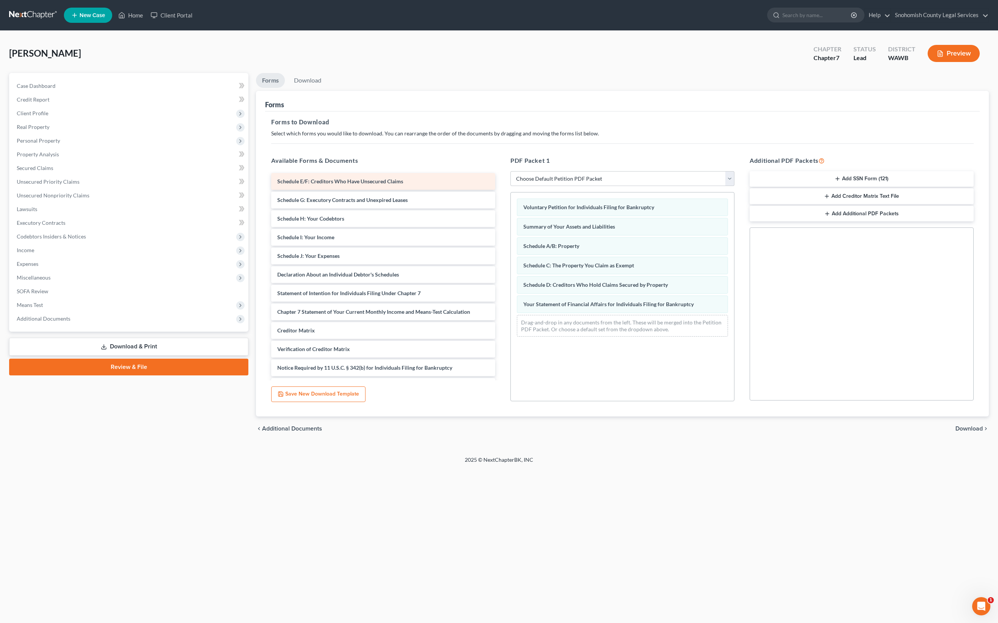
scroll to position [173, 0]
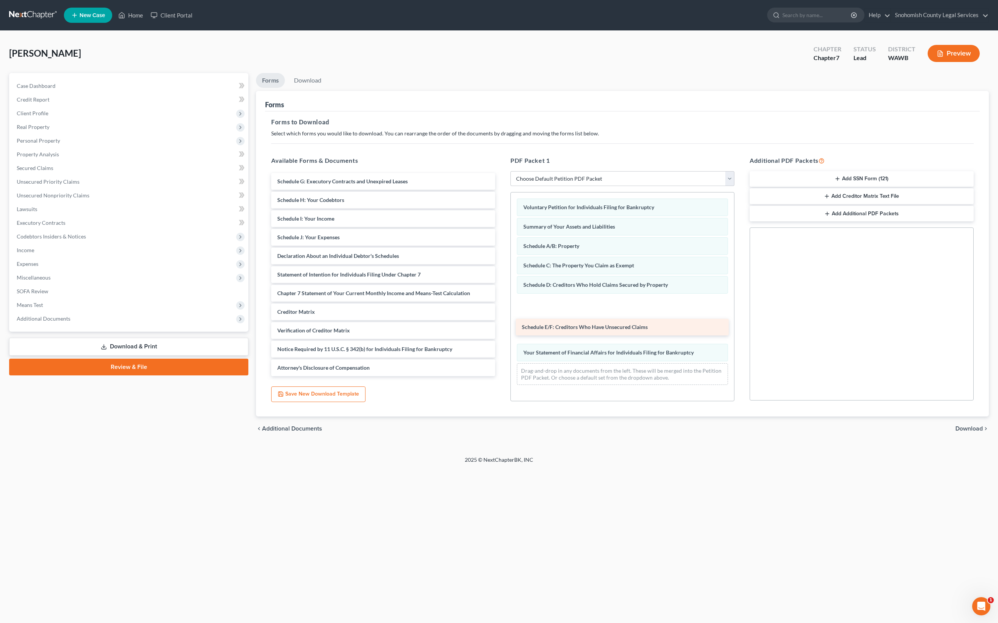
drag, startPoint x: 428, startPoint y: 221, endPoint x: 657, endPoint y: 338, distance: 257.9
click at [501, 338] on div "Schedule E/F: Creditors Who Have Unsecured Claims Schedule E/F: Creditors Who H…" at bounding box center [383, 274] width 236 height 203
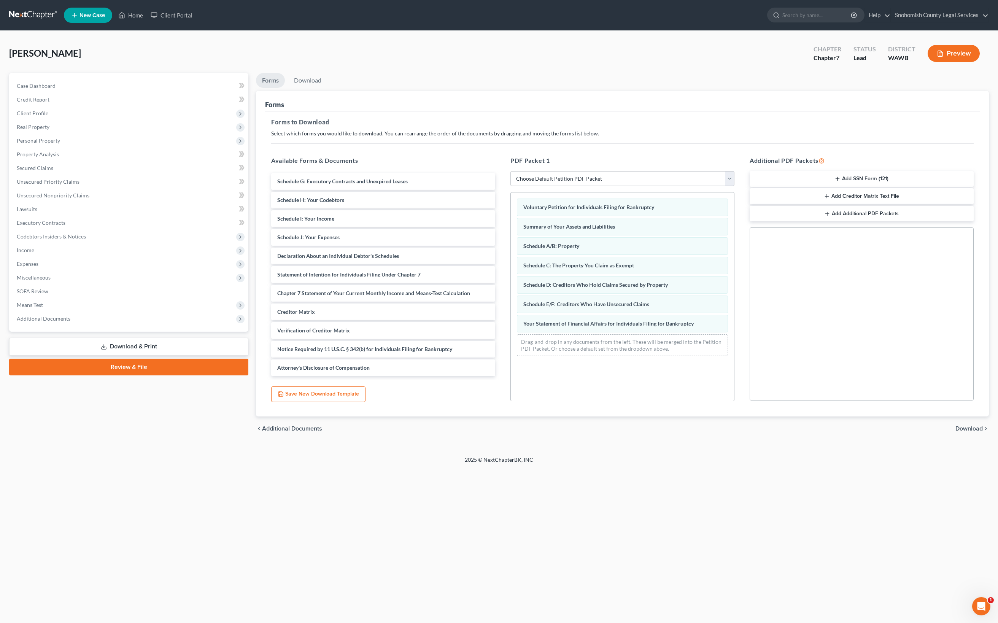
scroll to position [224, 0]
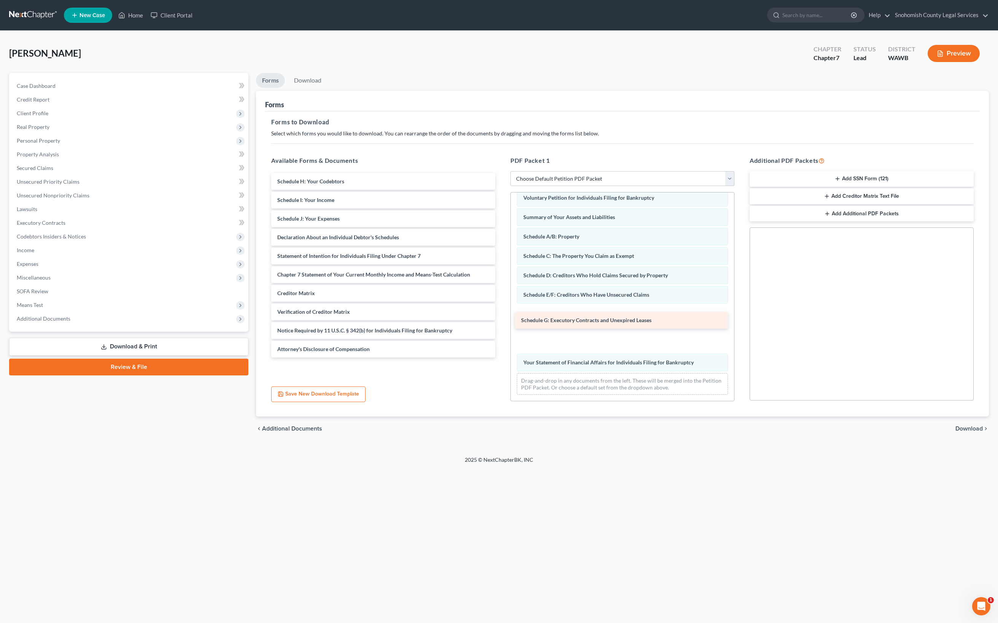
drag, startPoint x: 405, startPoint y: 220, endPoint x: 634, endPoint y: 332, distance: 254.9
click at [501, 332] on div "Schedule G: Executory Contracts and Unexpired Leases Schedule G: Executory Cont…" at bounding box center [383, 265] width 236 height 184
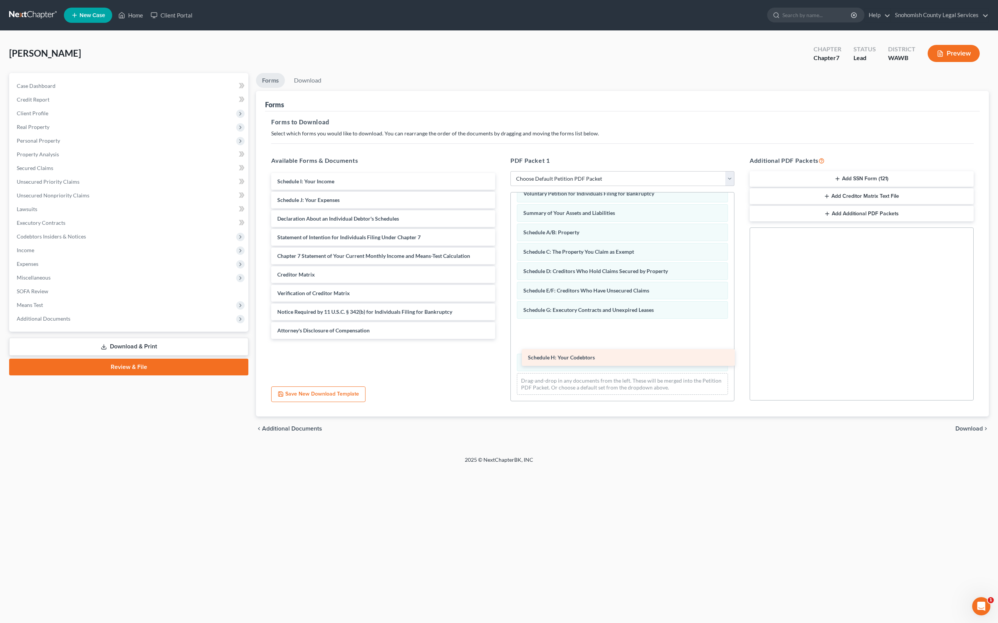
drag, startPoint x: 356, startPoint y: 215, endPoint x: 592, endPoint y: 364, distance: 279.0
click at [501, 339] on div "Schedule H: Your Codebtors Schedule H: Your Codebtors Schedule I: Your Income S…" at bounding box center [383, 256] width 236 height 166
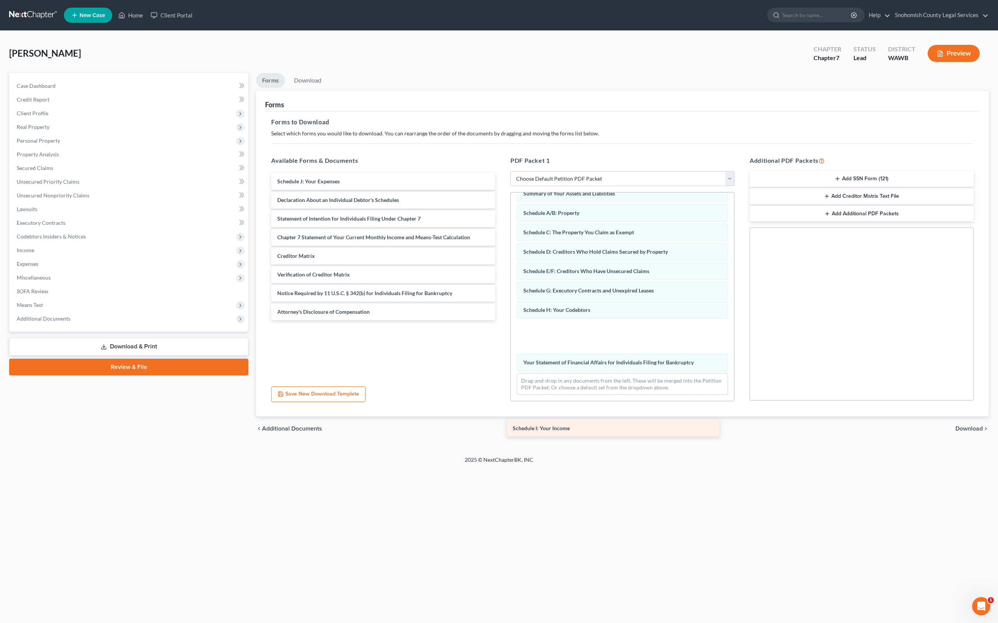
scroll to position [134, 0]
drag, startPoint x: 372, startPoint y: 214, endPoint x: 597, endPoint y: 417, distance: 303.3
click at [501, 320] on div "Schedule I: Your Income Schedule I: Your Income Schedule J: Your Expenses Decla…" at bounding box center [383, 246] width 236 height 147
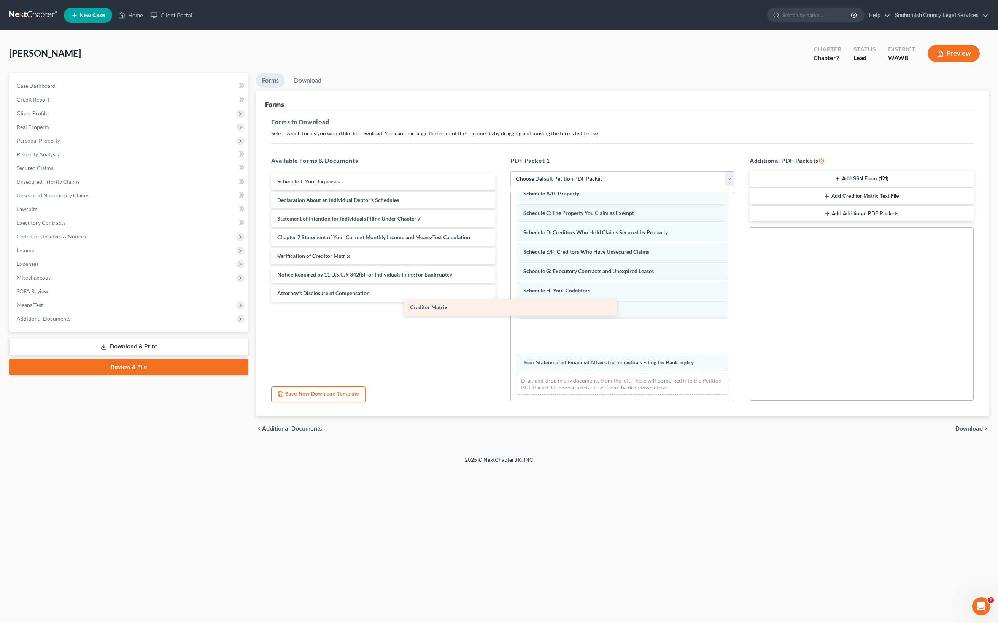
scroll to position [100, 0]
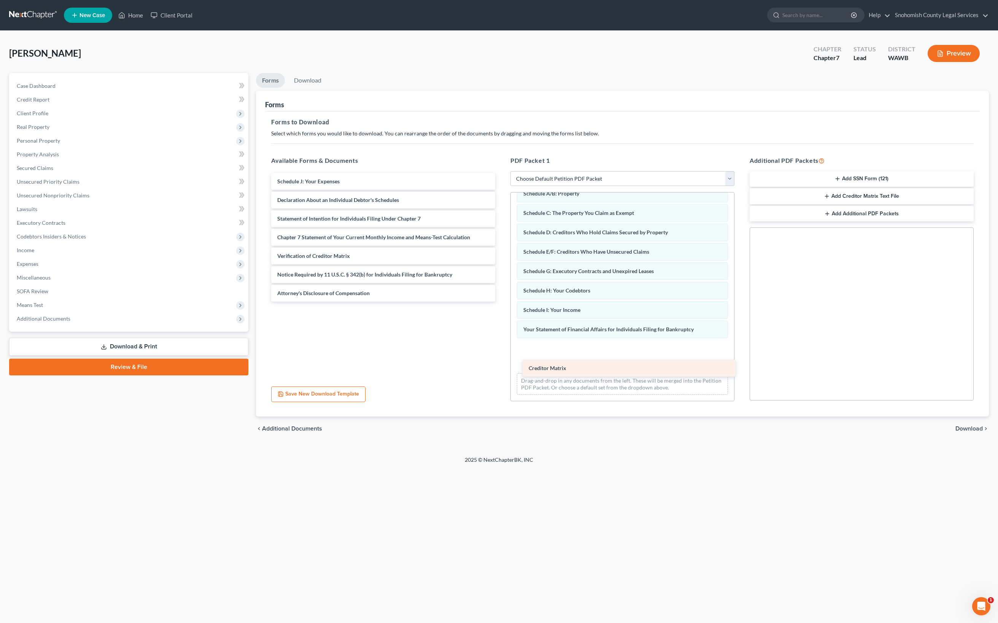
drag, startPoint x: 401, startPoint y: 253, endPoint x: 638, endPoint y: 374, distance: 266.1
click at [501, 302] on div "Creditor Matrix Schedule J: Your Expenses Declaration About an Individual Debto…" at bounding box center [383, 237] width 236 height 129
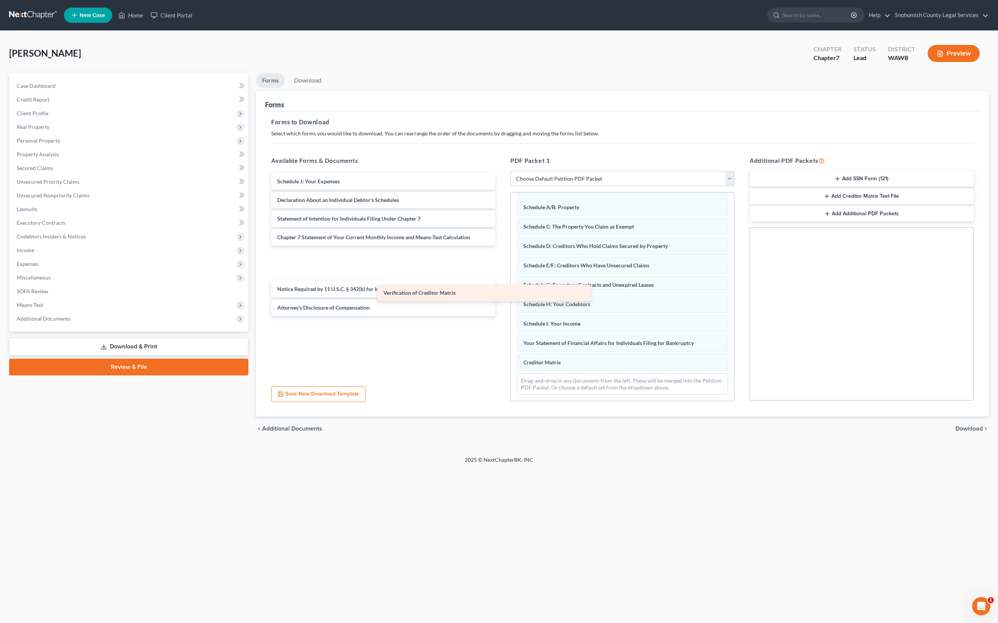
scroll to position [68, 0]
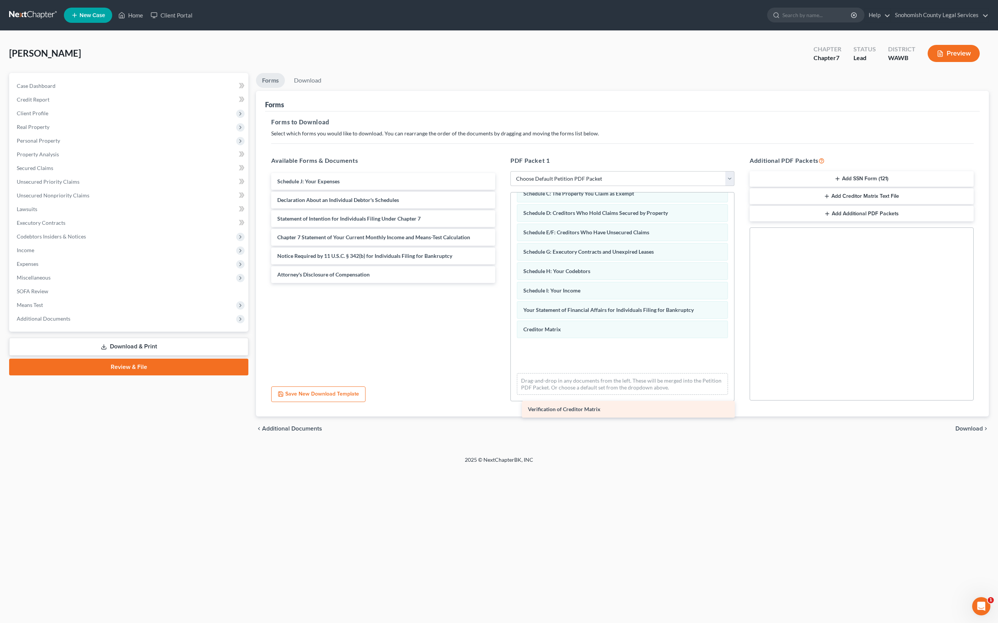
drag, startPoint x: 392, startPoint y: 282, endPoint x: 628, endPoint y: 412, distance: 269.0
click at [501, 283] on div "Verification of Creditor Matrix Schedule J: Your Expenses Declaration About an …" at bounding box center [383, 228] width 236 height 110
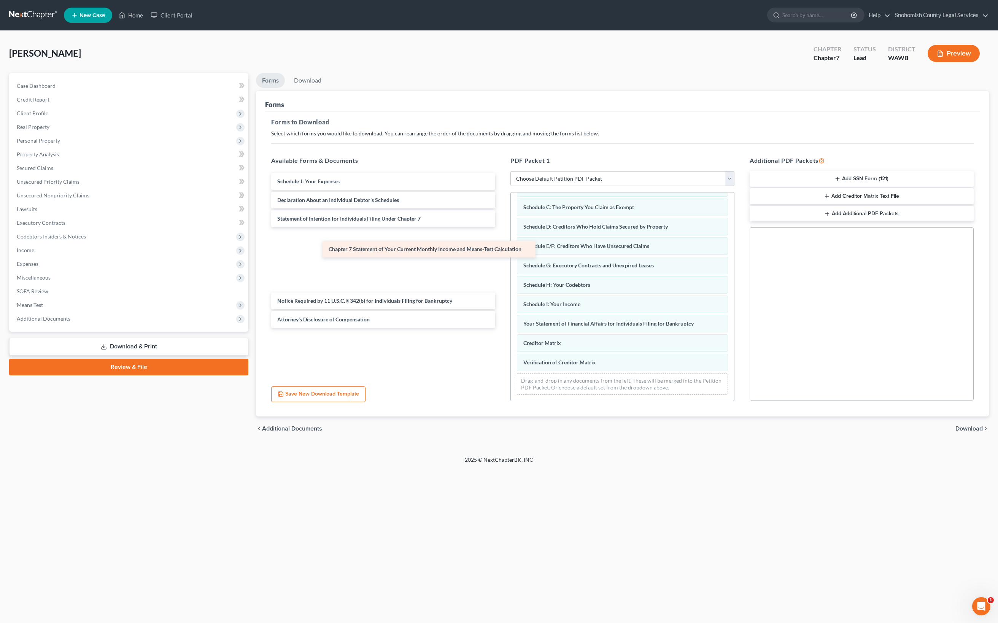
scroll to position [4, 0]
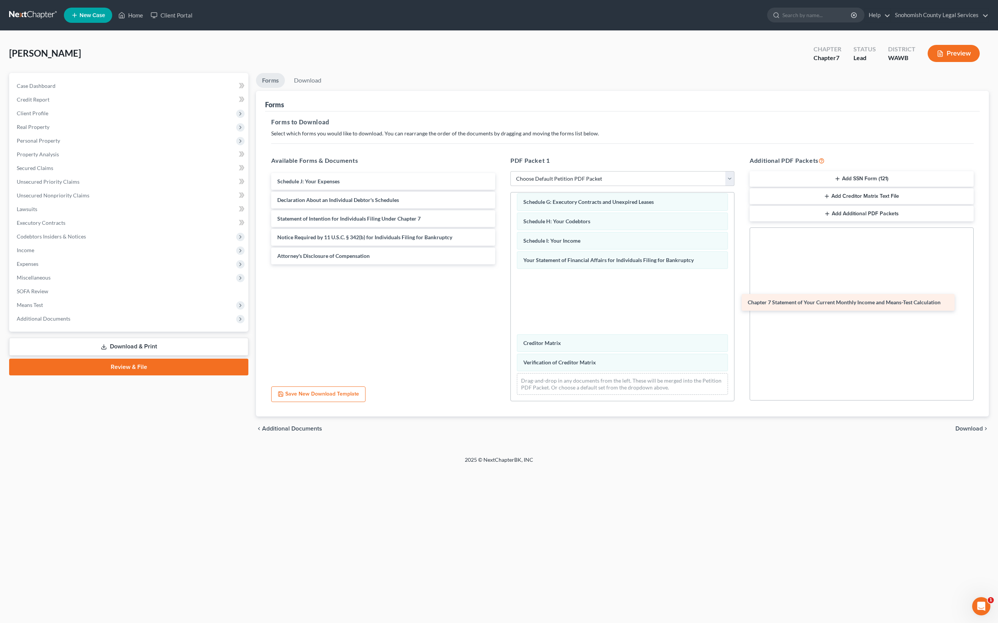
drag, startPoint x: 420, startPoint y: 270, endPoint x: 876, endPoint y: 324, distance: 458.9
drag, startPoint x: 637, startPoint y: 309, endPoint x: 907, endPoint y: 333, distance: 271.2
click at [734, 333] on div "Chapter 7 Statement of Your Current Monthly Income and Means-Test Calculation V…" at bounding box center [622, 235] width 223 height 332
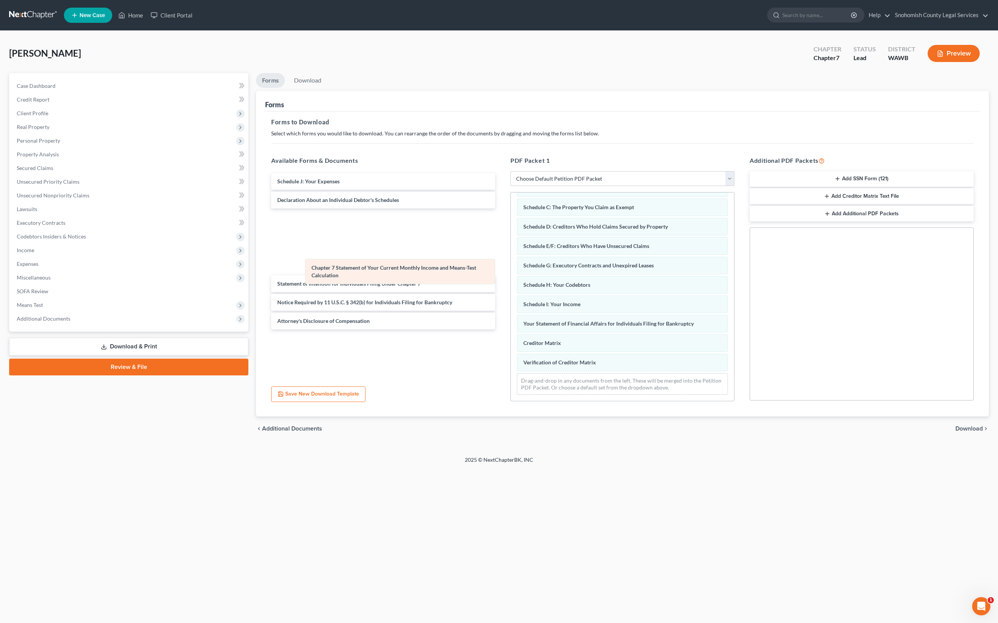
drag, startPoint x: 640, startPoint y: 316, endPoint x: 419, endPoint y: 290, distance: 222.2
click at [511, 290] on div "Chapter 7 Statement of Your Current Monthly Income and Means-Test Calculation V…" at bounding box center [622, 267] width 223 height 267
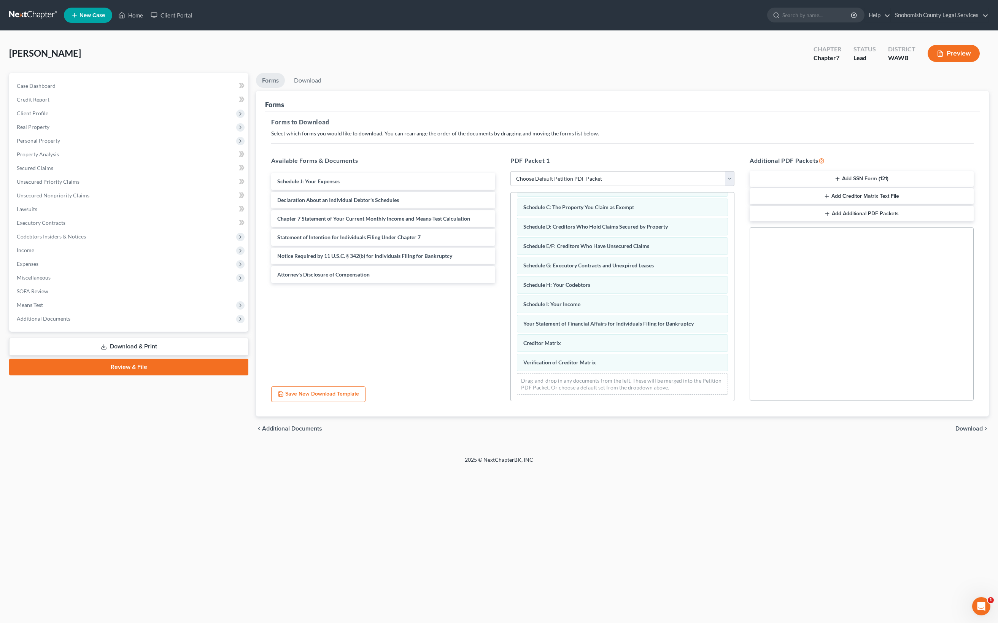
click at [880, 186] on button "Add SSN Form (121)" at bounding box center [862, 179] width 224 height 16
click at [877, 205] on button "Add Creditor Matrix Text File" at bounding box center [862, 197] width 224 height 16
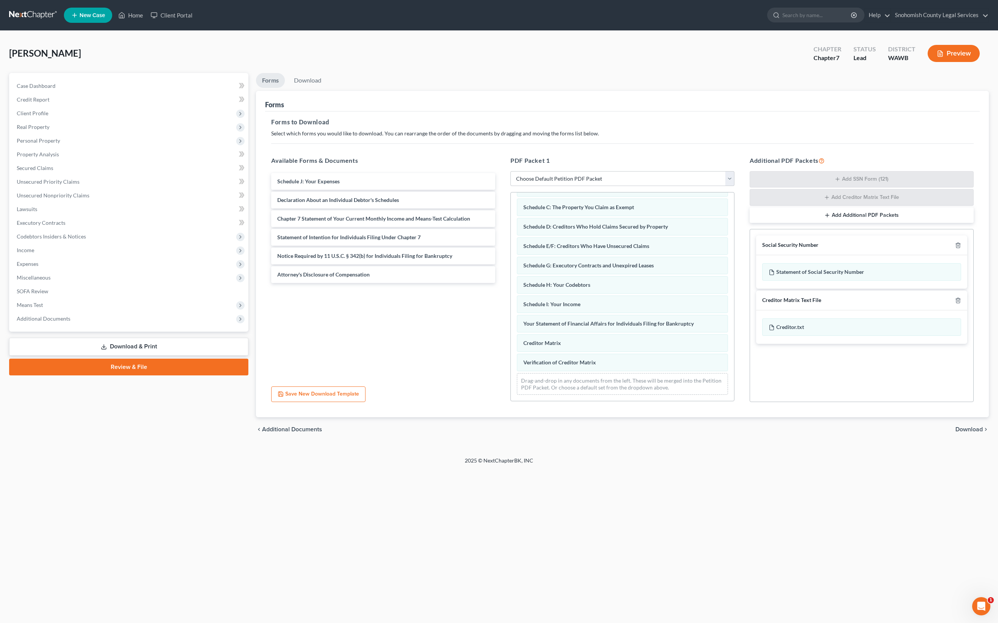
scroll to position [116, 0]
click at [956, 433] on span "Download" at bounding box center [969, 429] width 27 height 6
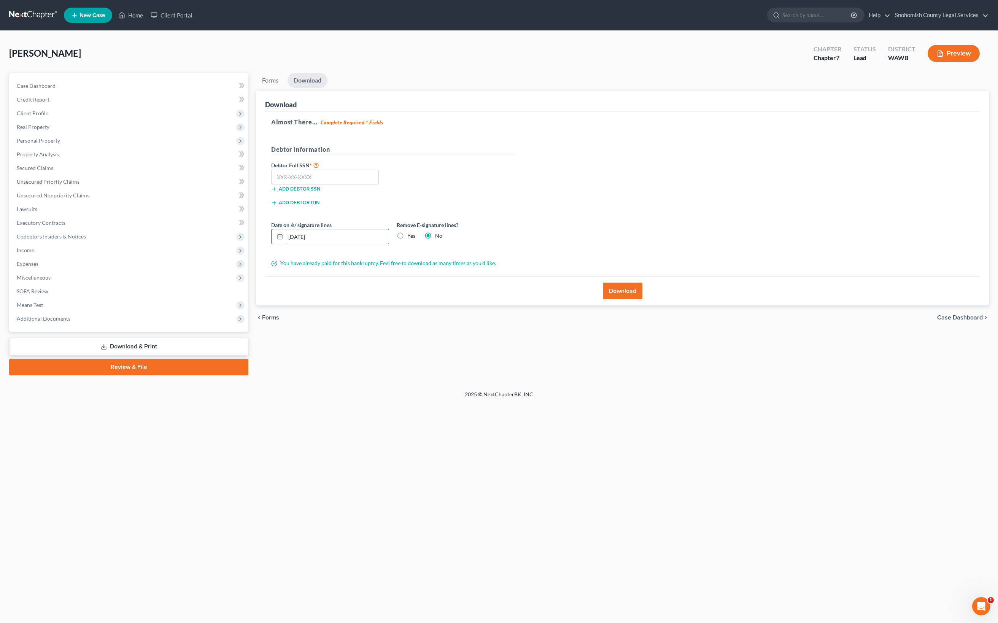
scroll to position [24, 0]
click at [294, 185] on input "text" at bounding box center [325, 177] width 108 height 15
type input "359-36-1895"
click at [621, 299] on button "Download" at bounding box center [623, 291] width 40 height 17
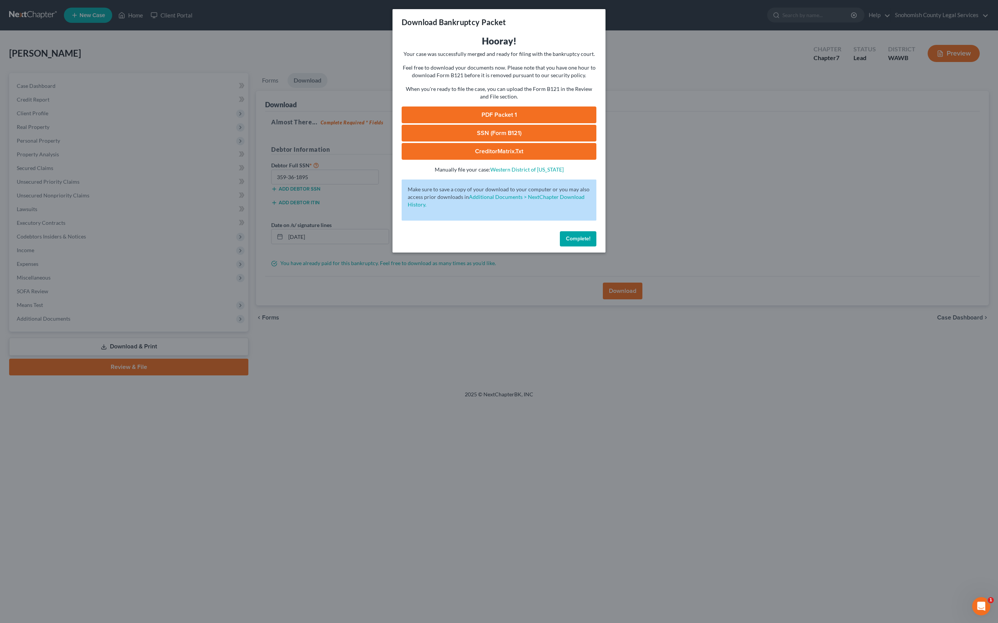
click at [511, 123] on link "PDF Packet 1" at bounding box center [499, 115] width 195 height 17
click at [529, 142] on link "SSN (Form B121)" at bounding box center [499, 133] width 195 height 17
click at [542, 160] on link "CreditorMatrix.txt" at bounding box center [499, 151] width 195 height 17
click at [590, 242] on span "Complete!" at bounding box center [578, 238] width 24 height 6
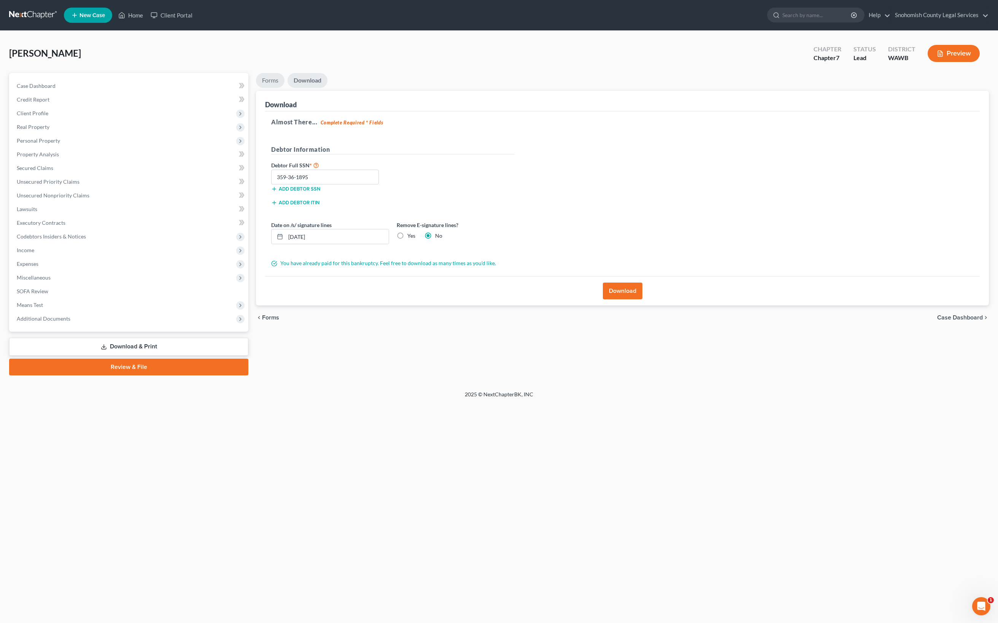
click at [285, 88] on link "Forms" at bounding box center [270, 80] width 29 height 15
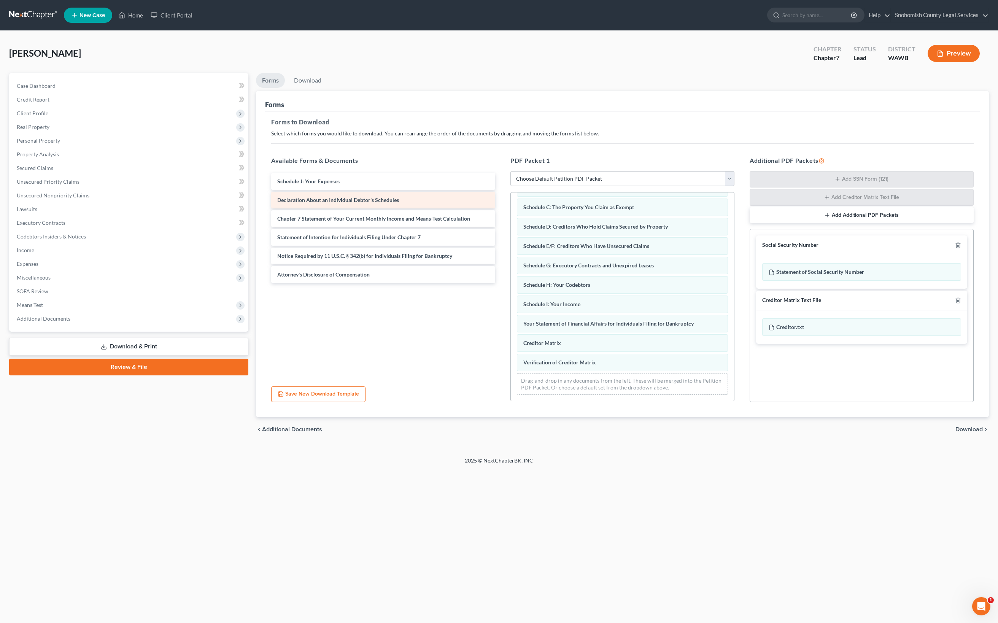
scroll to position [68, 0]
drag, startPoint x: 717, startPoint y: 280, endPoint x: 647, endPoint y: 522, distance: 251.9
click at [647, 409] on div "PDF Packet 1 Choose Default Petition PDF Packet Complete Bankruptcy Petition (a…" at bounding box center [622, 279] width 239 height 259
click at [276, 433] on span "Additional Documents" at bounding box center [292, 429] width 60 height 6
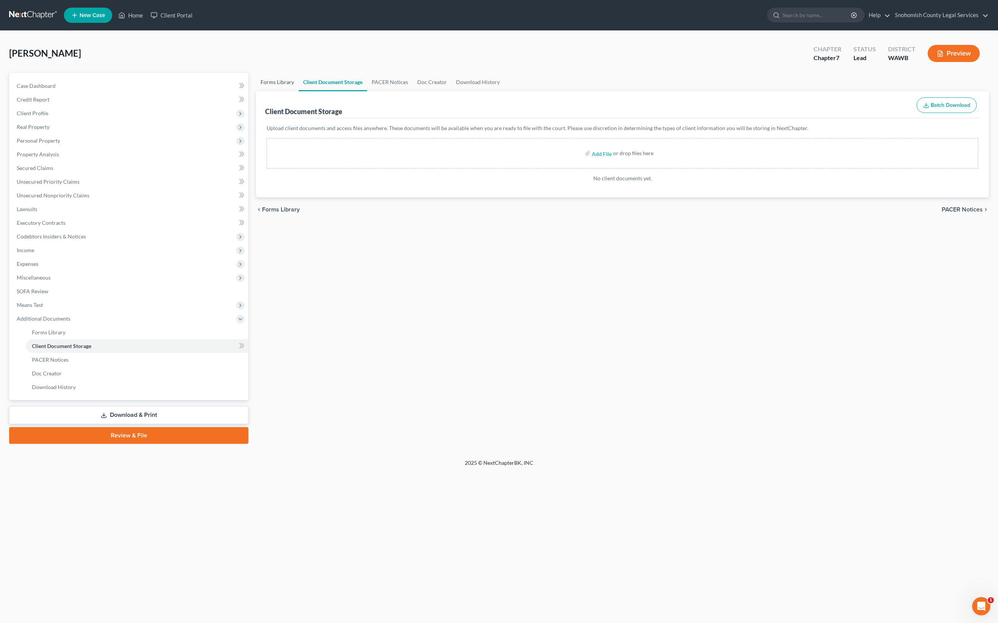
click at [299, 91] on link "Forms Library" at bounding box center [277, 82] width 43 height 18
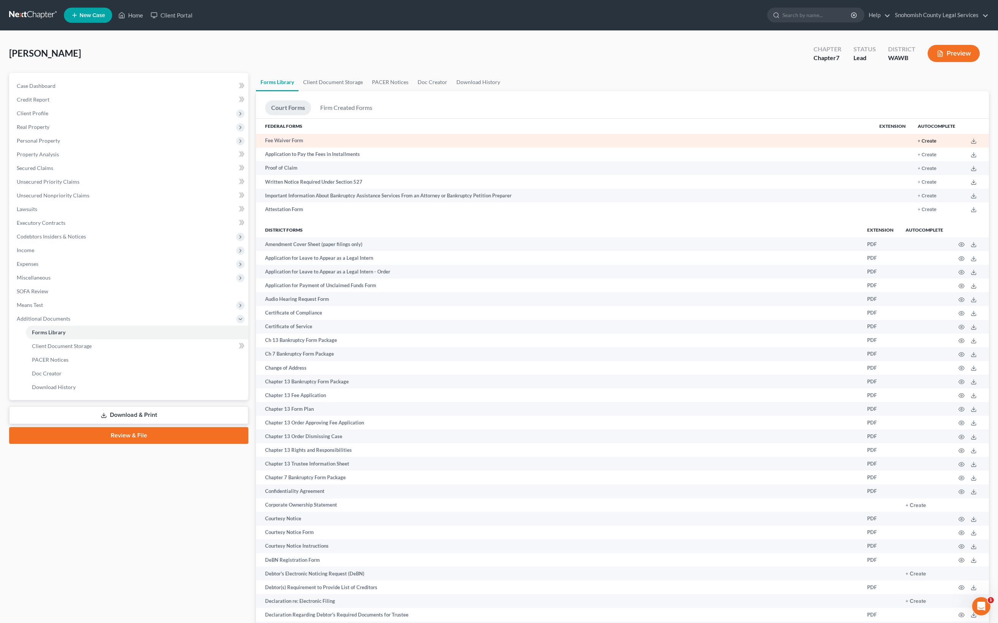
click at [918, 144] on button "+ Create" at bounding box center [927, 141] width 19 height 5
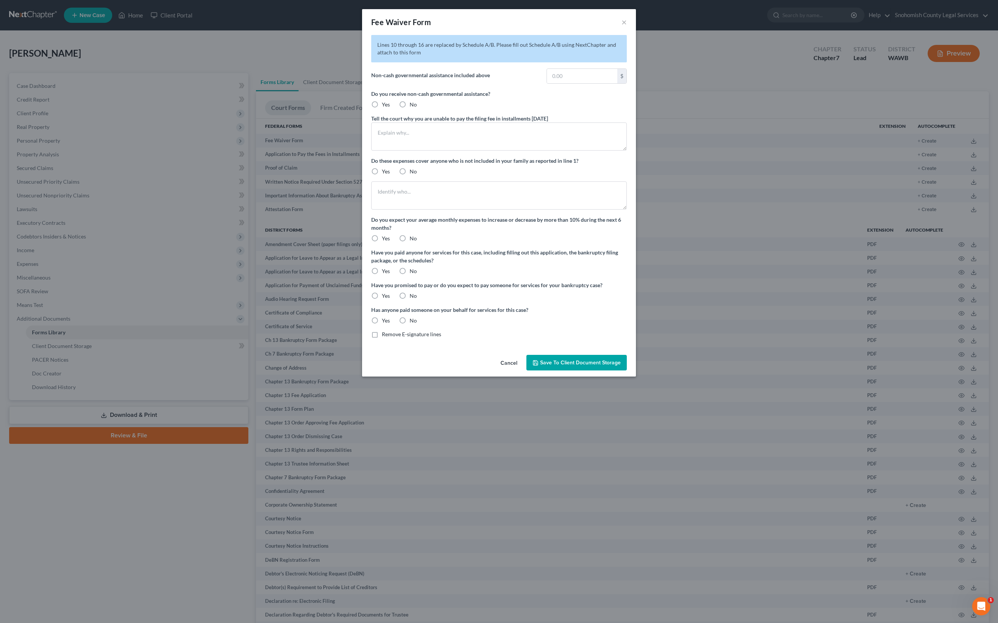
click at [410, 108] on label "No" at bounding box center [413, 105] width 7 height 8
click at [413, 106] on input "No" at bounding box center [415, 103] width 5 height 5
radio input "true"
click at [371, 151] on textarea at bounding box center [499, 136] width 256 height 28
type textarea "B"
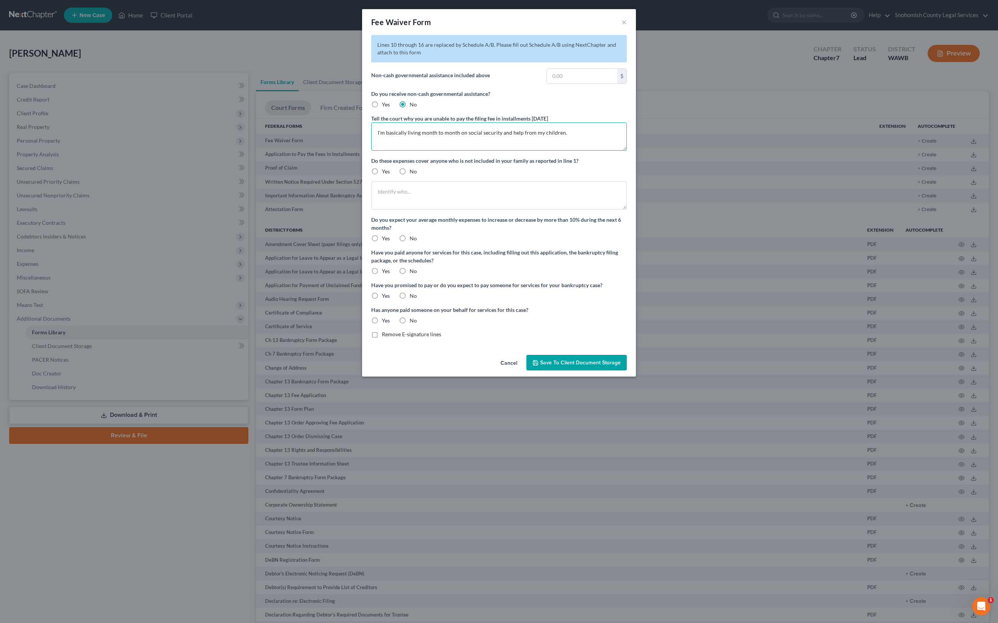
click at [550, 151] on textarea "I'm basically living month to month on social security and help from my childre…" at bounding box center [499, 136] width 256 height 28
click at [627, 151] on textarea "I'm basically living month to month on social security and financial help from …" at bounding box center [499, 136] width 256 height 28
type textarea "I'm basically living month to month on social security and financial help from …"
click at [410, 175] on label "No" at bounding box center [413, 172] width 7 height 8
click at [413, 173] on input "No" at bounding box center [415, 170] width 5 height 5
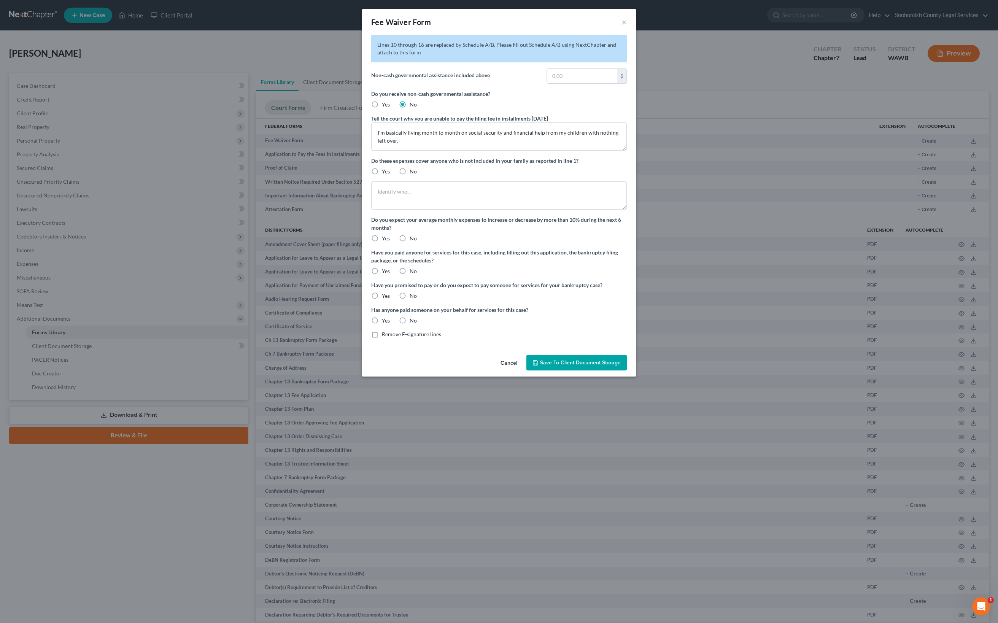
radio input "true"
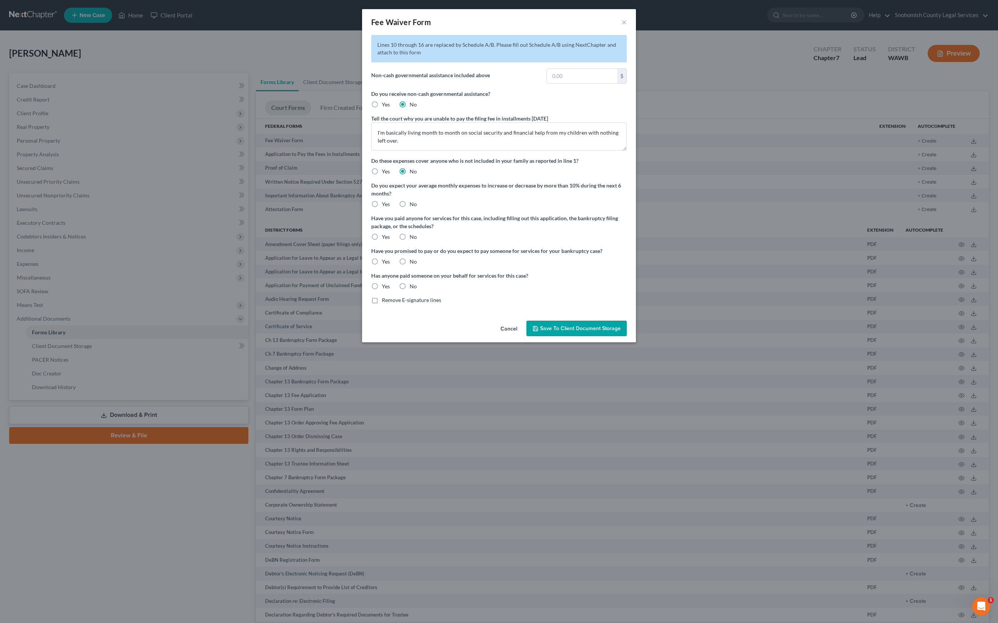
scroll to position [48, 0]
click at [410, 208] on label "No" at bounding box center [413, 204] width 7 height 8
click at [413, 205] on input "No" at bounding box center [415, 202] width 5 height 5
radio input "true"
click at [382, 241] on label "Yes" at bounding box center [386, 237] width 8 height 8
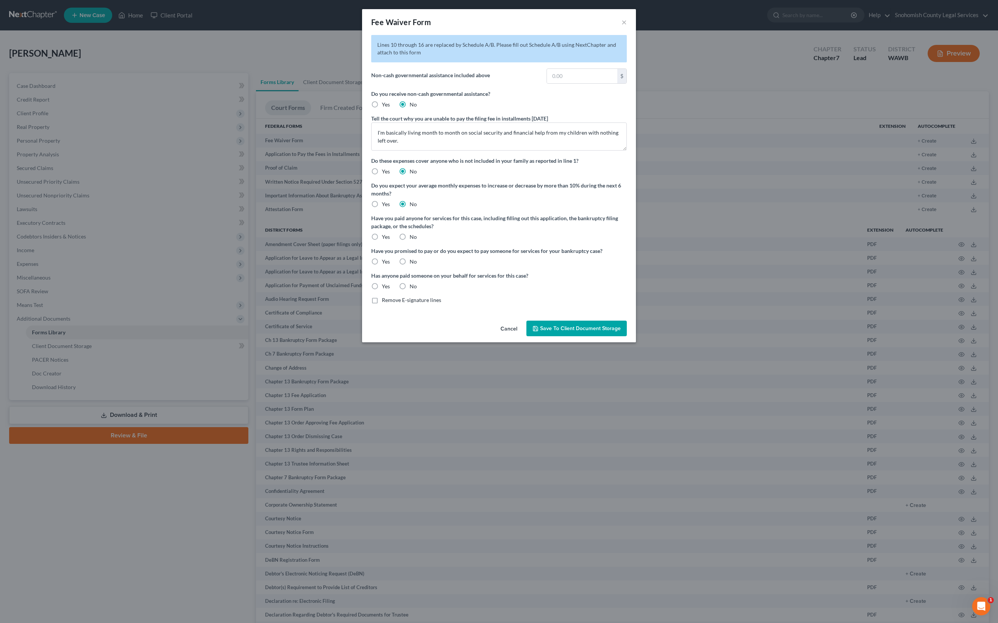
click at [385, 238] on input "Yes" at bounding box center [387, 235] width 5 height 5
radio input "true"
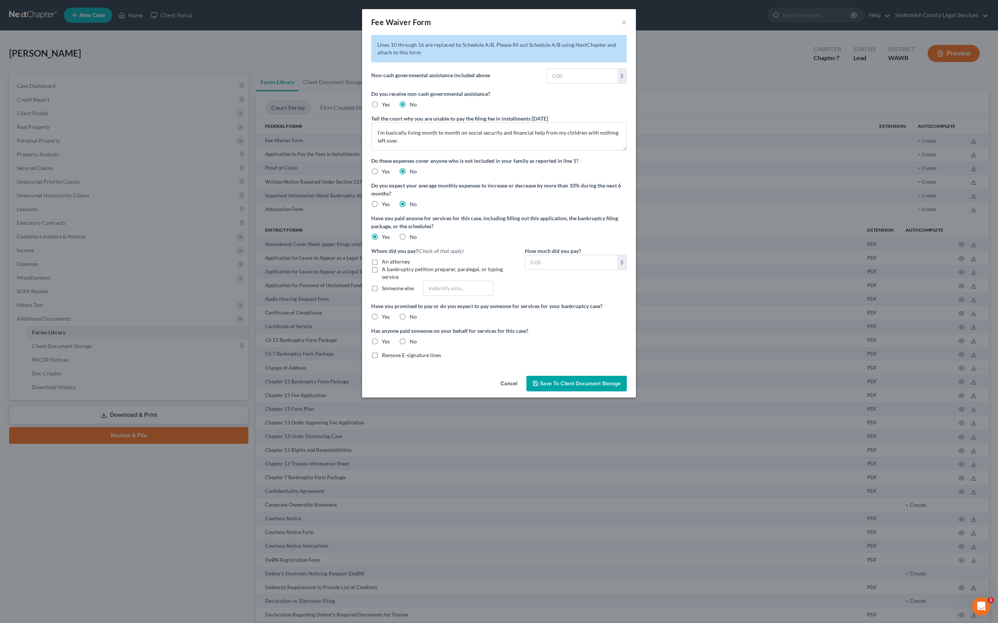
scroll to position [100, 0]
click at [382, 292] on label "Someone else" at bounding box center [398, 289] width 32 height 8
click at [385, 289] on input "Someone else" at bounding box center [387, 287] width 5 height 5
checkbox input "true"
click at [560, 270] on input "text" at bounding box center [571, 262] width 92 height 14
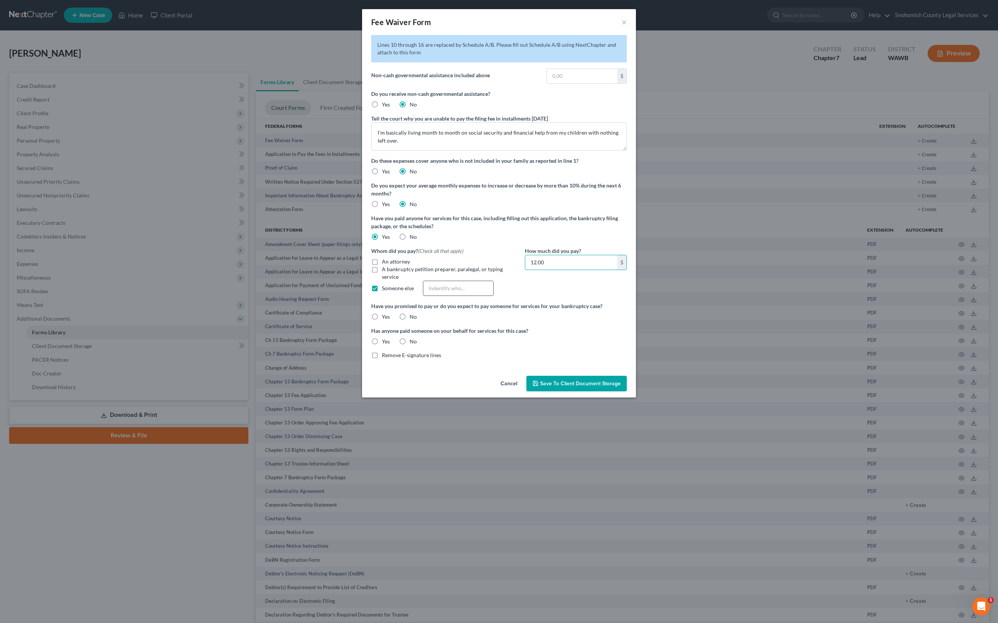
type input "12.00"
click at [439, 296] on input "text" at bounding box center [458, 288] width 70 height 14
type input "m"
type input "MoneySharp Financial Education"
drag, startPoint x: 511, startPoint y: 449, endPoint x: 561, endPoint y: 453, distance: 50.4
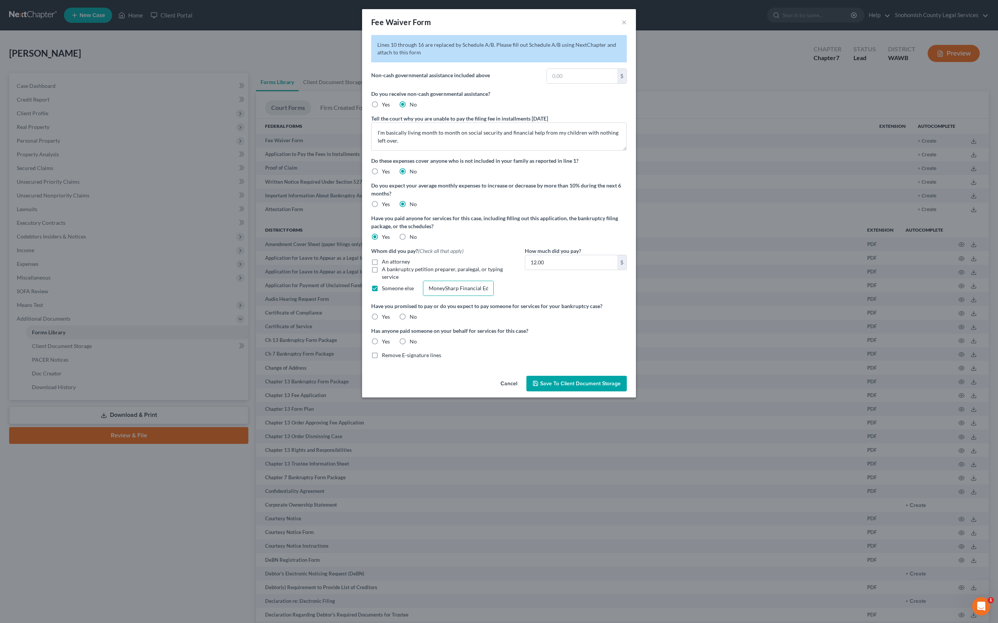
click at [561, 302] on div "How much did you pay? 12.00 $" at bounding box center [576, 274] width 110 height 55
click at [382, 321] on label "Yes" at bounding box center [386, 317] width 8 height 8
click at [385, 318] on input "Yes" at bounding box center [387, 315] width 5 height 5
radio input "true"
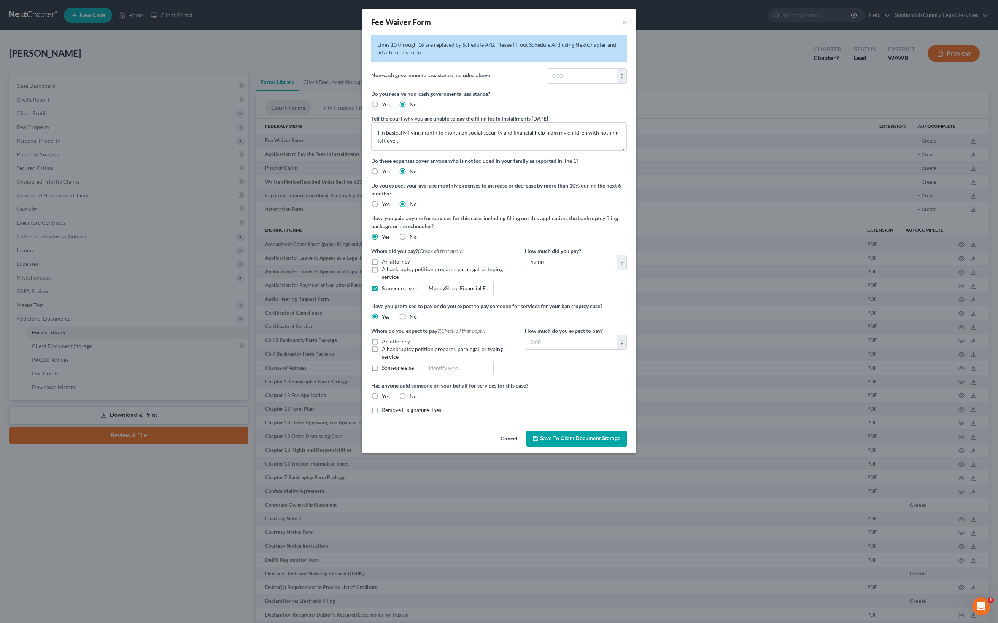
click at [382, 372] on label "Someone else" at bounding box center [398, 368] width 32 height 8
click at [385, 369] on input "Someone else" at bounding box center [387, 366] width 5 height 5
checkbox input "true"
drag, startPoint x: 386, startPoint y: 386, endPoint x: 542, endPoint y: 398, distance: 156.4
click at [542, 302] on div "Whom did you pay? (Check all that apply) An attorney A bankruptcy petition prep…" at bounding box center [498, 274] width 263 height 55
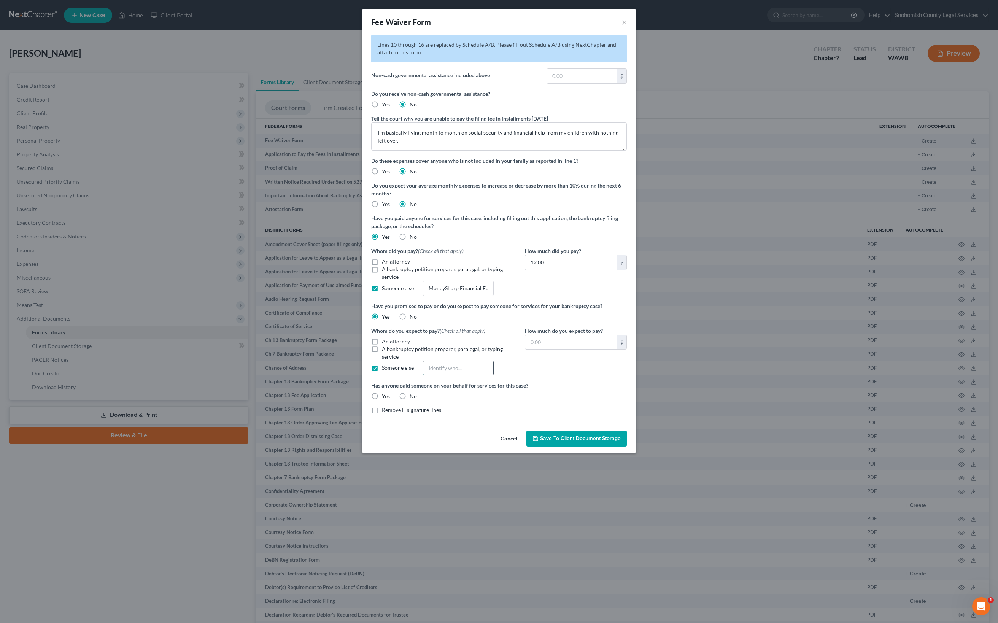
click at [423, 375] on input "text" at bounding box center [458, 368] width 70 height 14
paste input "MoneySharp Financial Education"
type input "MoneySharp Financial Education"
click at [595, 350] on input "text" at bounding box center [571, 342] width 92 height 14
type input "12.00"
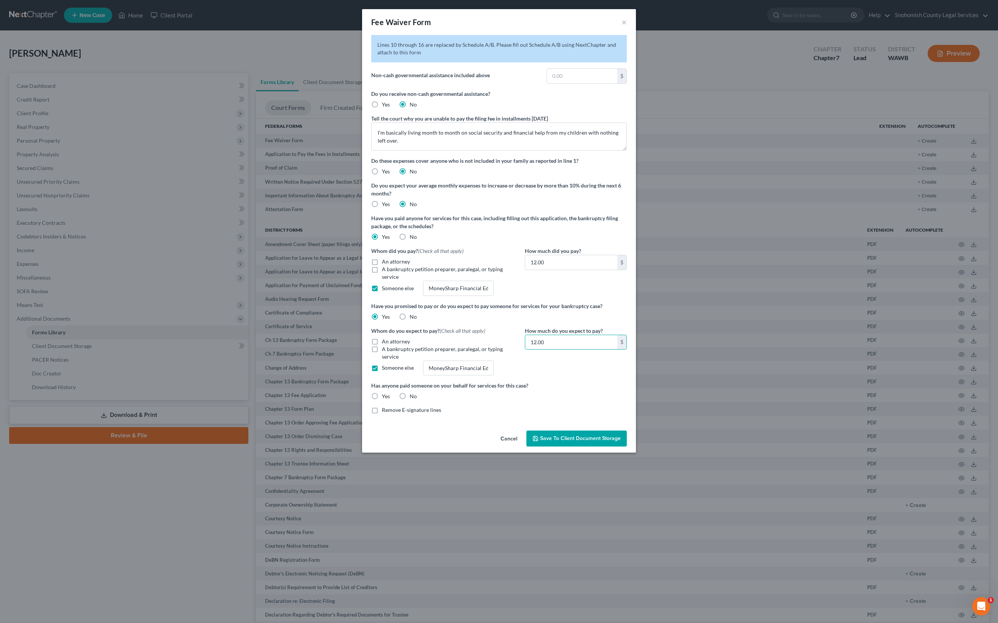
click at [631, 382] on div "How much do you expect to pay? 12.00 $" at bounding box center [576, 354] width 110 height 55
click at [410, 400] on label "No" at bounding box center [413, 397] width 7 height 8
click at [413, 398] on input "No" at bounding box center [415, 395] width 5 height 5
radio input "true"
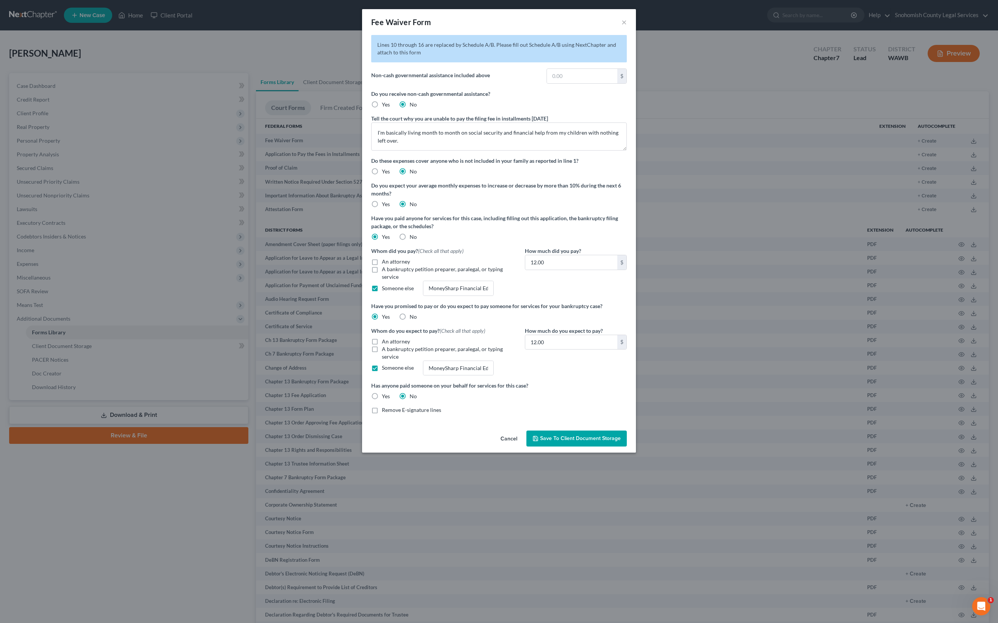
scroll to position [0, 0]
click at [615, 83] on input "text" at bounding box center [582, 76] width 70 height 14
type input "0"
click at [615, 198] on div "Lines 10 through 16 are replaced by Schedule A/B. Please fill out Schedule A/B …" at bounding box center [499, 224] width 256 height 379
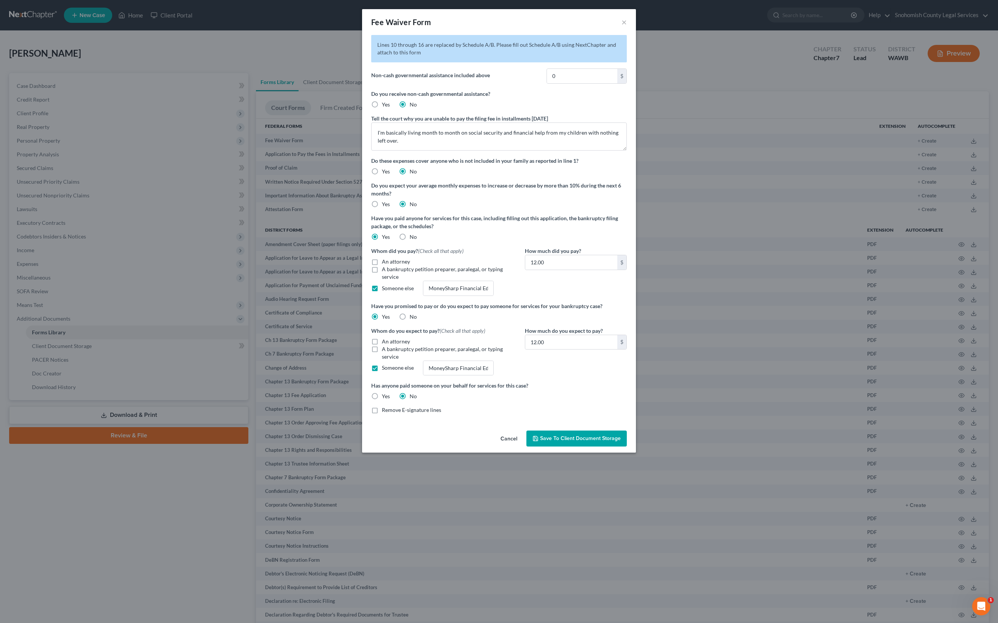
click at [621, 442] on span "Save to Client Document Storage" at bounding box center [580, 438] width 81 height 6
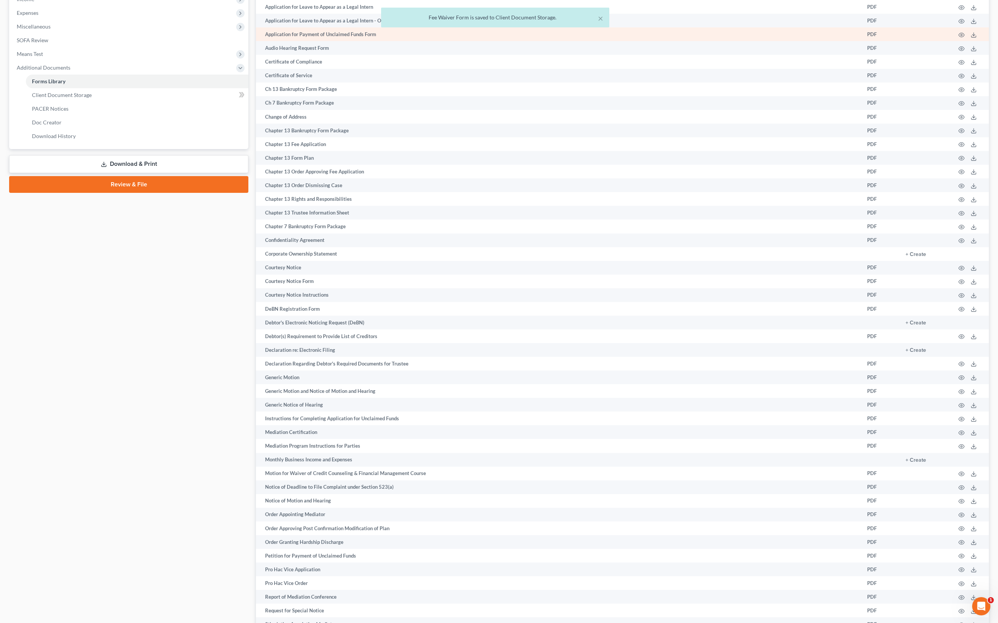
scroll to position [253, 0]
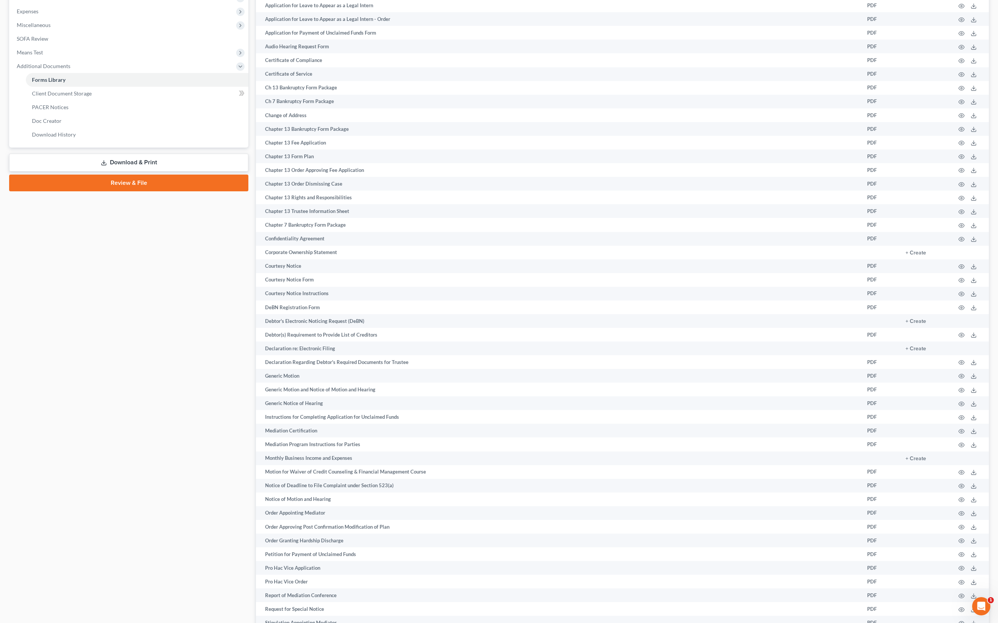
click at [186, 172] on link "Download & Print" at bounding box center [128, 163] width 239 height 18
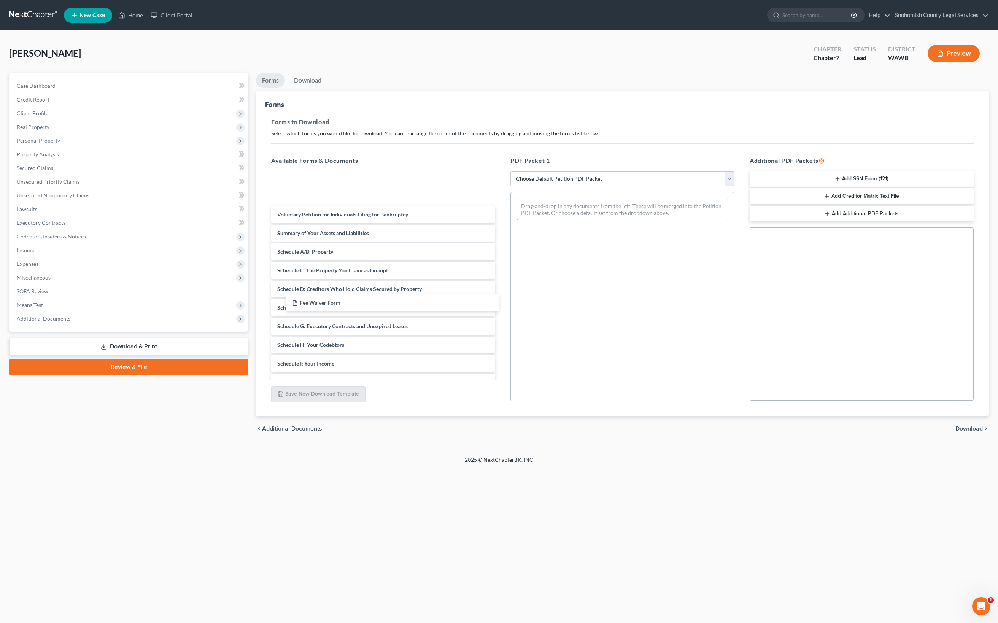
click at [395, 311] on div "Fee Waiver Form Fee Waiver Form Fee Waiver Form Voluntary Petition for Individu…" at bounding box center [383, 356] width 236 height 367
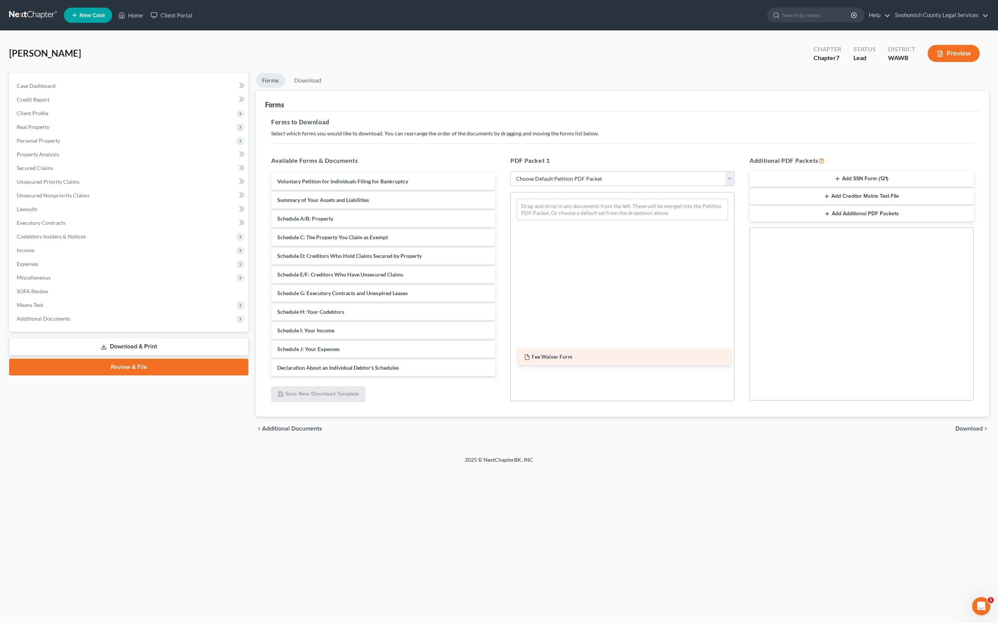
drag, startPoint x: 395, startPoint y: 311, endPoint x: 627, endPoint y: 365, distance: 238.3
click at [501, 365] on div "Fee Waiver Form Fee Waiver Form Voluntary Petition for Individuals Filing for B…" at bounding box center [383, 340] width 236 height 334
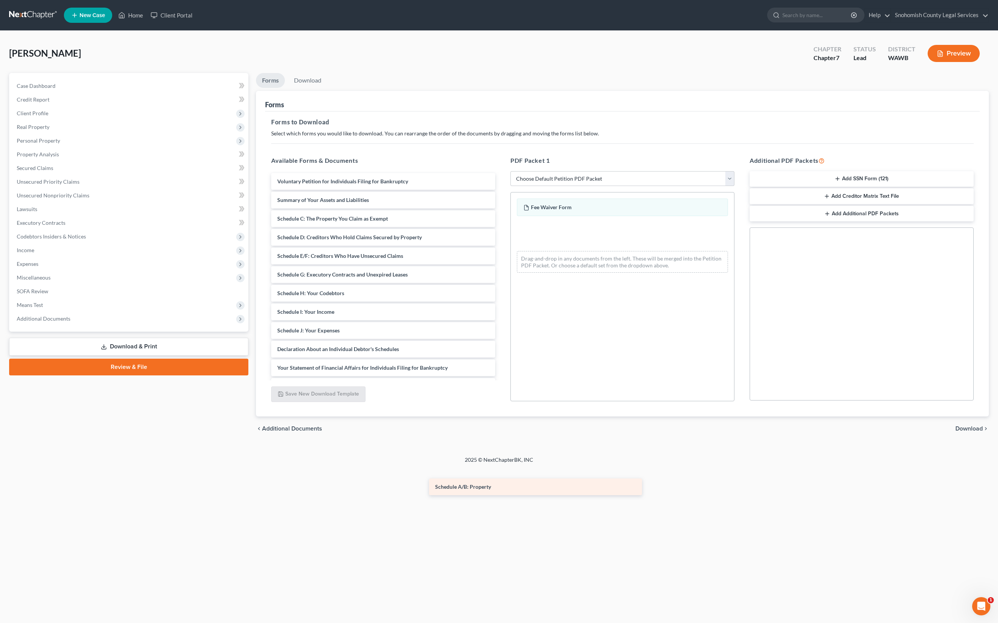
scroll to position [5, 0]
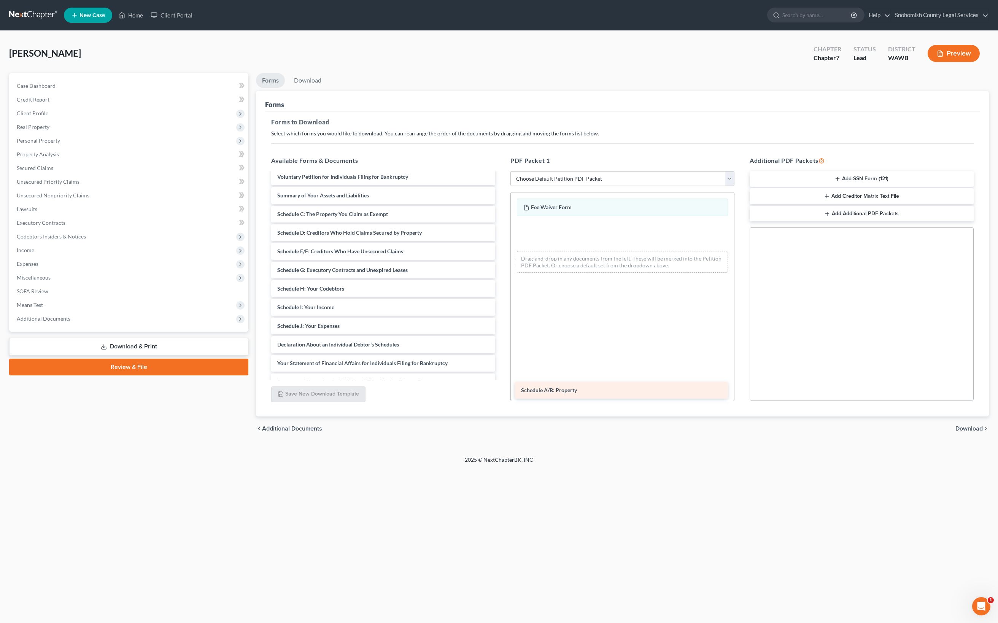
drag, startPoint x: 418, startPoint y: 393, endPoint x: 647, endPoint y: 399, distance: 229.1
click at [501, 399] on div "Schedule A/B: Property Voluntary Petition for Individuals Filing for Bankruptcy…" at bounding box center [383, 326] width 236 height 315
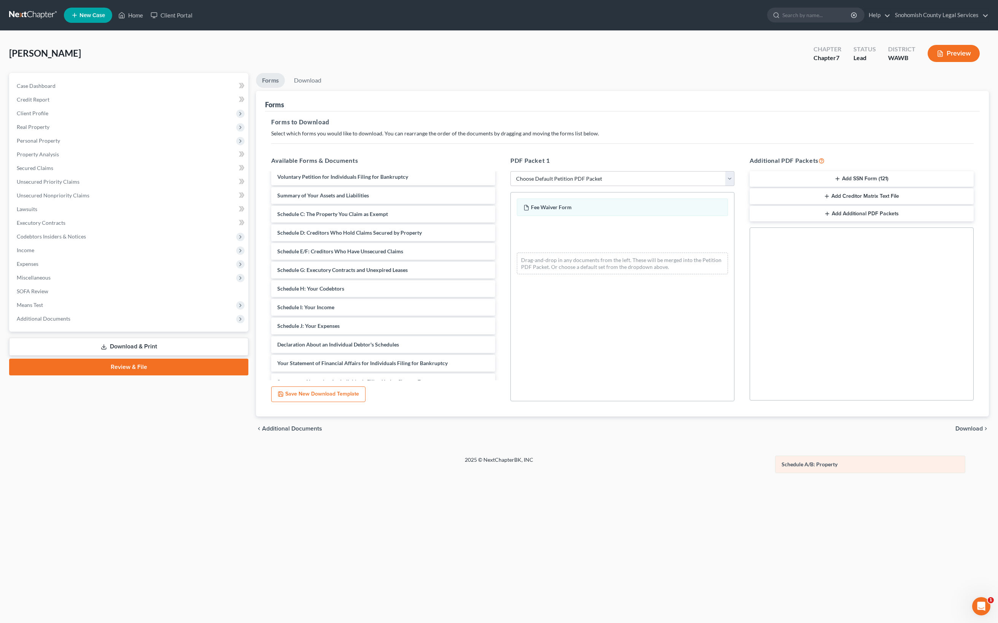
drag, startPoint x: 618, startPoint y: 394, endPoint x: 867, endPoint y: 470, distance: 260.2
click at [734, 280] on div "Schedule A/B: Property Fee Waiver Form Schedule A/B: Property Schedule A/B: Pro…" at bounding box center [622, 236] width 223 height 88
drag, startPoint x: 650, startPoint y: 352, endPoint x: 867, endPoint y: 412, distance: 225.0
click at [734, 280] on div "Fee Waiver Form Fee Waiver Form Schedule A/B: Property Fee Waiver Form Drag-and…" at bounding box center [622, 236] width 223 height 88
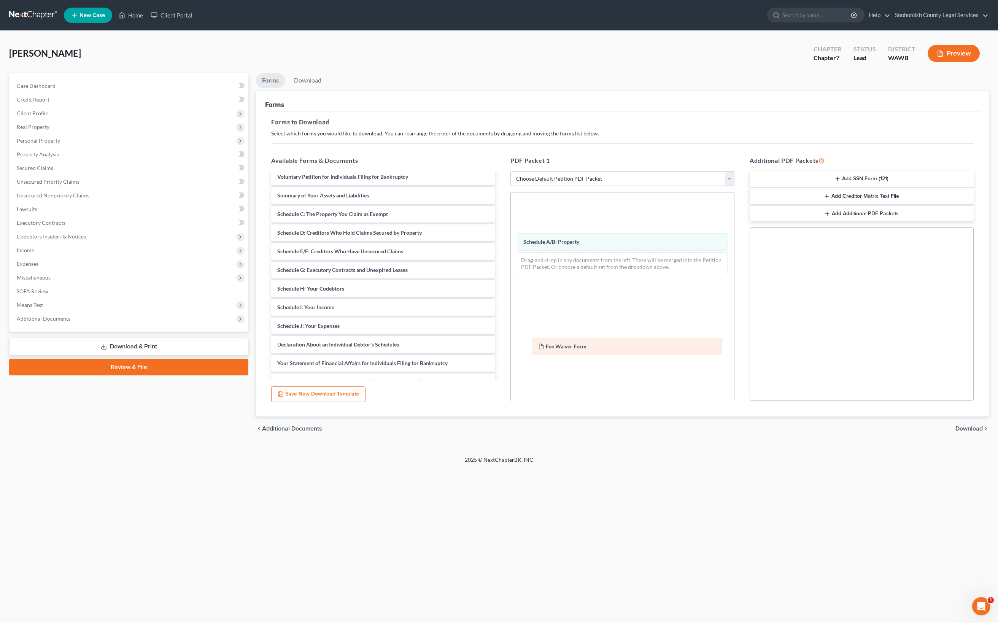
drag, startPoint x: 636, startPoint y: 394, endPoint x: 642, endPoint y: 353, distance: 41.5
click at [642, 280] on div "Fee Waiver Form Fee Waiver Form Schedule A/B: Property Fee Waiver Form Drag-and…" at bounding box center [622, 236] width 223 height 88
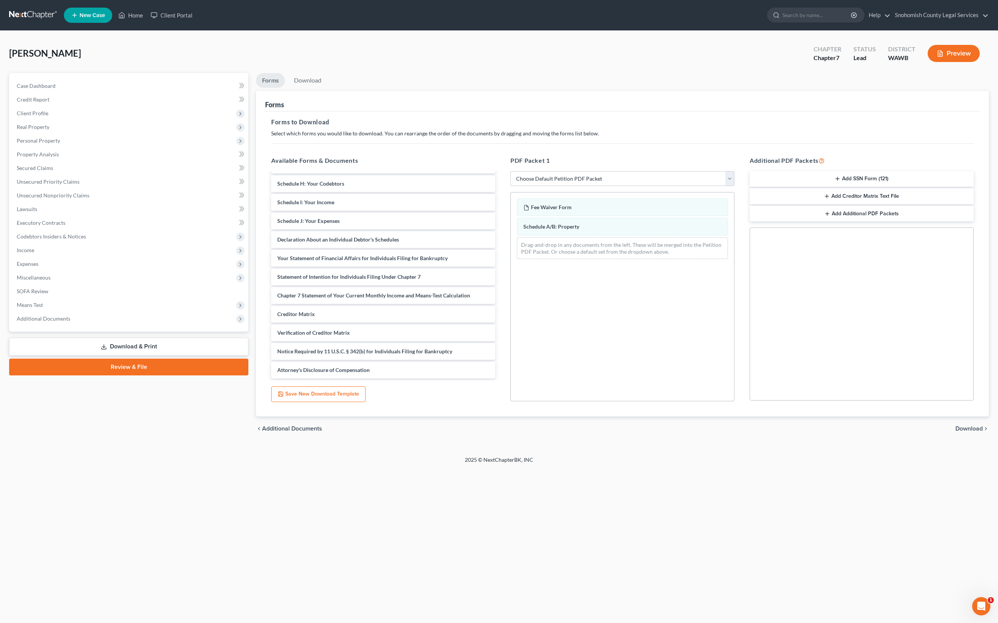
scroll to position [62, 0]
click at [941, 441] on div "chevron_left Additional Documents Download chevron_right" at bounding box center [622, 429] width 733 height 24
click at [956, 432] on span "Download" at bounding box center [969, 429] width 27 height 6
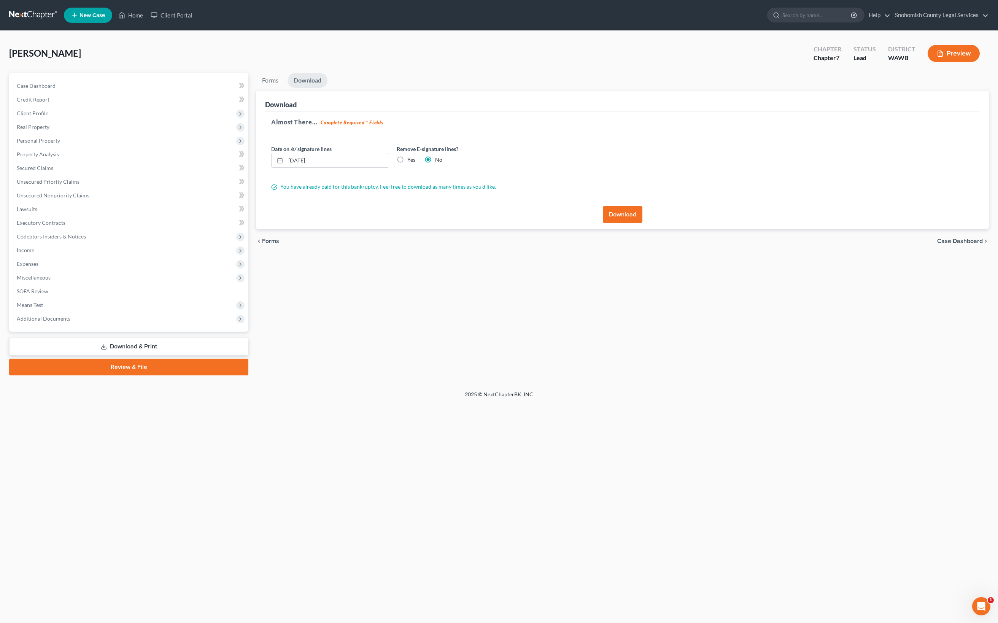
click at [611, 223] on button "Download" at bounding box center [623, 214] width 40 height 17
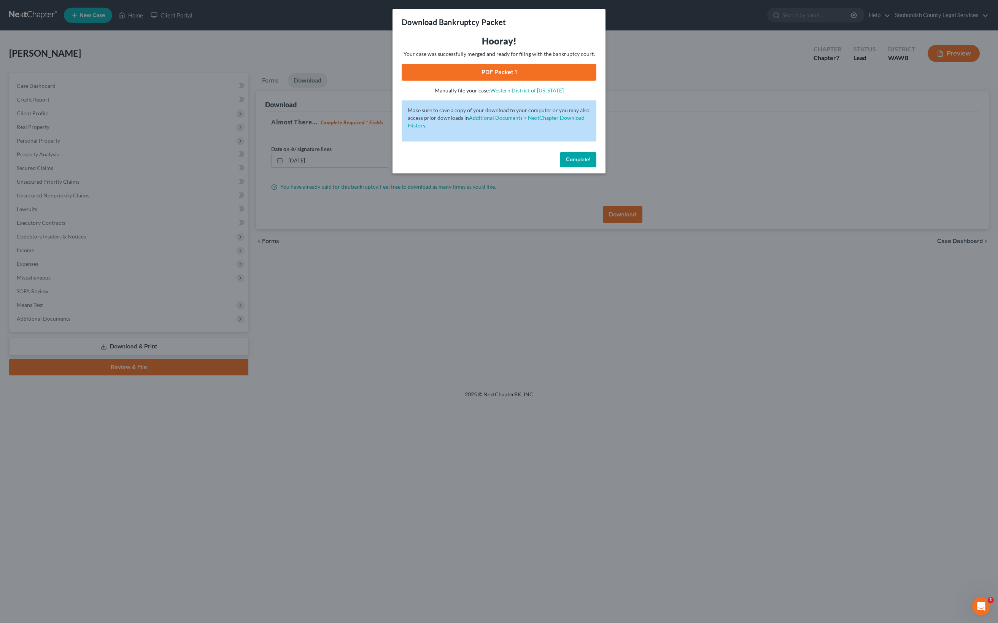
click at [523, 81] on link "PDF Packet 1" at bounding box center [499, 72] width 195 height 17
click at [590, 163] on span "Complete!" at bounding box center [578, 159] width 24 height 6
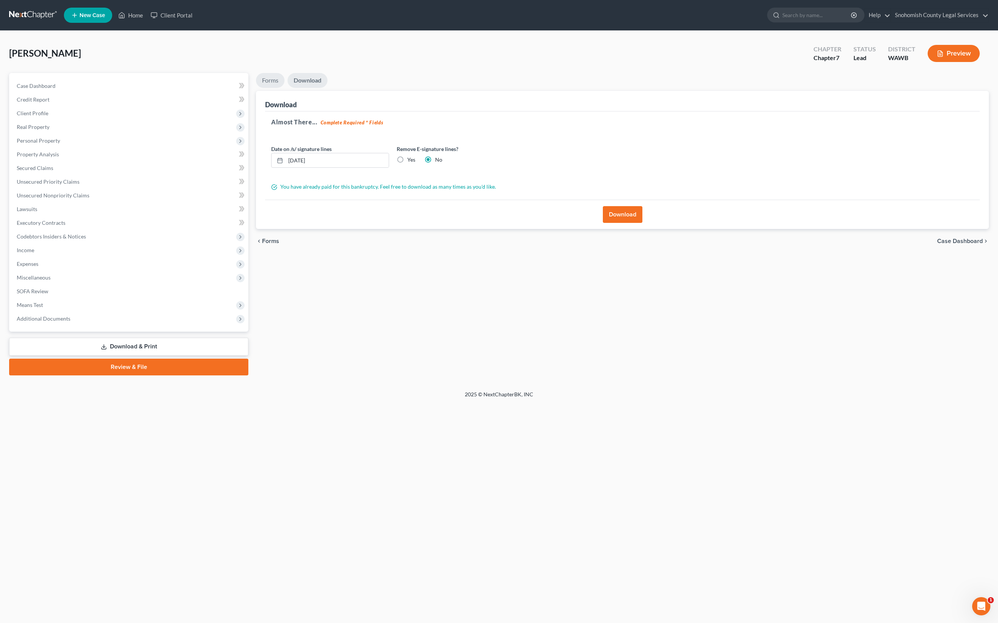
click at [282, 73] on link "Forms" at bounding box center [270, 80] width 29 height 15
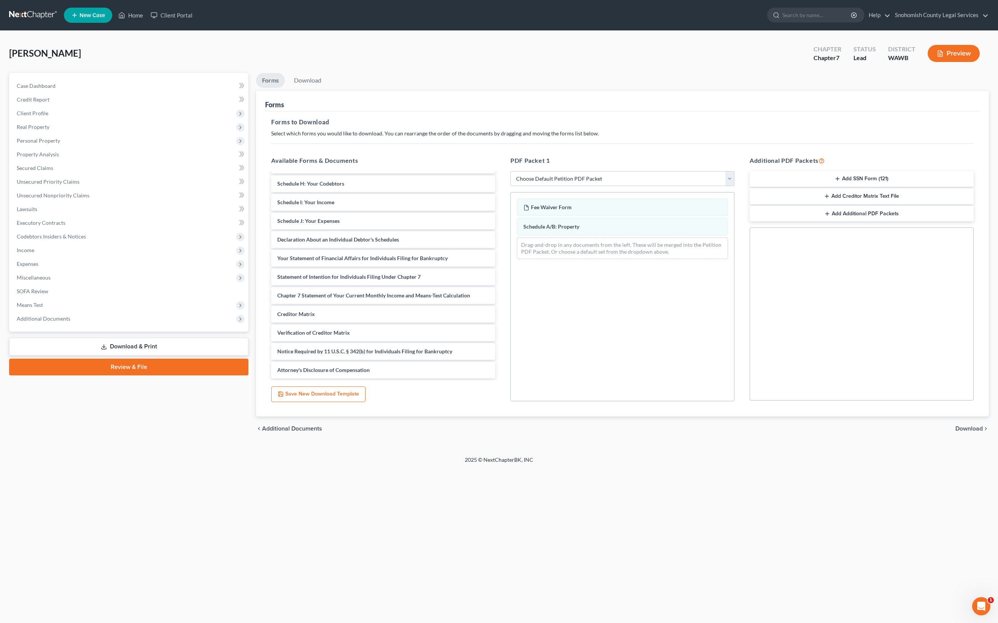
click at [152, 356] on link "Download & Print" at bounding box center [128, 347] width 239 height 18
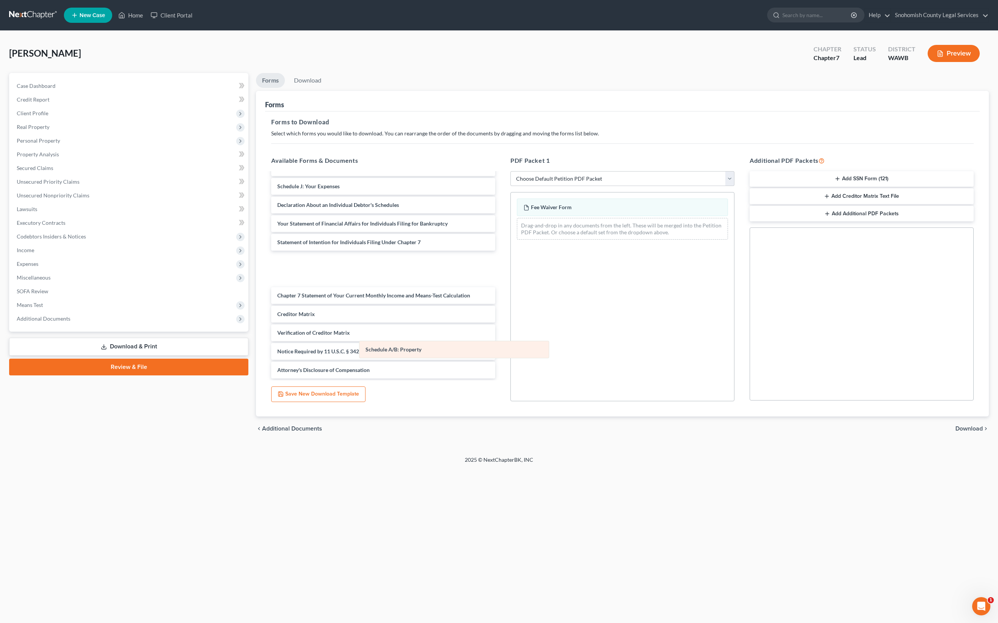
drag, startPoint x: 569, startPoint y: 327, endPoint x: 344, endPoint y: 378, distance: 230.9
click at [511, 246] on div "Schedule A/B: Property Fee Waiver Form Schedule A/B: Property Drag-and-drop in …" at bounding box center [622, 218] width 223 height 53
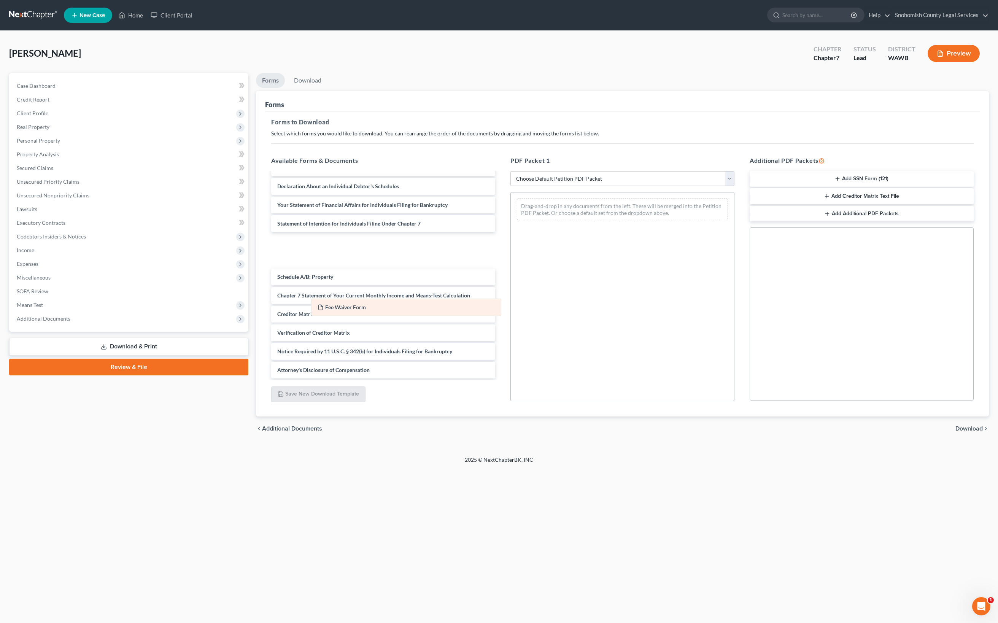
drag, startPoint x: 568, startPoint y: 291, endPoint x: 327, endPoint y: 293, distance: 240.4
click at [511, 226] on div "Fee Waiver Form Fee Waiver Form Drag-and-drop in any documents from the left. T…" at bounding box center [622, 209] width 223 height 34
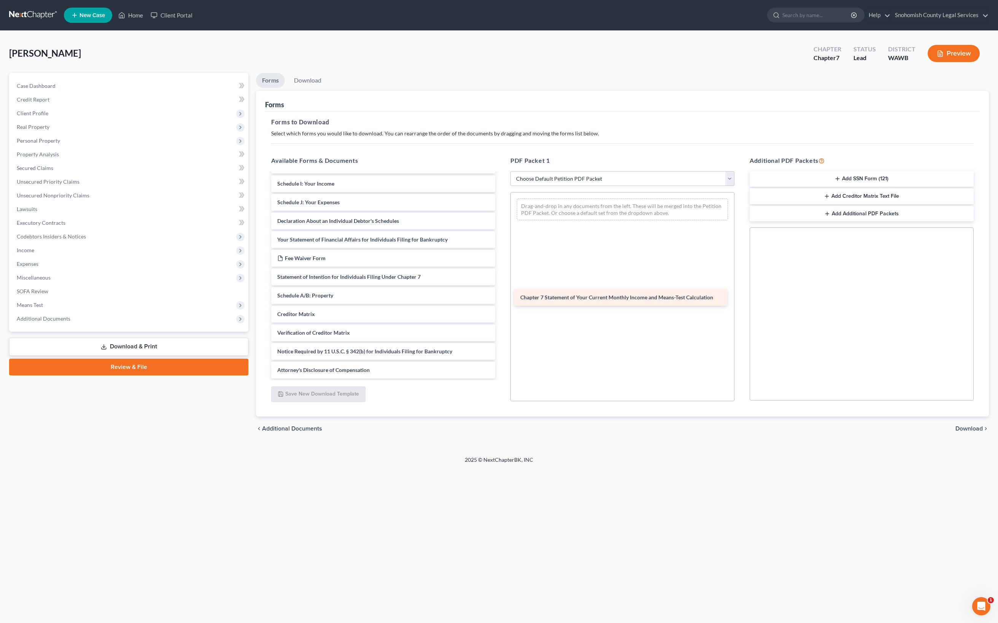
drag, startPoint x: 375, startPoint y: 406, endPoint x: 603, endPoint y: 308, distance: 248.5
click at [501, 308] on div "Chapter 7 Statement of Your Current Monthly Income and Means-Test Calculation V…" at bounding box center [383, 212] width 236 height 334
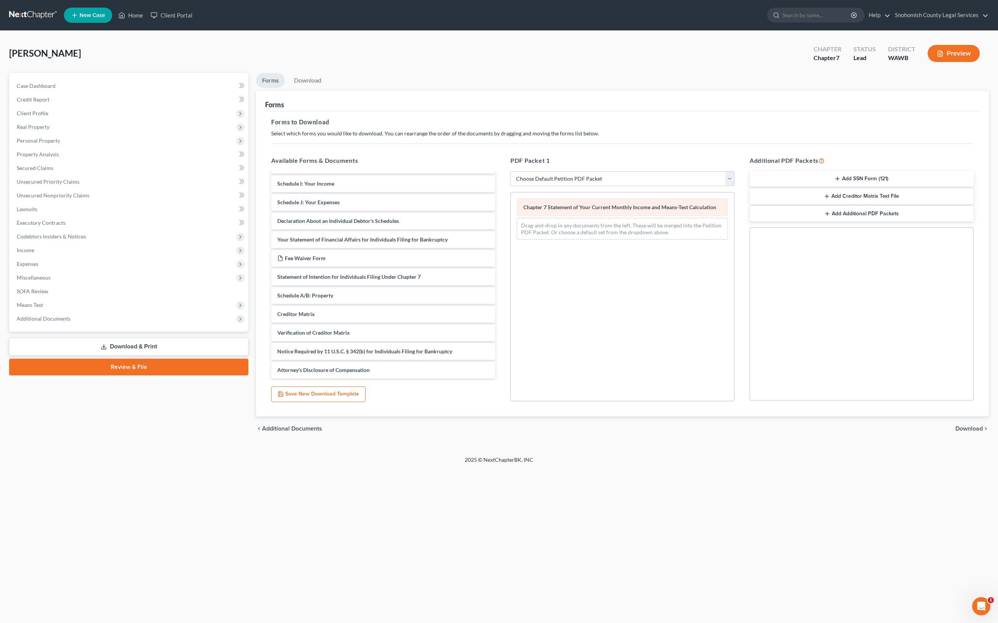
click at [606, 210] on span "Chapter 7 Statement of Your Current Monthly Income and Means-Test Calculation" at bounding box center [619, 207] width 193 height 6
click at [959, 432] on span "Download" at bounding box center [969, 429] width 27 height 6
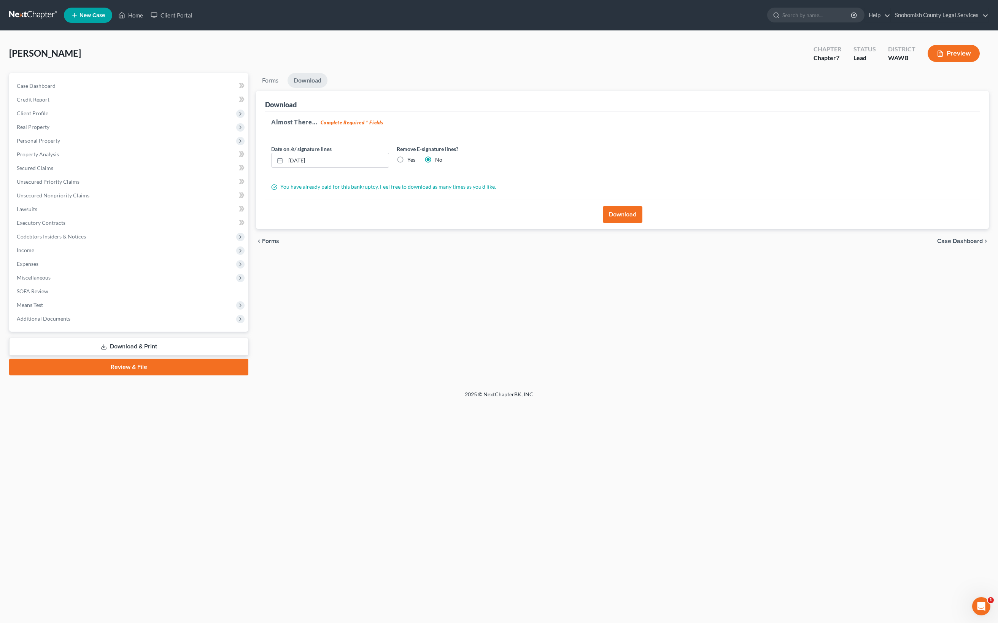
click at [628, 223] on button "Download" at bounding box center [623, 214] width 40 height 17
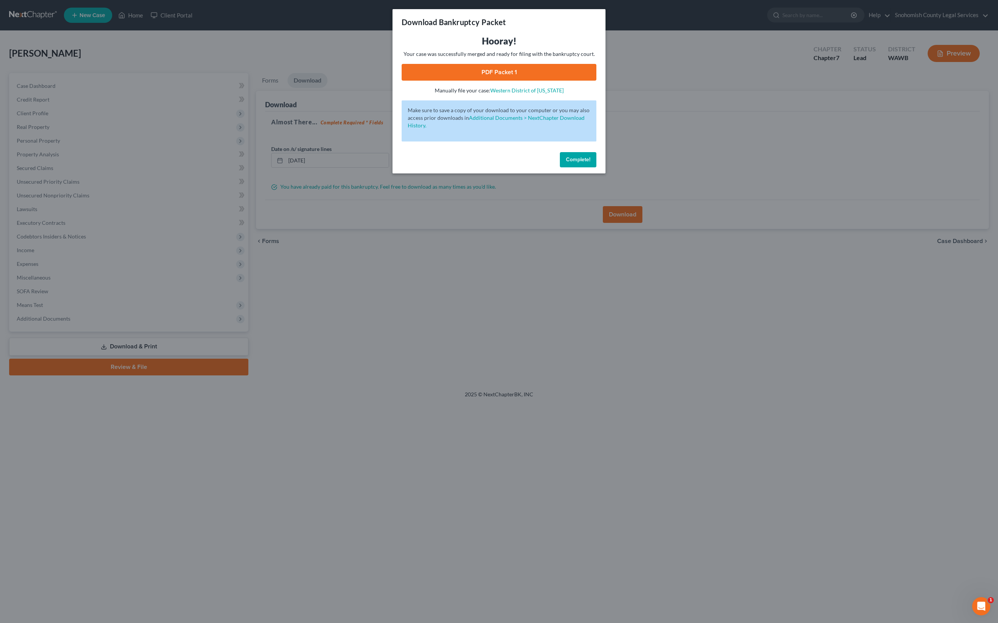
click at [582, 81] on link "PDF Packet 1" at bounding box center [499, 72] width 195 height 17
click at [590, 163] on span "Complete!" at bounding box center [578, 159] width 24 height 6
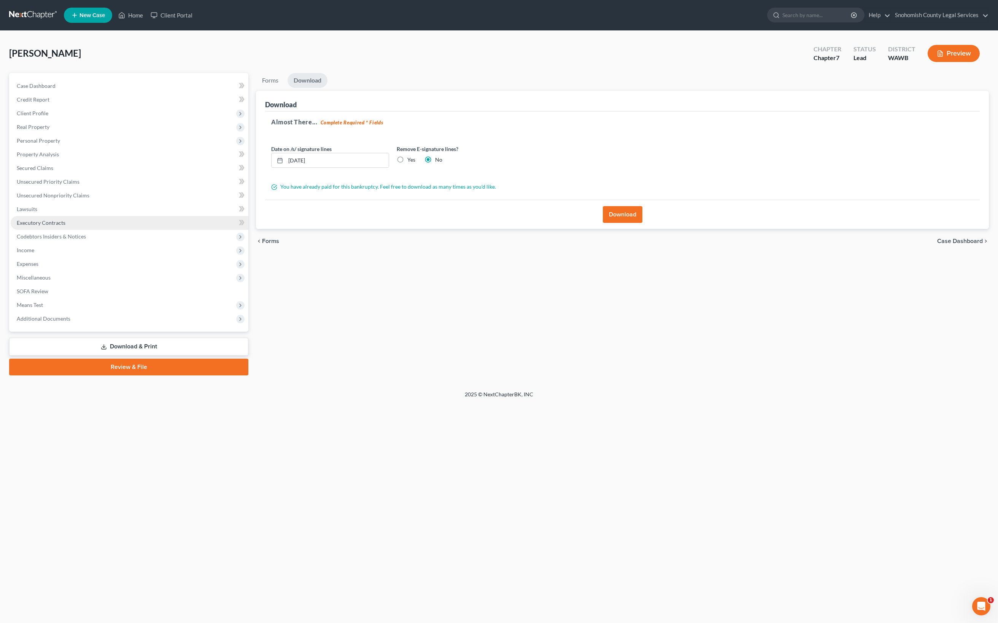
scroll to position [72, 0]
click at [70, 322] on span "Additional Documents" at bounding box center [44, 318] width 54 height 6
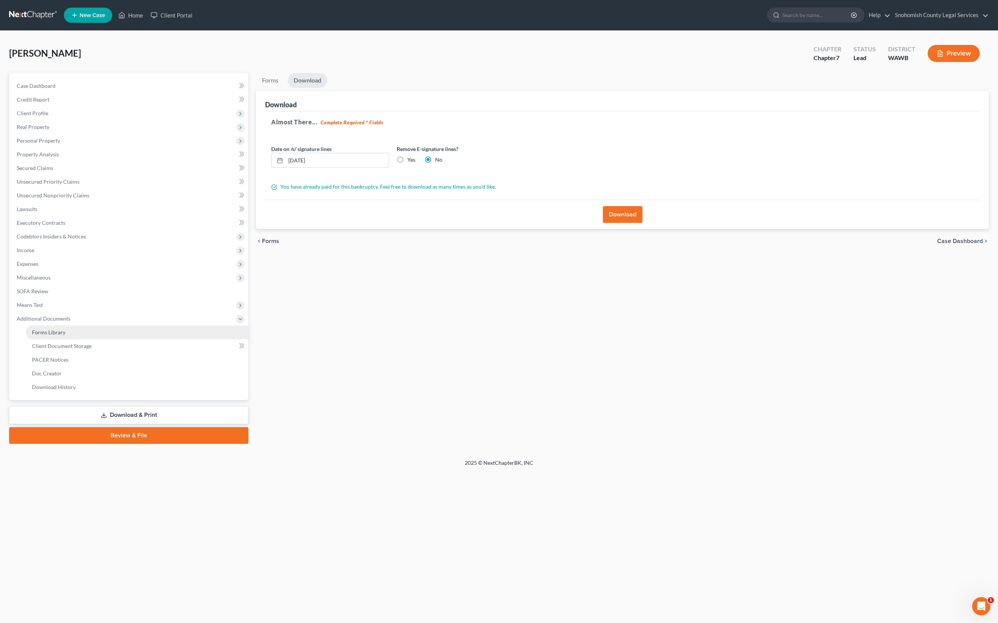
scroll to position [202, 0]
click at [125, 424] on link "Download & Print" at bounding box center [128, 415] width 239 height 18
click at [127, 424] on link "Download & Print" at bounding box center [128, 415] width 239 height 18
click at [279, 244] on span "Forms" at bounding box center [270, 241] width 17 height 6
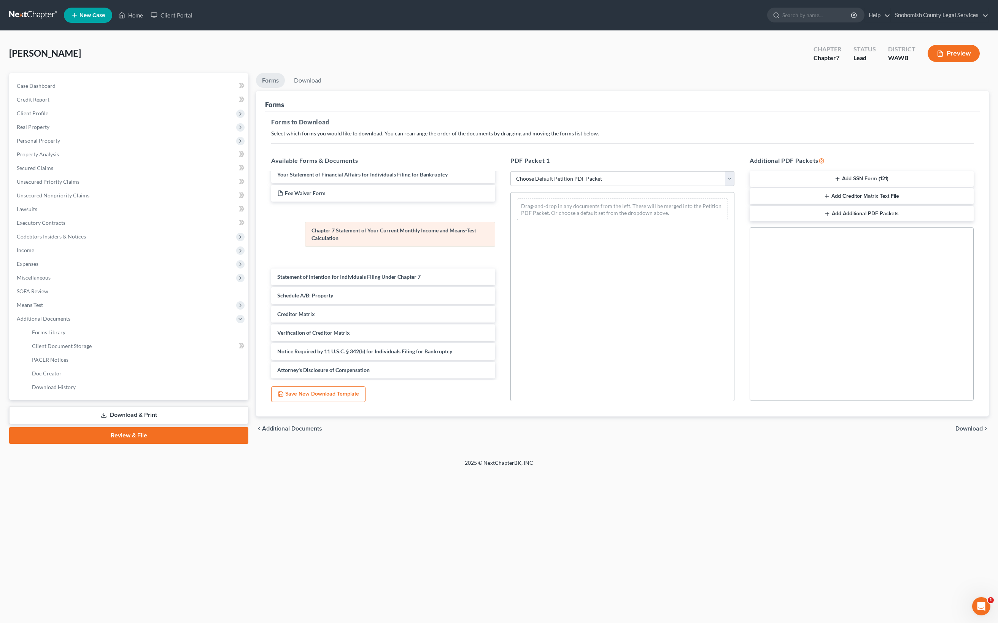
drag, startPoint x: 584, startPoint y: 237, endPoint x: 361, endPoint y: 253, distance: 224.3
click at [511, 226] on div "Chapter 7 Statement of Your Current Monthly Income and Means-Test Calculation C…" at bounding box center [622, 209] width 223 height 34
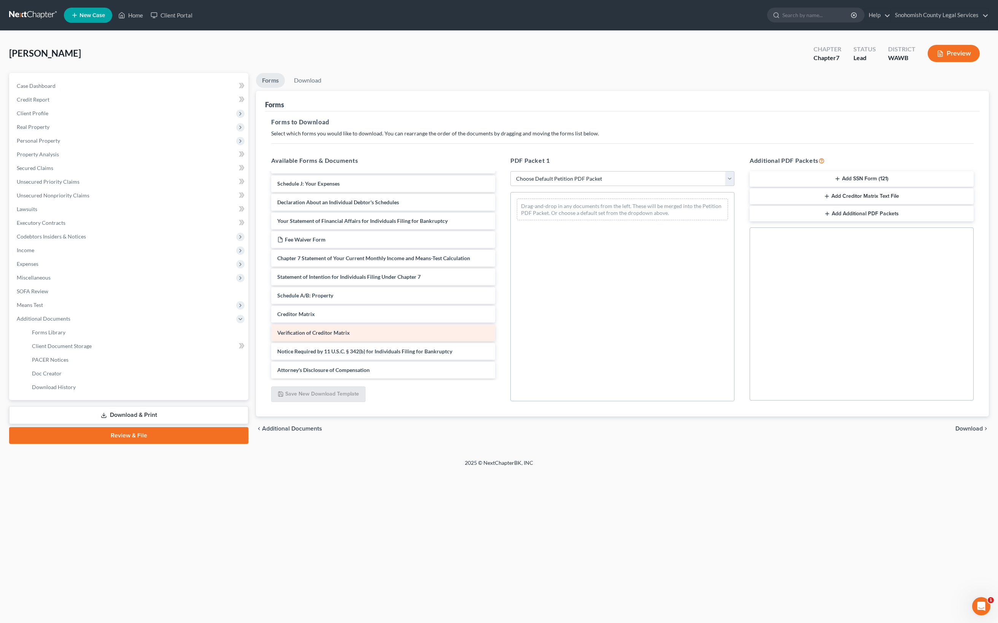
scroll to position [589, 0]
click at [448, 324] on div "Verification of Creditor Matrix" at bounding box center [383, 332] width 224 height 17
select select "5"
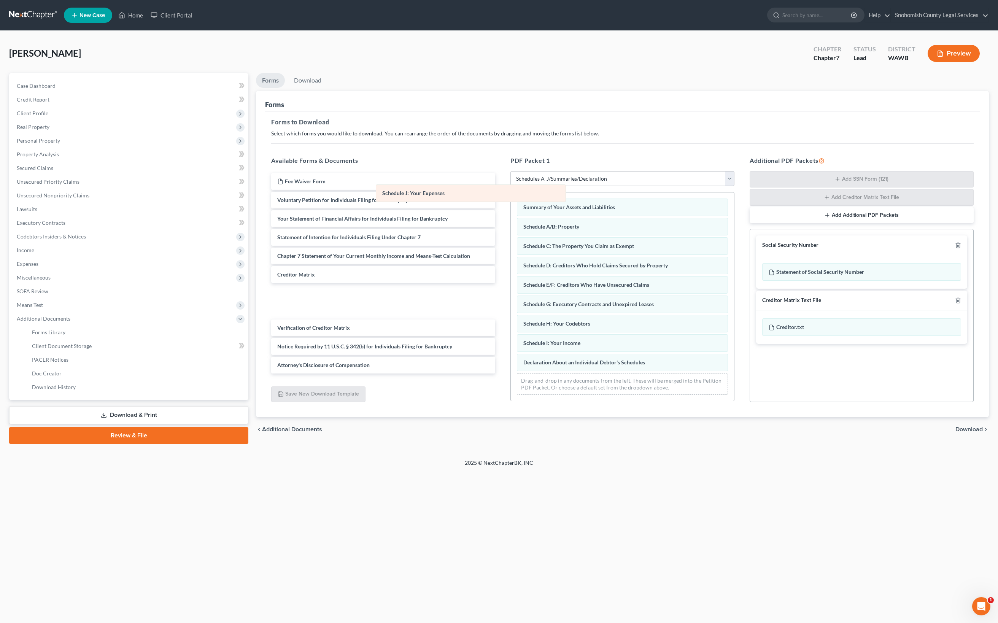
scroll to position [278, 0]
drag, startPoint x: 580, startPoint y: 204, endPoint x: 388, endPoint y: 214, distance: 192.0
click at [511, 214] on div "Schedule J: Your Expenses Summary of Your Assets and Liabilities Schedule A/B: …" at bounding box center [622, 296] width 223 height 208
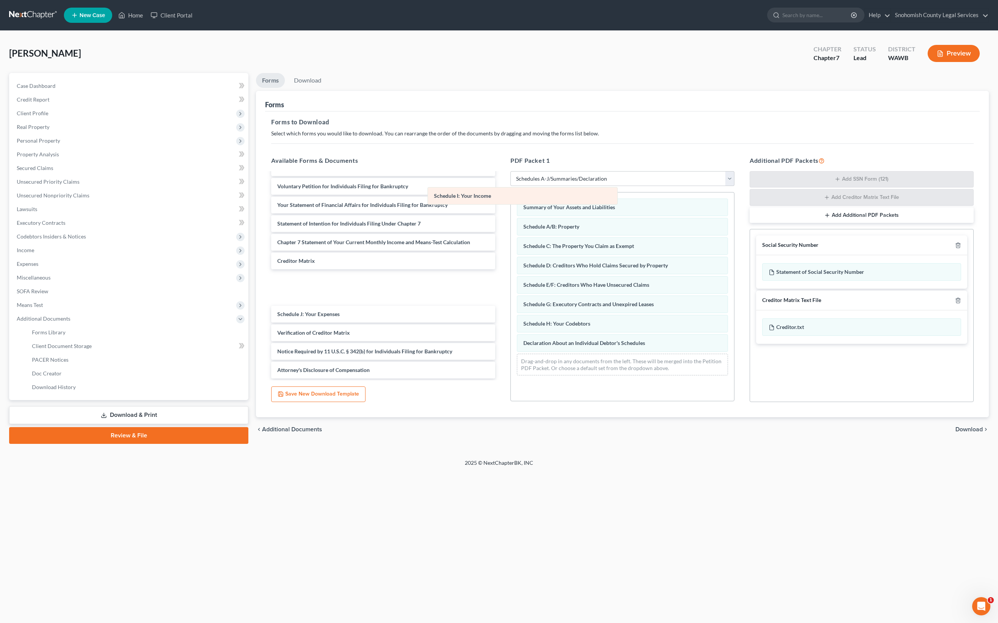
scroll to position [243, 0]
drag, startPoint x: 538, startPoint y: 196, endPoint x: 305, endPoint y: 213, distance: 233.5
click at [511, 213] on div "Schedule I: Your Income Summary of Your Assets and Liabilities Schedule A/B: Pr…" at bounding box center [622, 286] width 223 height 189
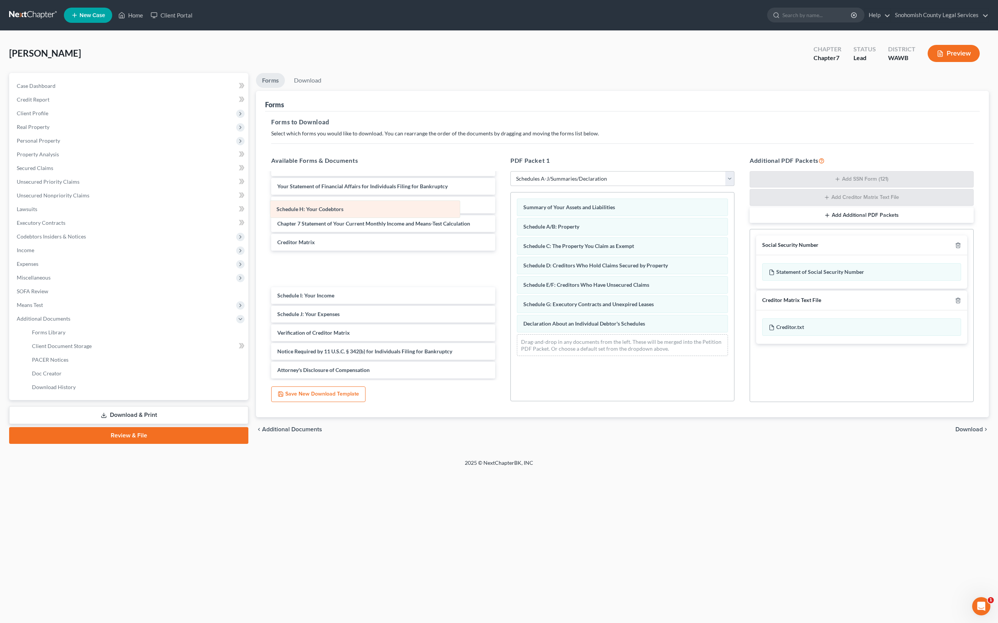
drag, startPoint x: 568, startPoint y: 196, endPoint x: 313, endPoint y: 209, distance: 254.4
click at [511, 209] on div "Schedule H: Your Codebtors Summary of Your Assets and Liabilities Schedule A/B:…" at bounding box center [622, 277] width 223 height 170
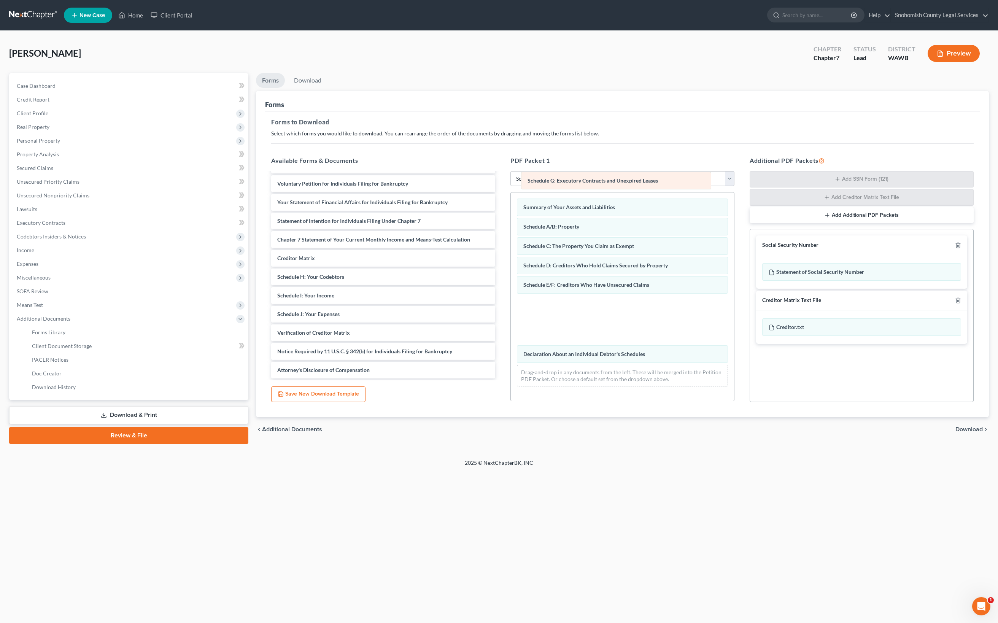
scroll to position [158, 0]
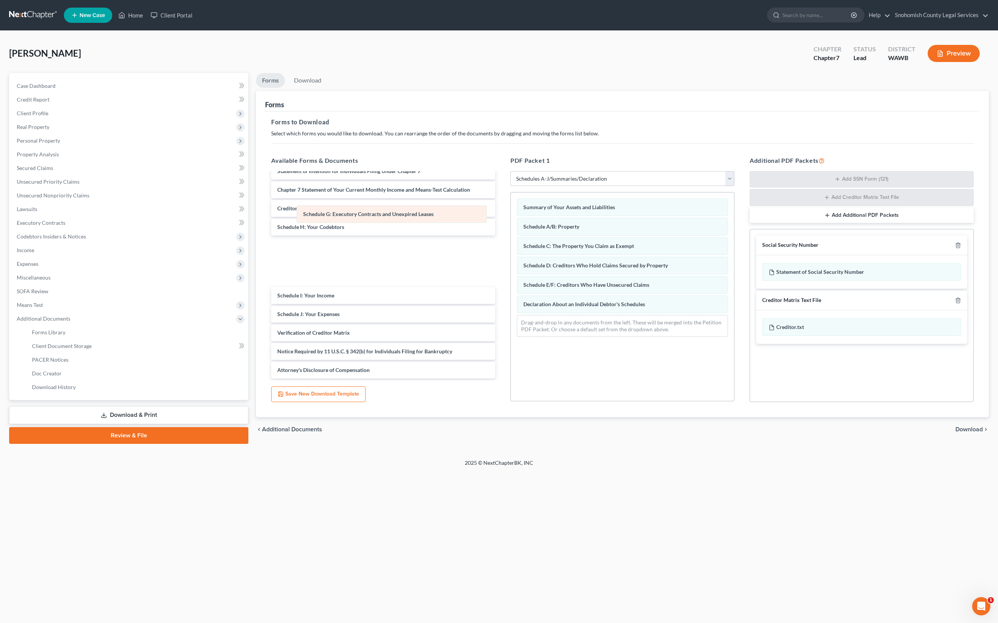
drag, startPoint x: 560, startPoint y: 199, endPoint x: 326, endPoint y: 236, distance: 237.2
click at [511, 236] on div "Schedule G: Executory Contracts and Unexpired Leases Summary of Your Assets and…" at bounding box center [622, 267] width 223 height 150
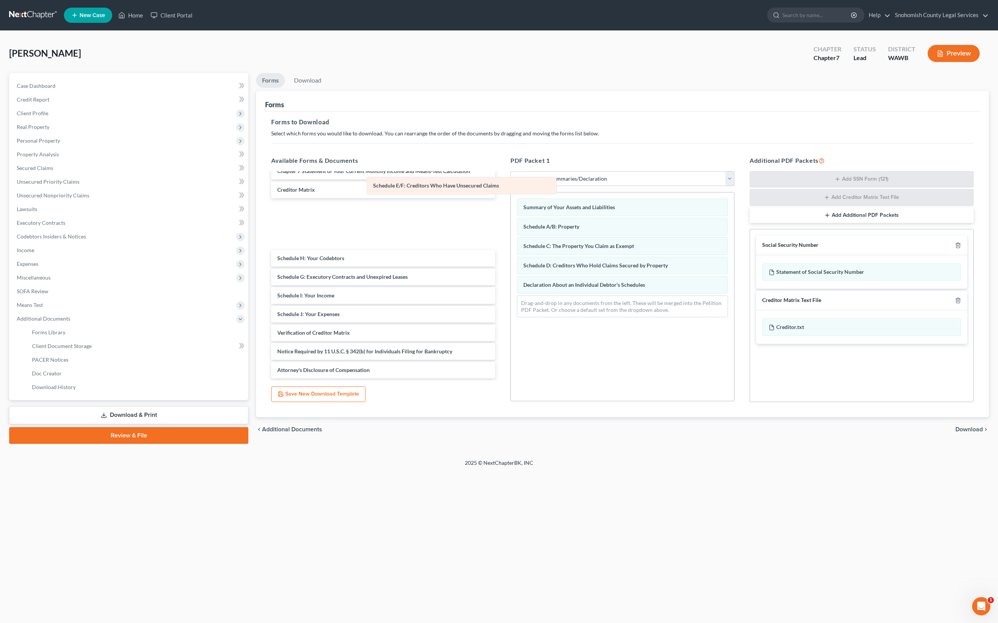
scroll to position [109, 0]
drag, startPoint x: 580, startPoint y: 193, endPoint x: 333, endPoint y: 214, distance: 247.4
click at [511, 214] on div "Schedule E/F: Creditors Who Have Unsecured Claims Summary of Your Assets and Li…" at bounding box center [622, 257] width 223 height 131
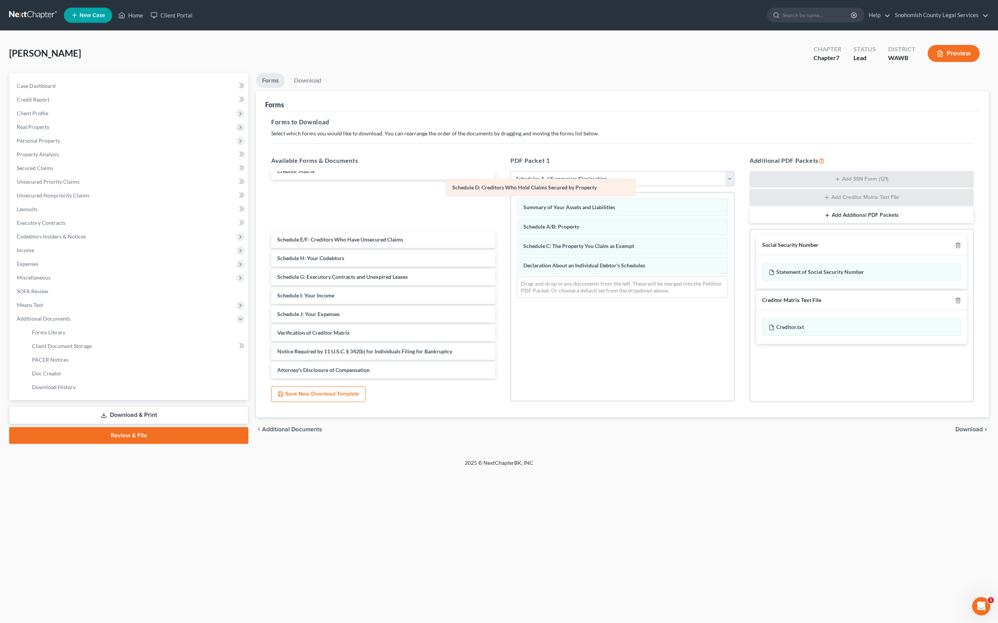
scroll to position [59, 0]
drag, startPoint x: 583, startPoint y: 196, endPoint x: 391, endPoint y: 215, distance: 192.6
click at [511, 215] on div "Schedule D: Creditors Who Hold Claims Secured by Property Summary of Your Asset…" at bounding box center [622, 247] width 223 height 111
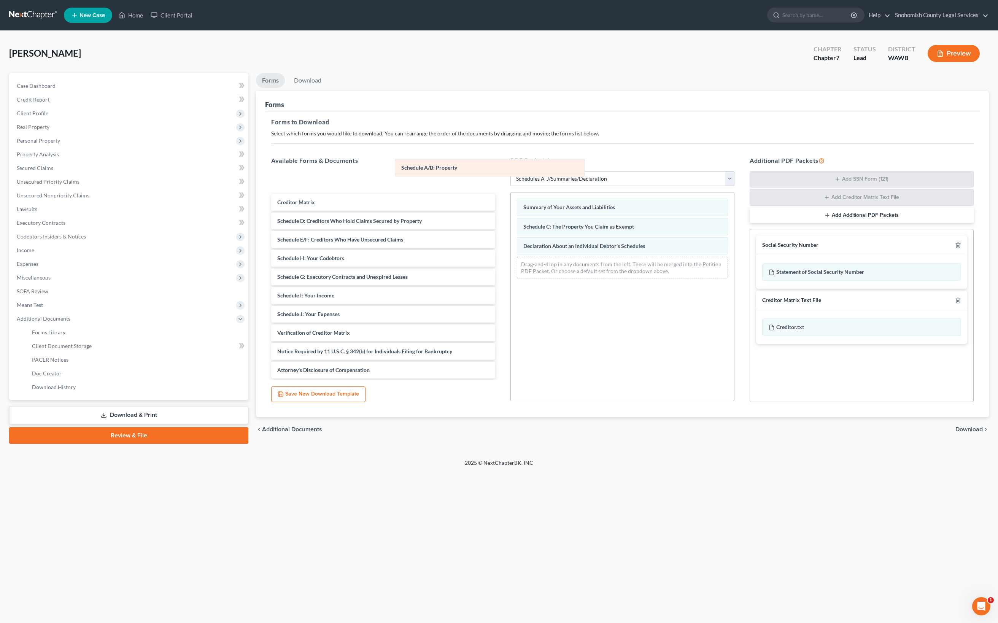
scroll to position [24, 0]
drag, startPoint x: 575, startPoint y: 157, endPoint x: 407, endPoint y: 192, distance: 171.7
click at [511, 192] on div "Schedule A/B: Property Summary of Your Assets and Liabilities Schedule A/B: Pro…" at bounding box center [622, 238] width 223 height 92
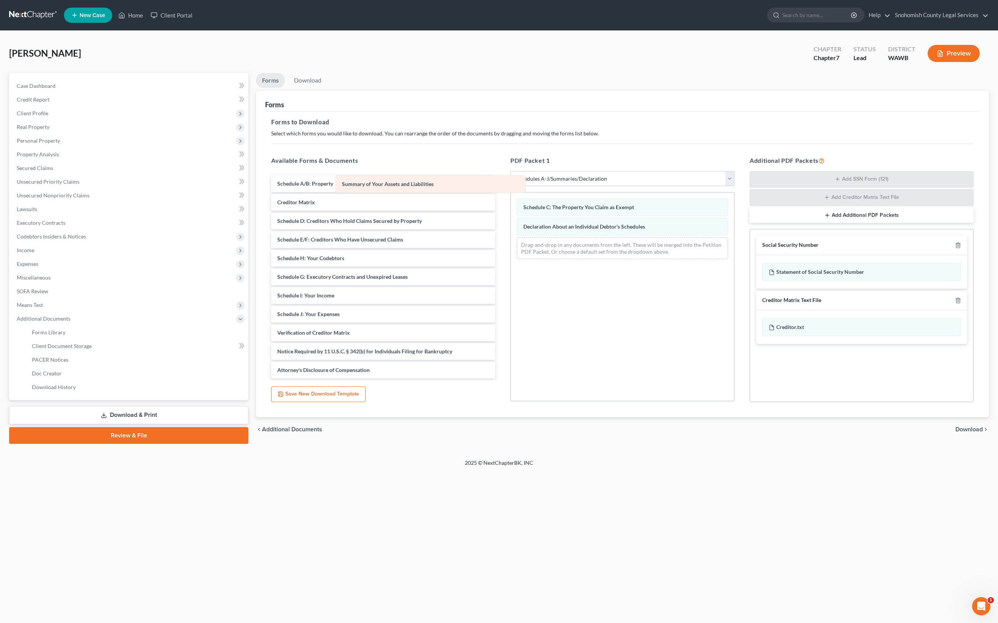
drag, startPoint x: 590, startPoint y: 139, endPoint x: 383, endPoint y: 192, distance: 212.9
click at [511, 192] on div "Summary of Your Assets and Liabilities Summary of Your Assets and Liabilities S…" at bounding box center [622, 228] width 223 height 73
drag, startPoint x: 587, startPoint y: 178, endPoint x: 369, endPoint y: 215, distance: 220.6
click at [511, 215] on div "Schedule C: The Property You Claim as Exempt Schedule C: The Property You Claim…" at bounding box center [622, 218] width 223 height 53
click at [956, 426] on span "Download" at bounding box center [969, 429] width 27 height 6
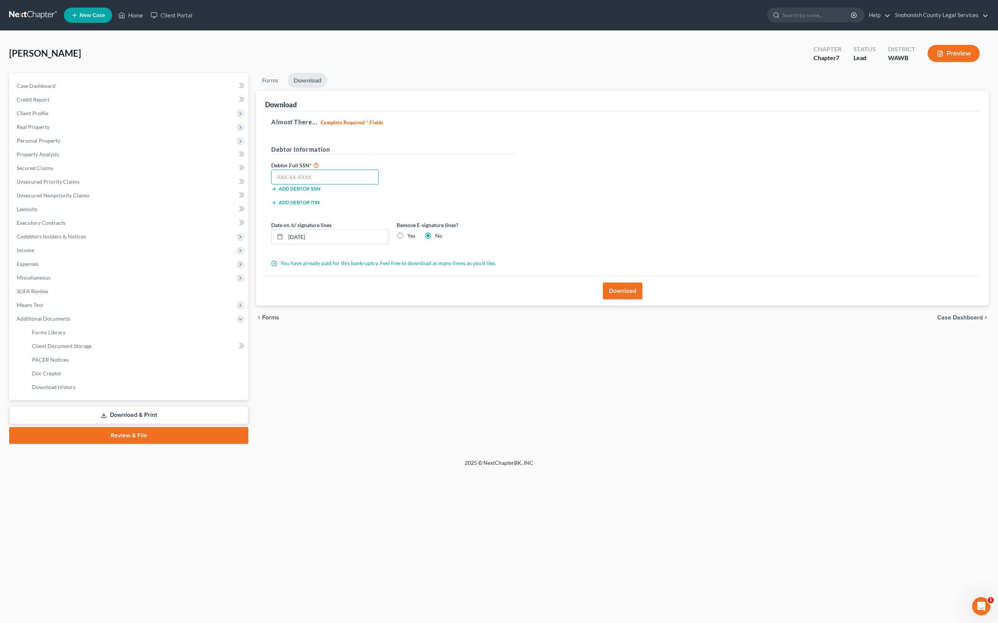
click at [294, 170] on input "text" at bounding box center [325, 177] width 108 height 15
paste input "359-36-1895"
type input "359-36-1895"
click at [519, 305] on div "Download" at bounding box center [622, 290] width 715 height 29
click at [619, 299] on button "Download" at bounding box center [623, 291] width 40 height 17
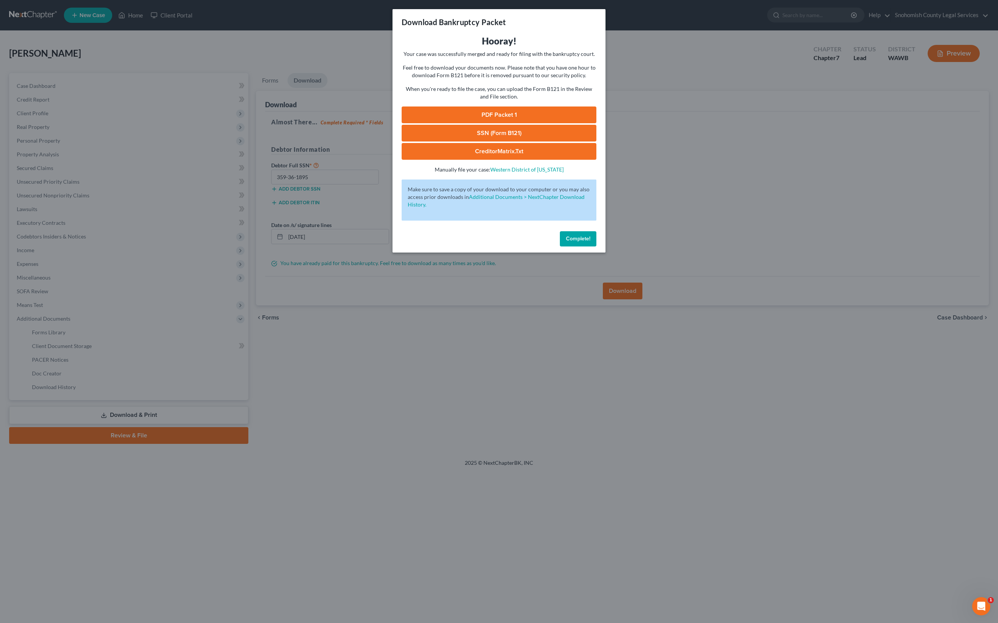
click at [546, 123] on link "PDF Packet 1" at bounding box center [499, 115] width 195 height 17
click at [590, 242] on span "Complete!" at bounding box center [578, 238] width 24 height 6
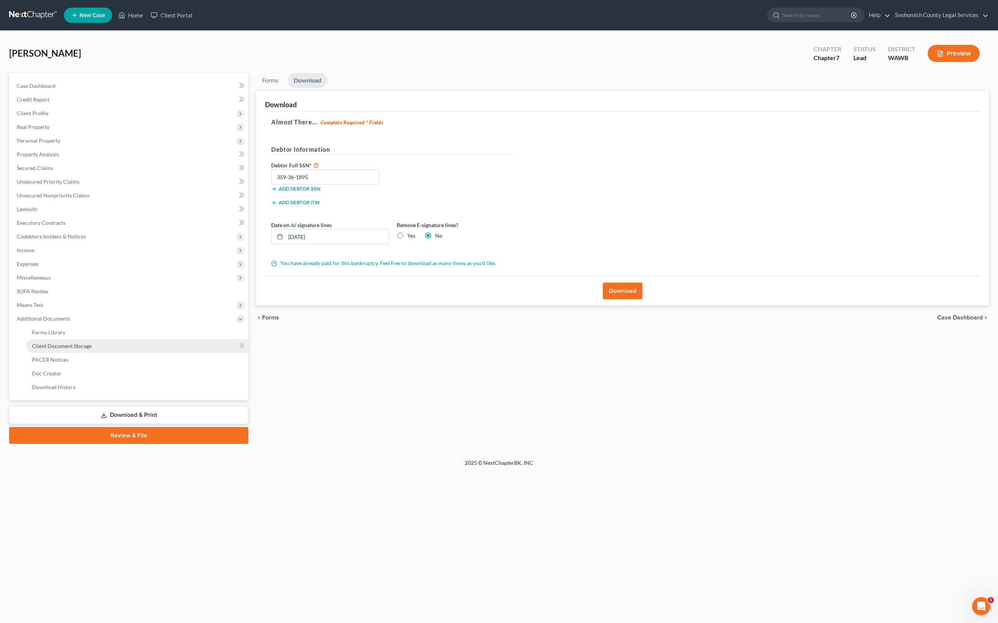
scroll to position [245, 0]
click at [48, 288] on span "SOFA Review" at bounding box center [33, 291] width 32 height 6
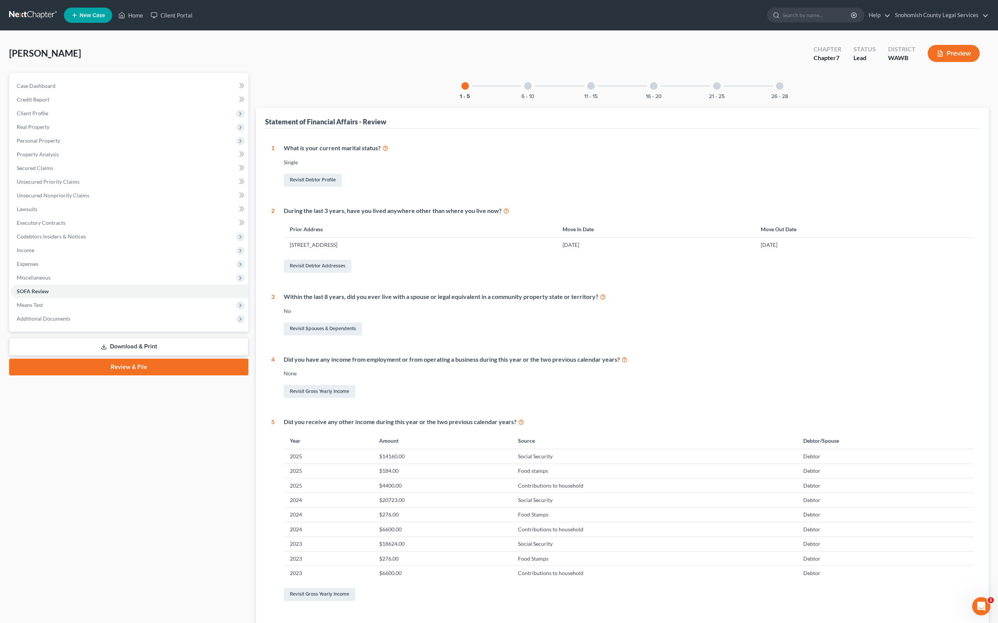
click at [524, 90] on div at bounding box center [528, 86] width 8 height 8
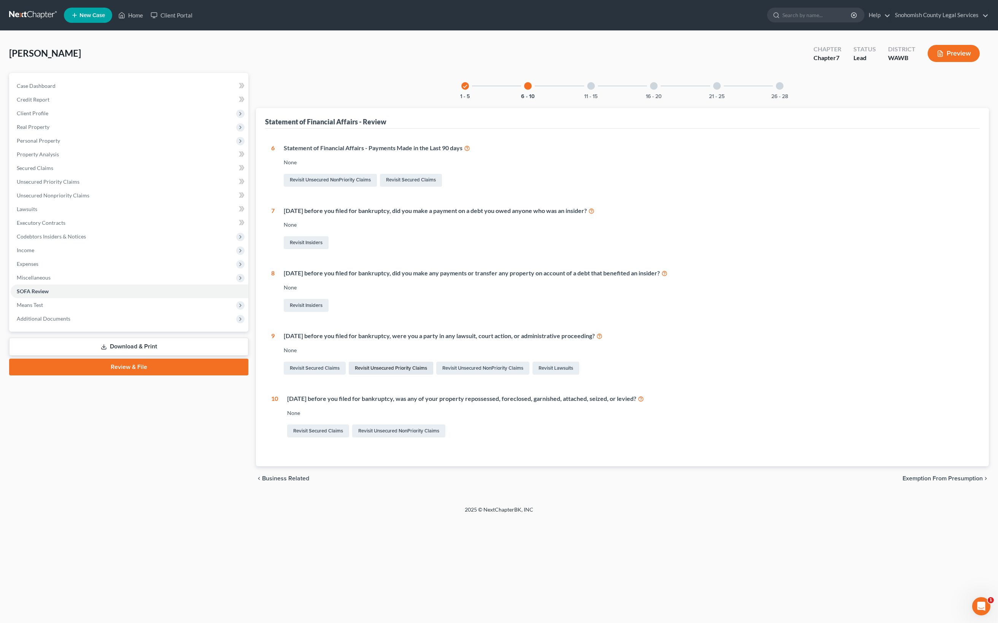
scroll to position [178, 0]
click at [579, 375] on link "Revisit Lawsuits" at bounding box center [556, 368] width 47 height 13
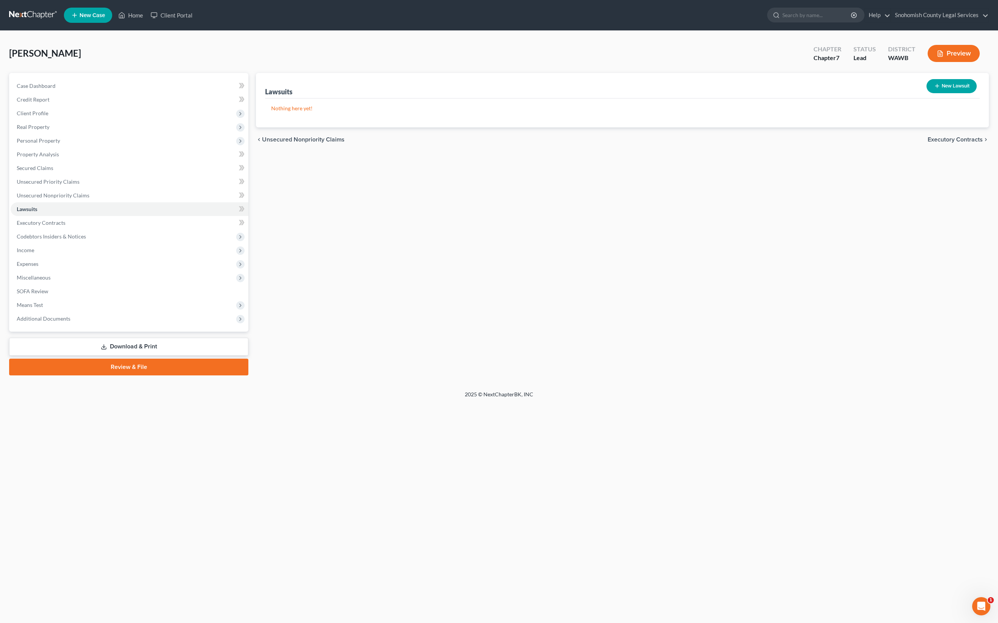
click at [927, 93] on button "New Lawsuit" at bounding box center [952, 86] width 50 height 14
select select "0"
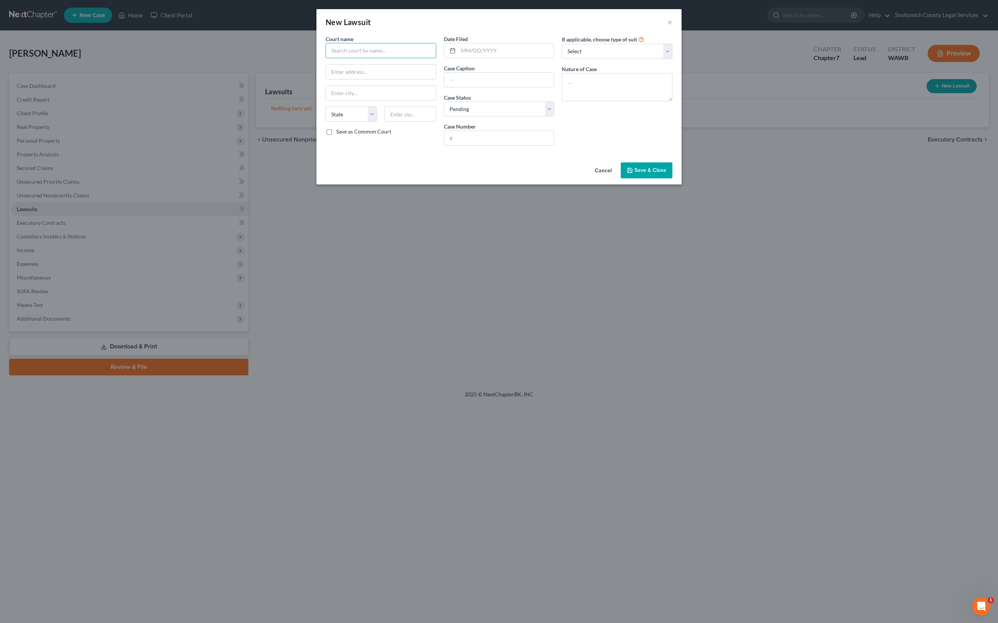
click at [326, 58] on input "text" at bounding box center [381, 50] width 111 height 15
click at [332, 68] on div "Snohomish County Superior Court" at bounding box center [373, 64] width 82 height 8
type input "Snohomish County Superior Court"
type input "3000 Rockefeller"
type input "[PERSON_NAME]"
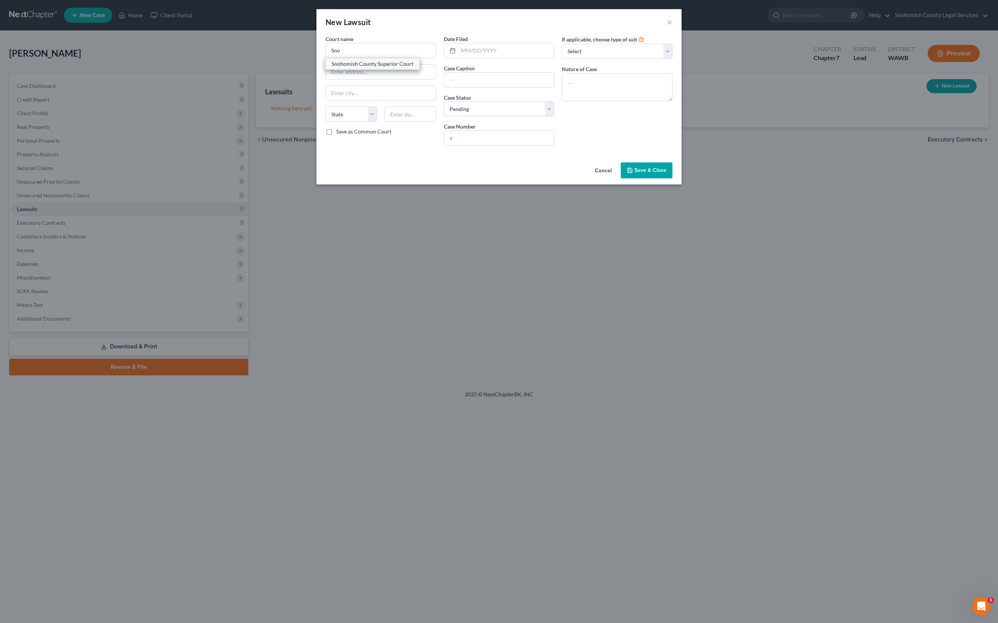
select select "50"
type input "98201"
drag, startPoint x: 371, startPoint y: 87, endPoint x: 344, endPoint y: 87, distance: 26.6
click at [344, 58] on input "Snohomish County Superior Court" at bounding box center [381, 50] width 111 height 15
type input "[GEOGRAPHIC_DATA] Ct - [GEOGRAPHIC_DATA]"
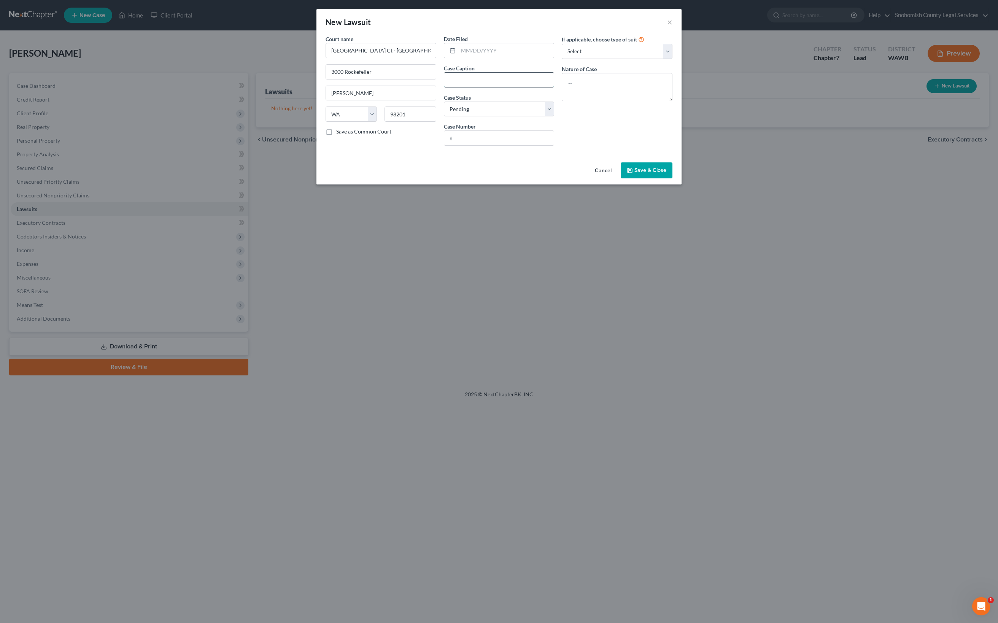
click at [465, 87] on input "text" at bounding box center [499, 80] width 110 height 14
click at [451, 145] on input "text" at bounding box center [499, 138] width 110 height 14
paste input "S25- 00037"
type input "S25- 00037"
select select "4"
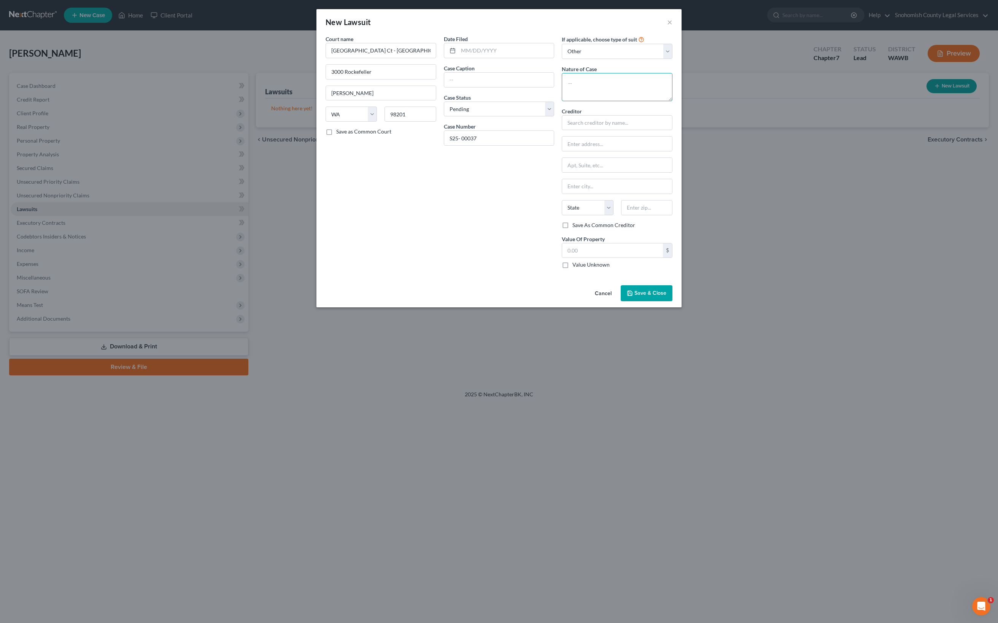
click at [628, 101] on textarea at bounding box center [617, 87] width 111 height 28
type textarea "Small Claims"
click at [336, 135] on label "Save as Common Court" at bounding box center [363, 132] width 55 height 8
click at [339, 133] on input "Save as Common Court" at bounding box center [341, 130] width 5 height 5
checkbox input "true"
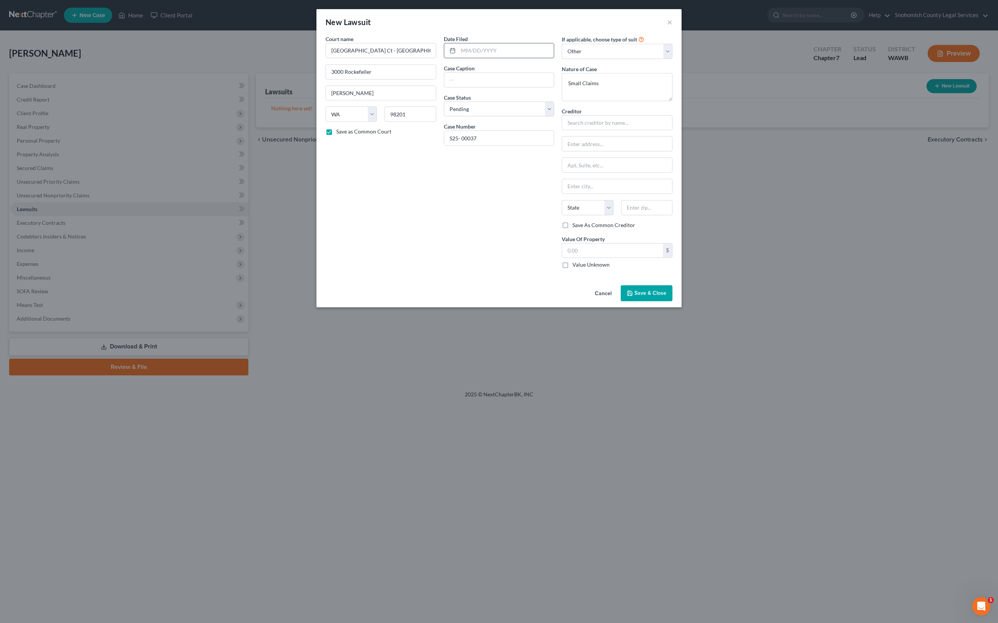
click at [458, 58] on input "text" at bounding box center [506, 50] width 96 height 14
click at [444, 87] on input "text" at bounding box center [499, 80] width 110 height 14
type input "[PERSON_NAME] vs Vintage at [GEOGRAPHIC_DATA]"
click at [673, 101] on textarea "Small Claims" at bounding box center [617, 87] width 111 height 28
select select "2"
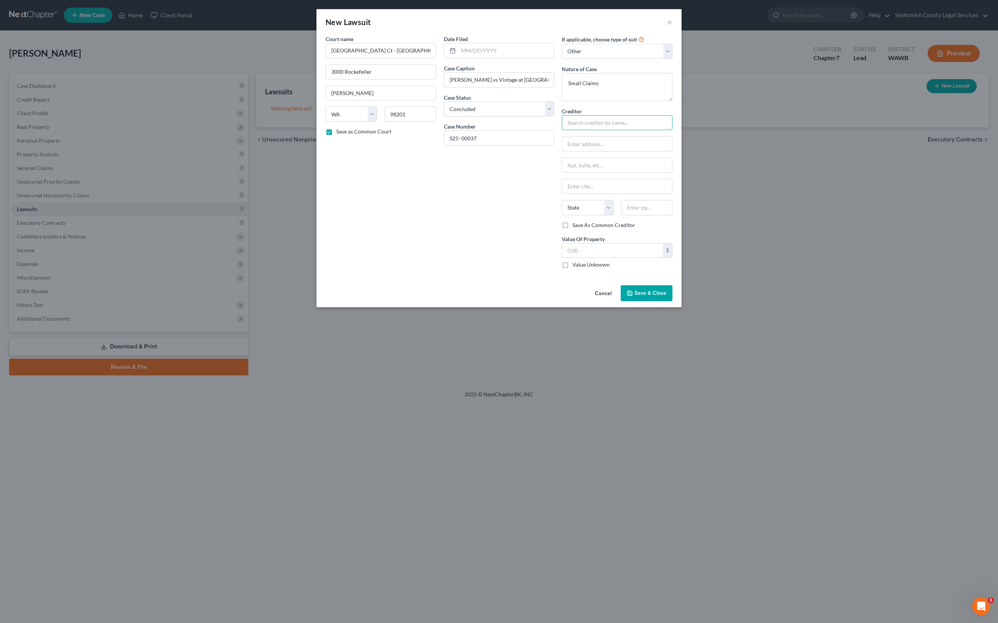
click at [673, 130] on input "text" at bounding box center [617, 122] width 111 height 15
type input "Vintage at [GEOGRAPHIC_DATA]"
select select "2"
click at [673, 101] on textarea "Small Claims" at bounding box center [617, 87] width 111 height 28
click at [673, 101] on textarea "Small Claims case, Denied" at bounding box center [617, 87] width 111 height 28
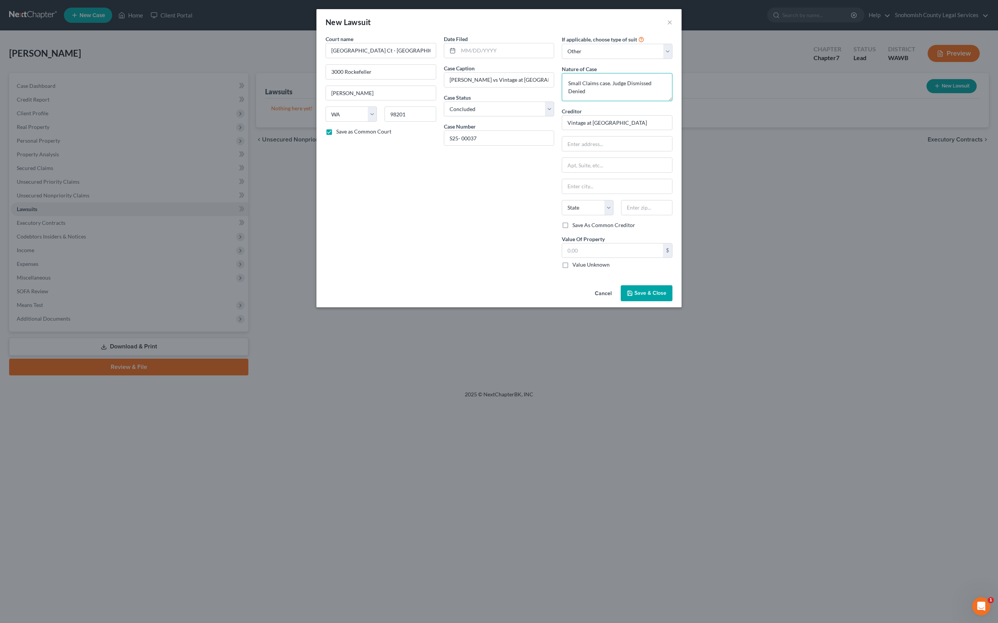
drag, startPoint x: 683, startPoint y: 167, endPoint x: 612, endPoint y: 167, distance: 70.8
click at [612, 101] on textarea "Small Claims case. Judge Dismissed Denied" at bounding box center [617, 87] width 111 height 28
click at [673, 101] on textarea "Small Claims case. Judge Dismissed" at bounding box center [617, 87] width 111 height 28
click at [673, 101] on textarea "Small Claims case. [PERSON_NAME] denied the claim and Dismissed" at bounding box center [617, 87] width 111 height 28
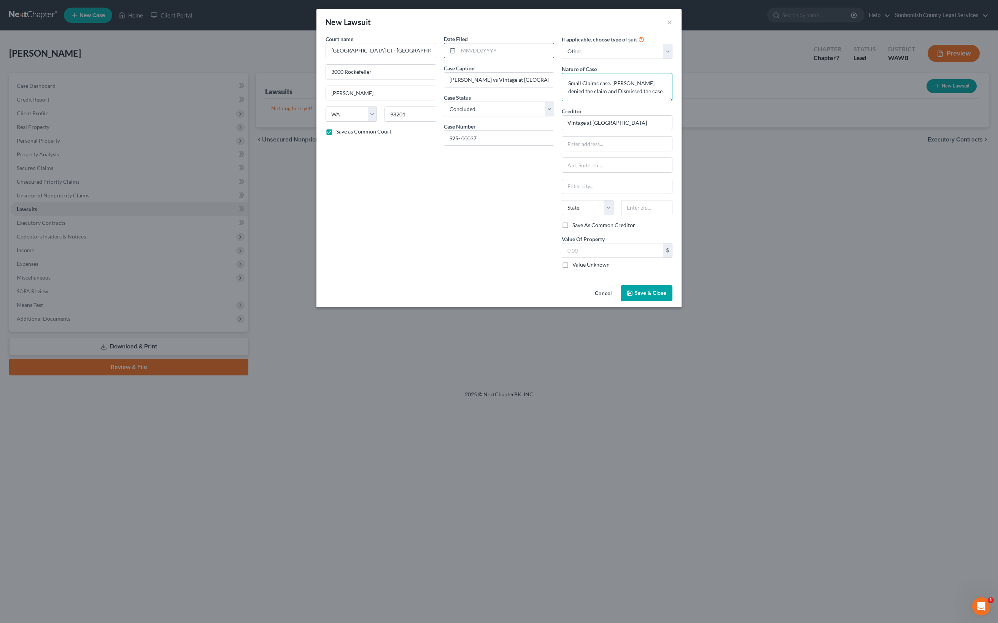
type textarea "Small Claims case. [PERSON_NAME] denied the claim and Dismissed the case."
click at [458, 58] on input "text" at bounding box center [506, 50] width 96 height 14
type input "03/2025"
click at [458, 275] on div "Date Filed 03/2025 Case Caption [PERSON_NAME] vs Vintage at [GEOGRAPHIC_DATA][P…" at bounding box center [499, 155] width 118 height 240
click at [665, 101] on textarea "Small Claims case. [PERSON_NAME] denied the claim and Dismissed the case." at bounding box center [617, 87] width 111 height 28
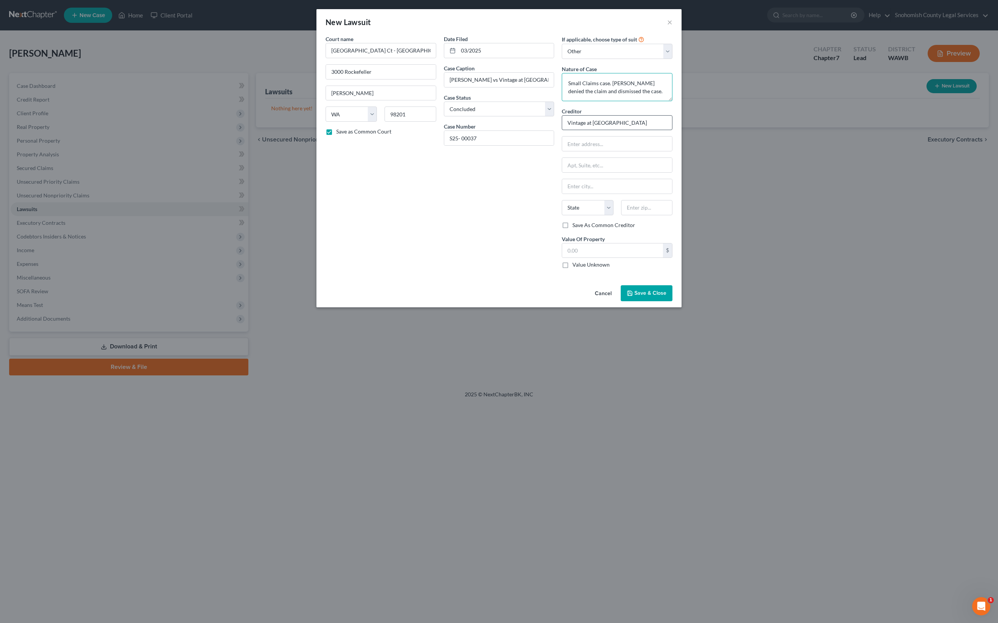
type textarea "Small Claims case. [PERSON_NAME] denied the claim and dismissed the case."
click at [673, 130] on input "Vintage at [GEOGRAPHIC_DATA]" at bounding box center [617, 122] width 111 height 15
click at [666, 296] on span "Save & Close" at bounding box center [651, 293] width 32 height 6
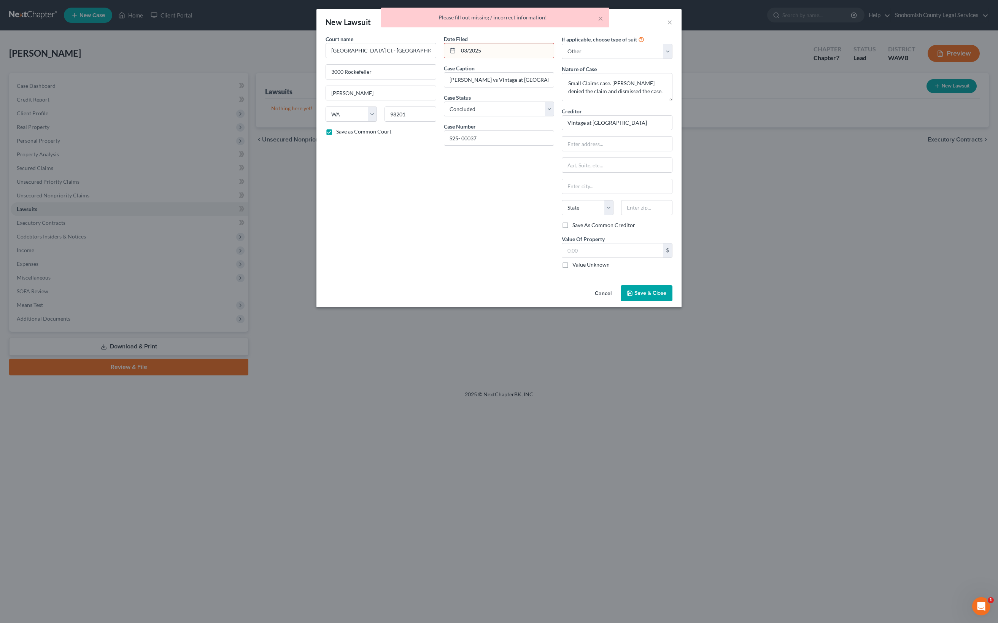
click at [458, 58] on input "03/2025" at bounding box center [506, 50] width 96 height 14
type input "[DATE]"
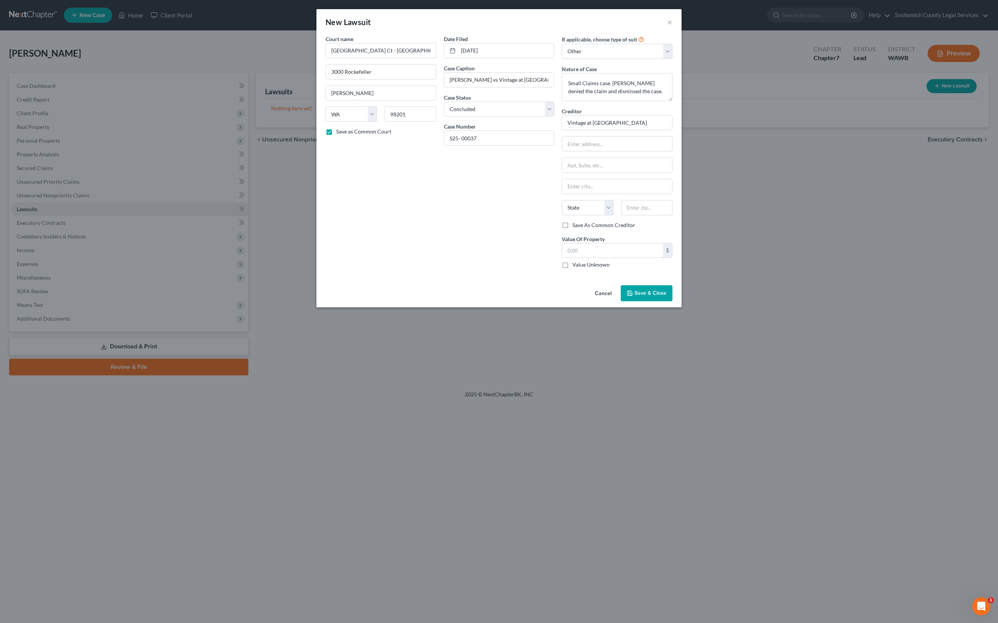
click at [666, 296] on span "Save & Close" at bounding box center [651, 293] width 32 height 6
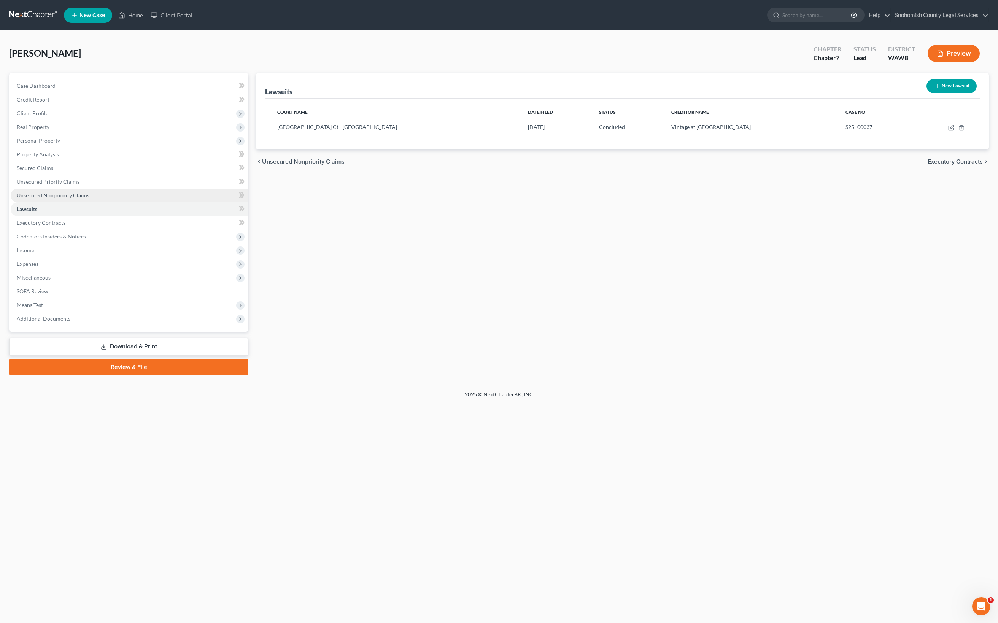
click at [89, 199] on span "Unsecured Nonpriority Claims" at bounding box center [53, 195] width 73 height 6
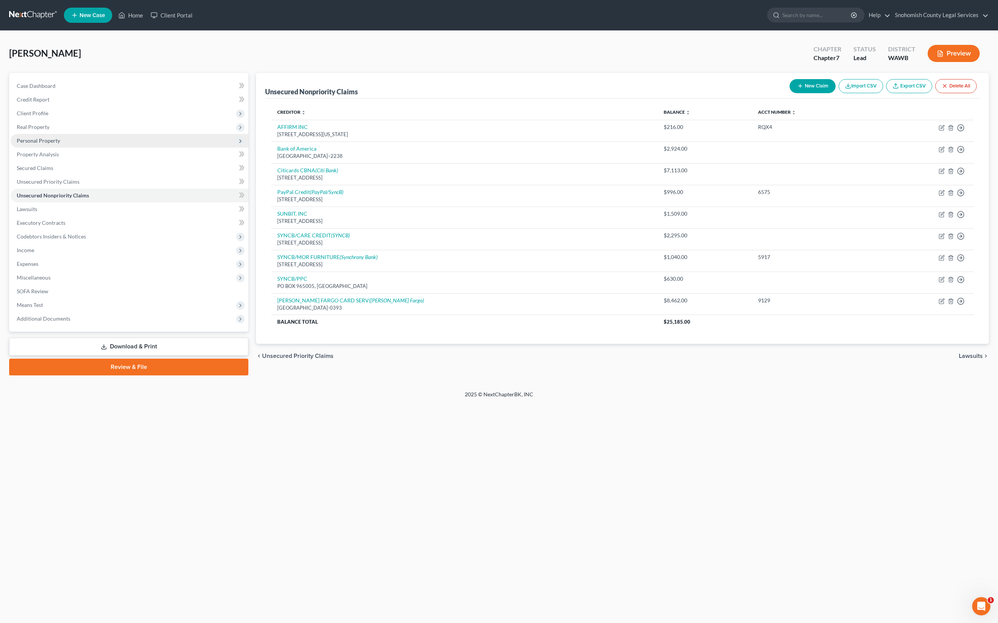
click at [60, 144] on span "Personal Property" at bounding box center [38, 140] width 43 height 6
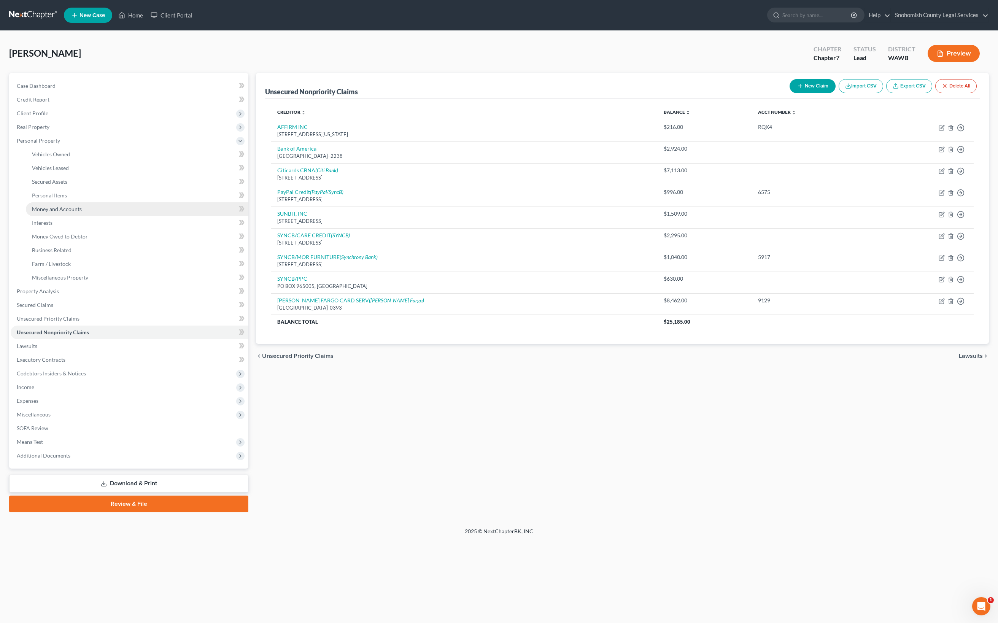
click at [82, 212] on span "Money and Accounts" at bounding box center [57, 209] width 50 height 6
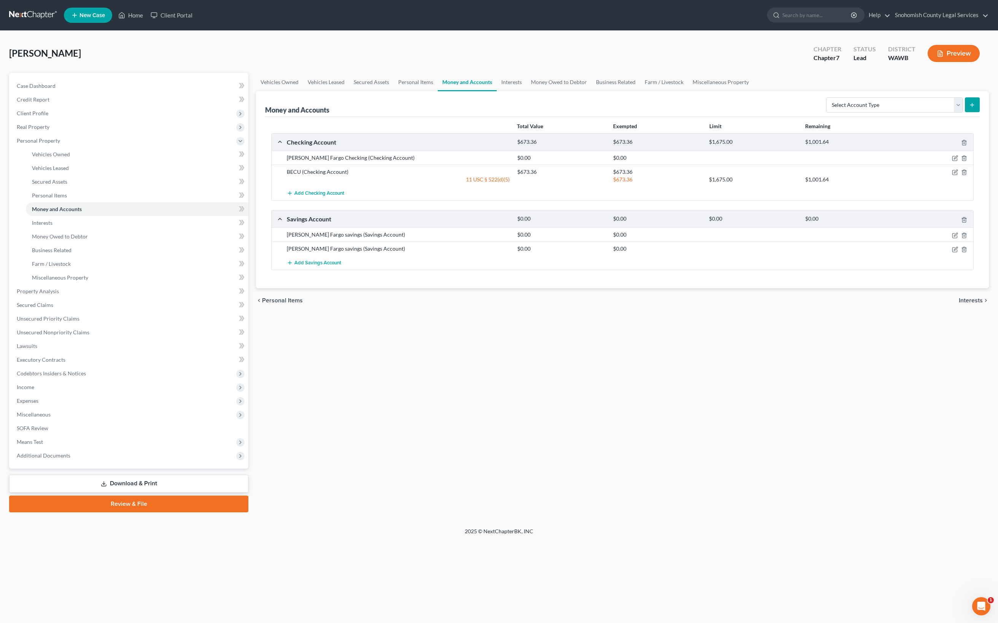
click at [721, 162] on div at bounding box center [753, 158] width 96 height 8
click at [952, 161] on icon "button" at bounding box center [955, 158] width 6 height 6
select select "50"
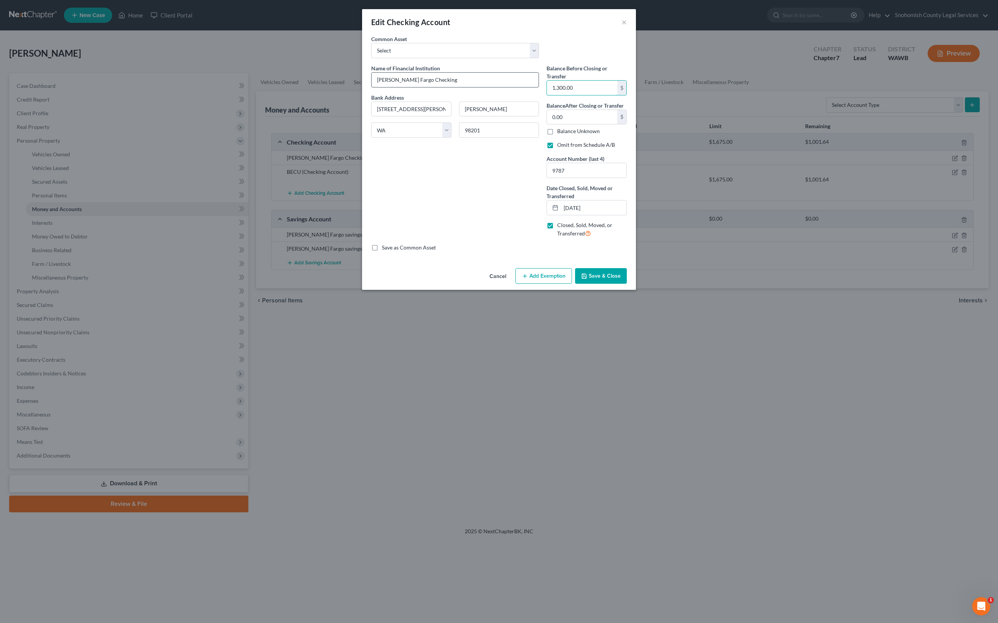
drag, startPoint x: 637, startPoint y: 167, endPoint x: 570, endPoint y: 159, distance: 67.4
click at [570, 159] on div "Name of Financial Institution * [PERSON_NAME] Fargo Checking Bank Address [STRE…" at bounding box center [498, 154] width 263 height 180
type input "1,553"
click at [617, 95] on input "1,553" at bounding box center [582, 88] width 70 height 14
click at [617, 124] on input "0.00" at bounding box center [582, 117] width 70 height 14
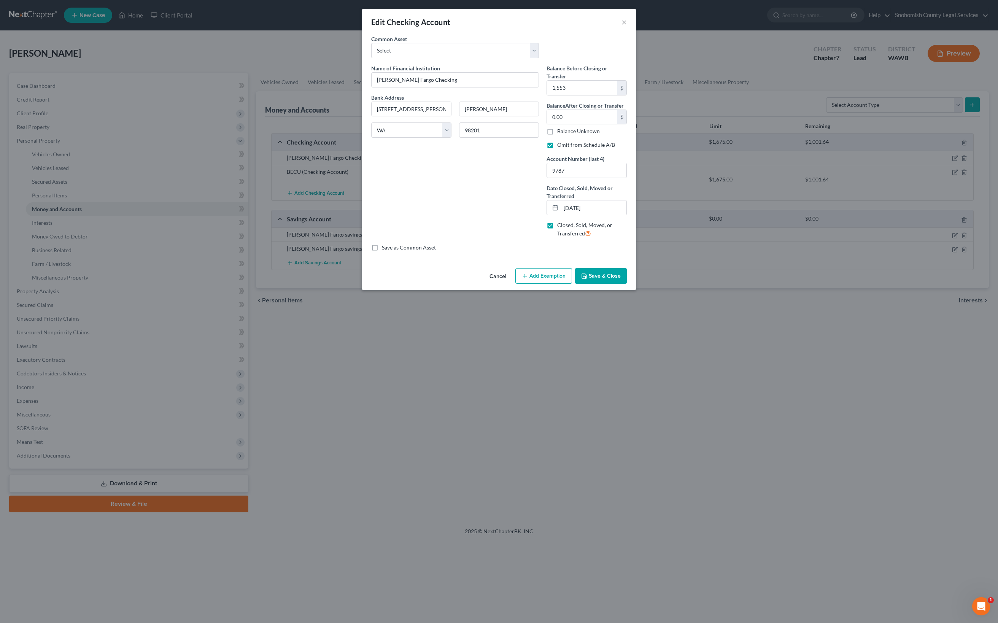
click at [627, 284] on button "Save & Close" at bounding box center [601, 276] width 52 height 16
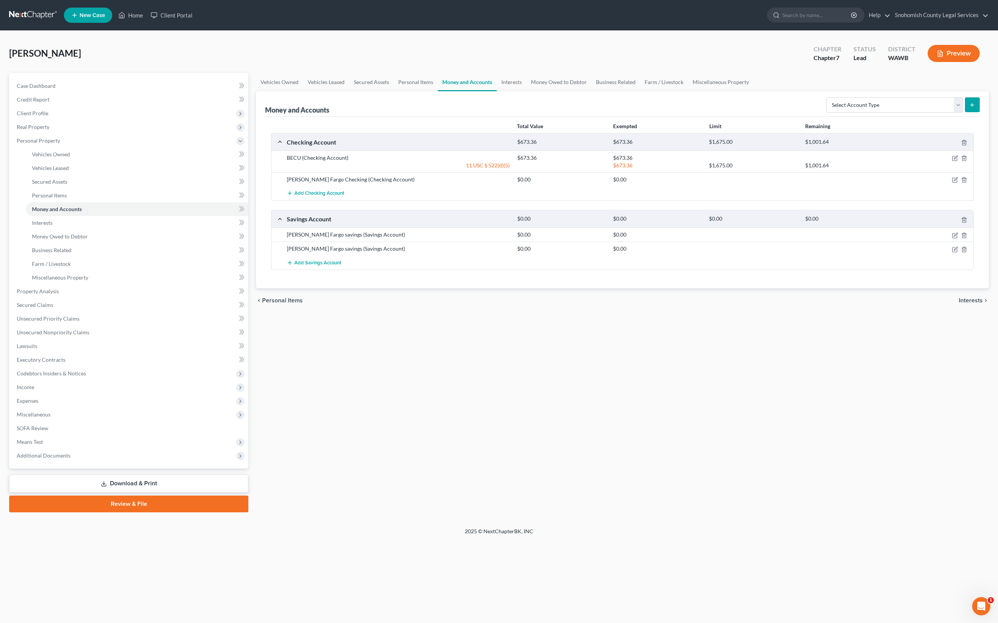
click at [928, 62] on button "Preview" at bounding box center [954, 53] width 52 height 17
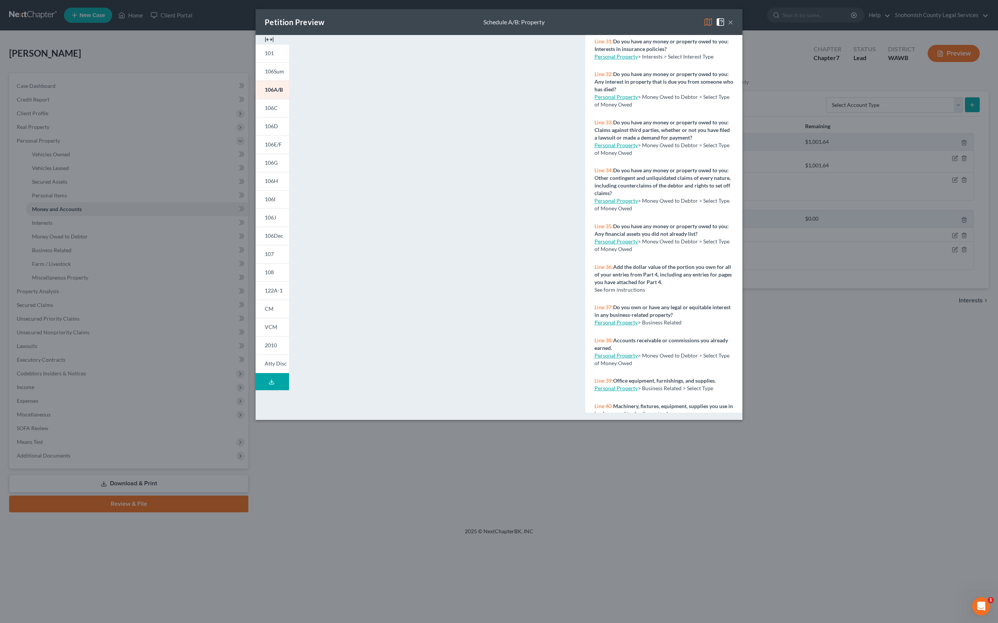
scroll to position [1373, 0]
click at [265, 239] on span "106Dec" at bounding box center [274, 235] width 19 height 6
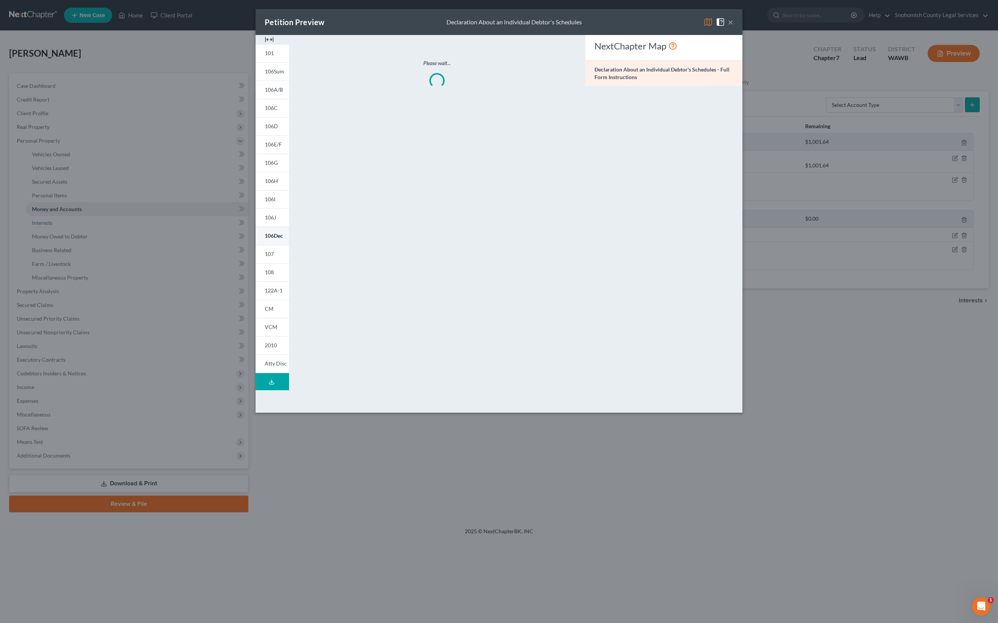
scroll to position [0, 0]
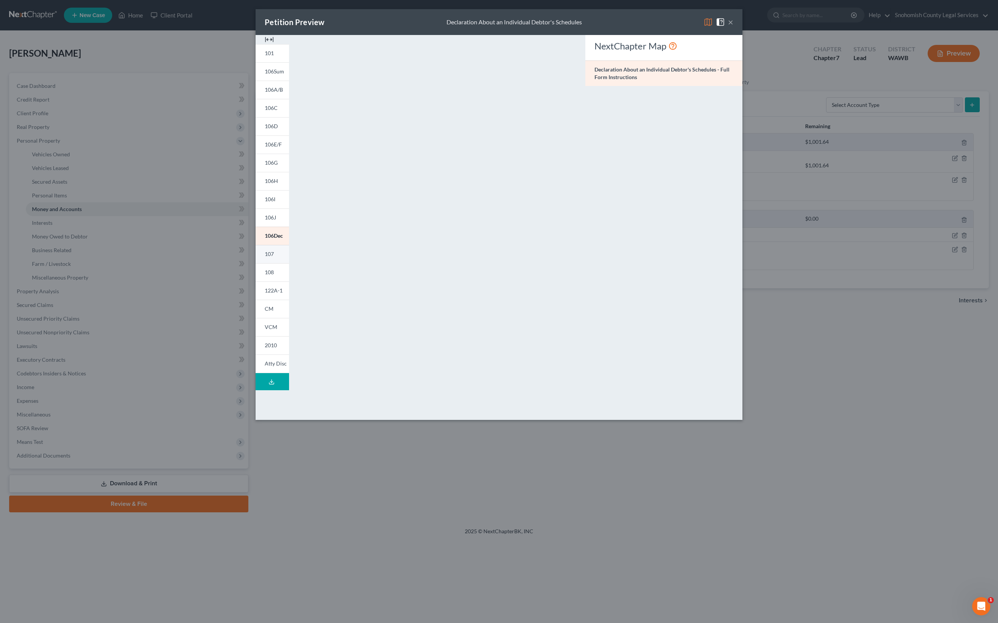
click at [265, 257] on span "107" at bounding box center [269, 254] width 9 height 6
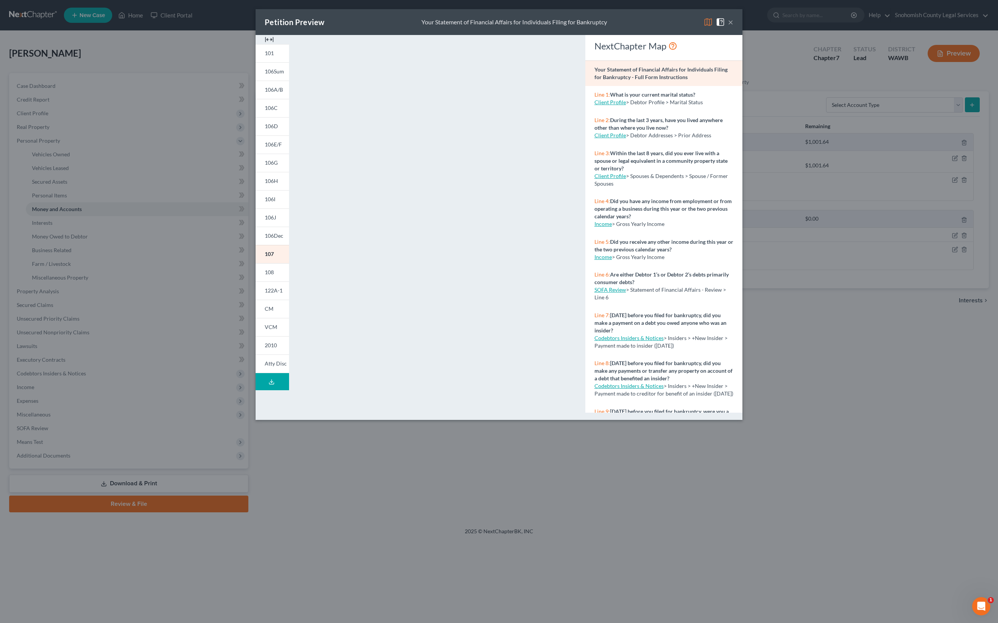
click at [269, 385] on icon at bounding box center [272, 382] width 6 height 6
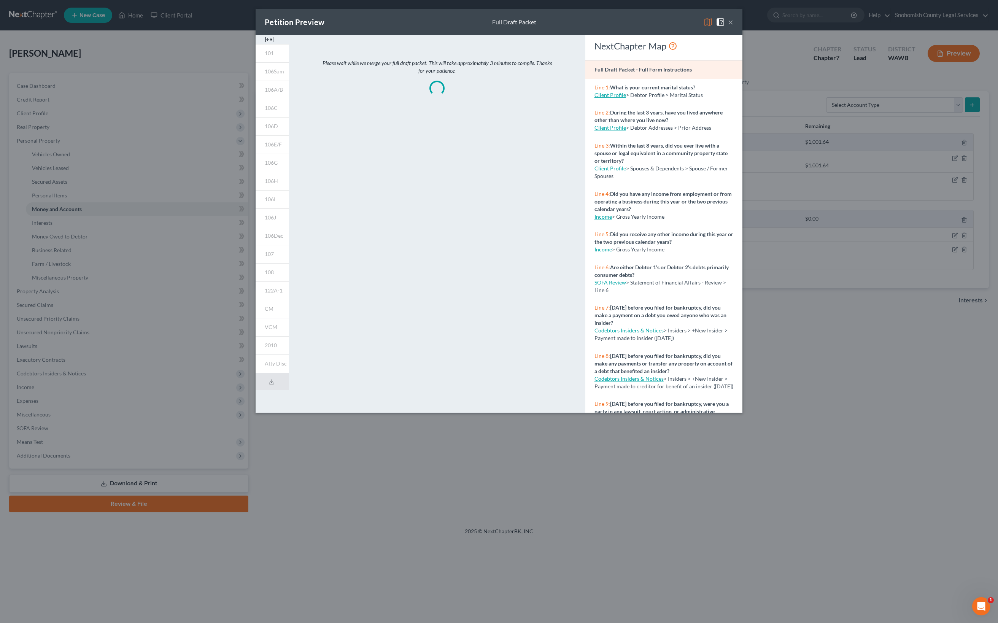
drag, startPoint x: 525, startPoint y: 208, endPoint x: 760, endPoint y: 14, distance: 304.8
click at [746, 35] on div "101 106Sum 106A/B 106C 106D 106E/F 106G 106H 106I 106J 106Dec 107 108 122A-1 CM…" at bounding box center [499, 224] width 495 height 378
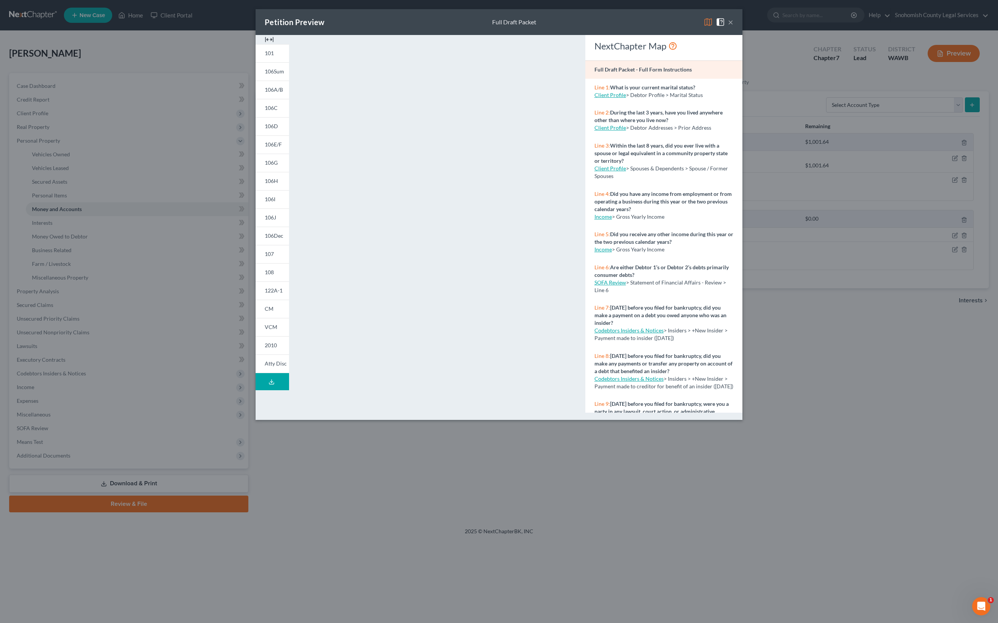
click at [733, 27] on button "×" at bounding box center [730, 21] width 5 height 9
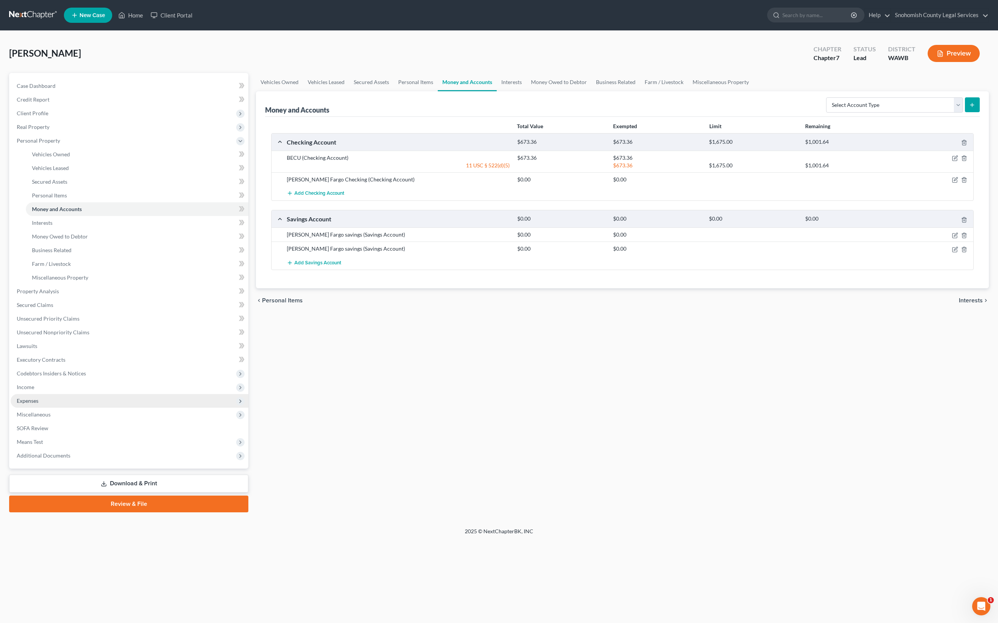
scroll to position [374, 0]
click at [122, 493] on link "Download & Print" at bounding box center [128, 484] width 239 height 18
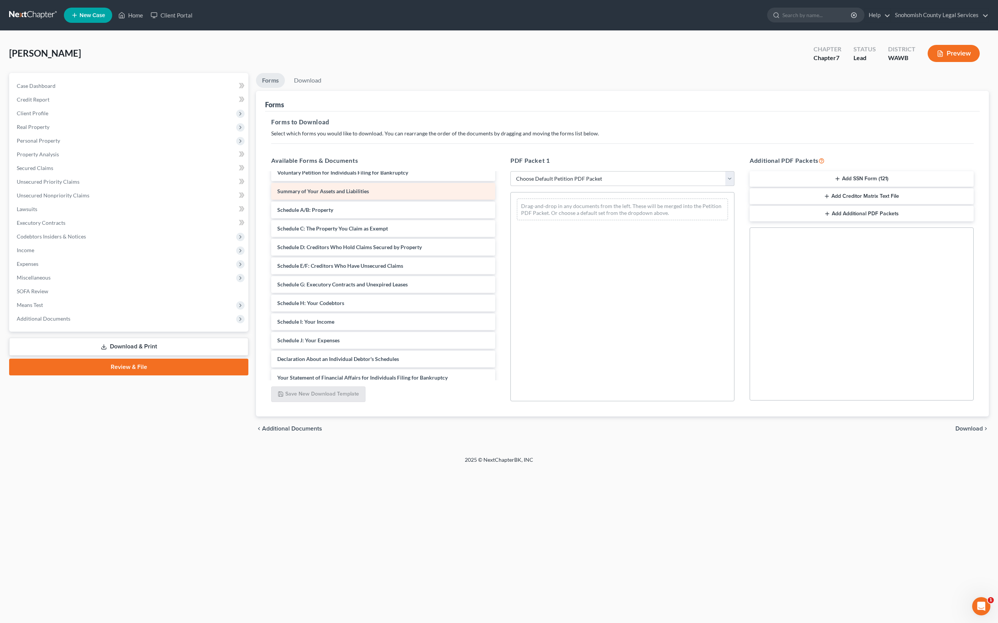
scroll to position [44, 0]
select select "4"
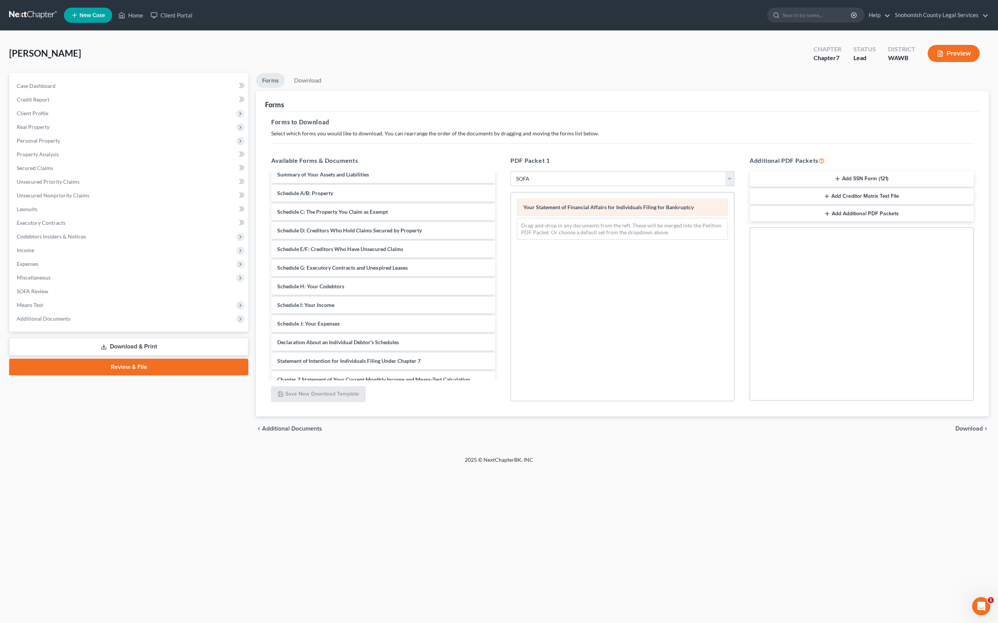
scroll to position [116, 0]
click at [956, 432] on span "Download" at bounding box center [969, 429] width 27 height 6
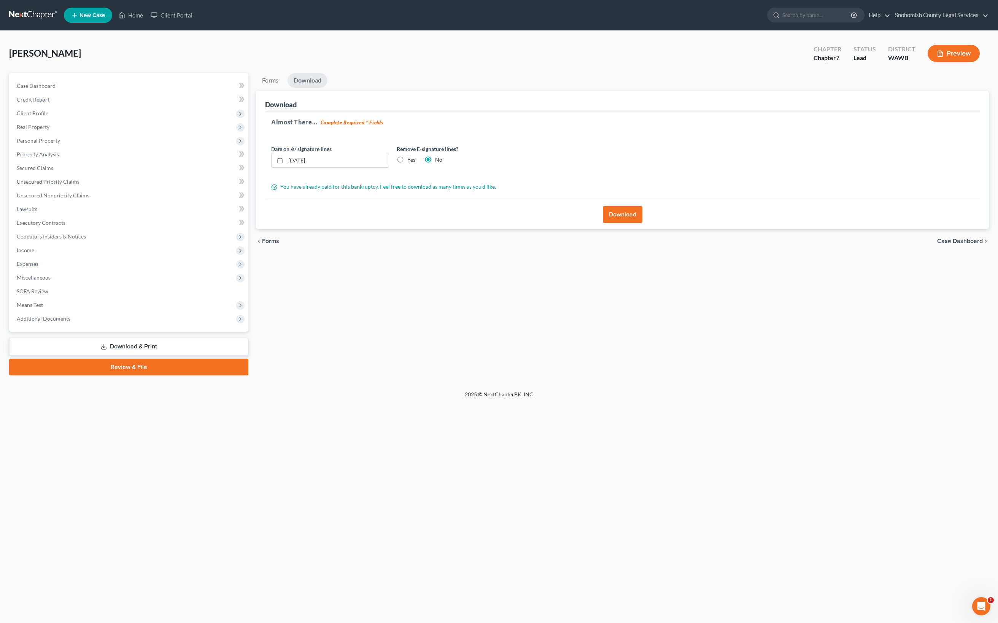
click at [631, 223] on button "Download" at bounding box center [623, 214] width 40 height 17
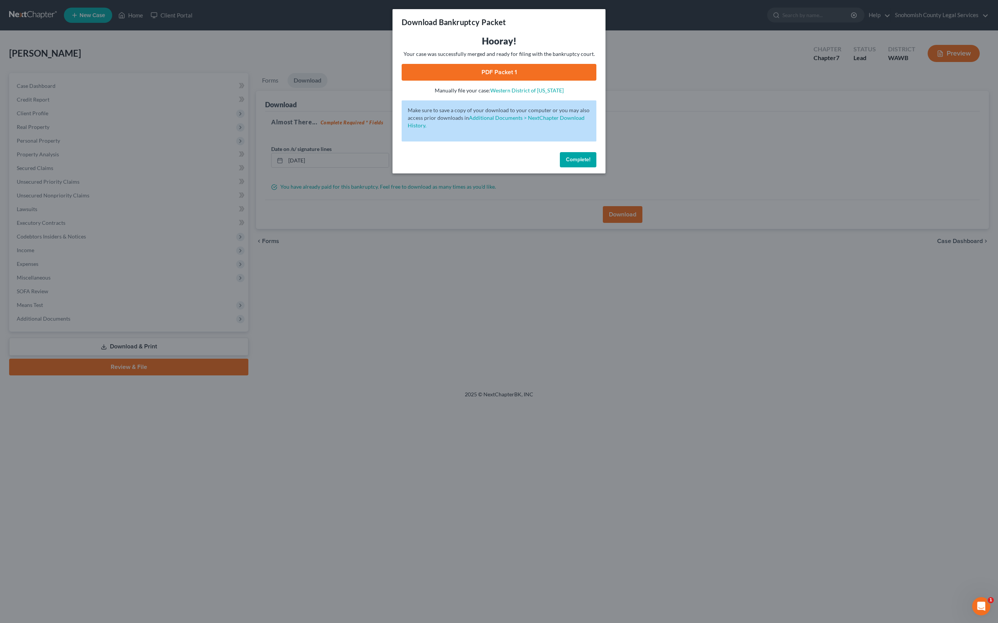
click at [561, 81] on link "PDF Packet 1" at bounding box center [499, 72] width 195 height 17
